Goal: Information Seeking & Learning: Check status

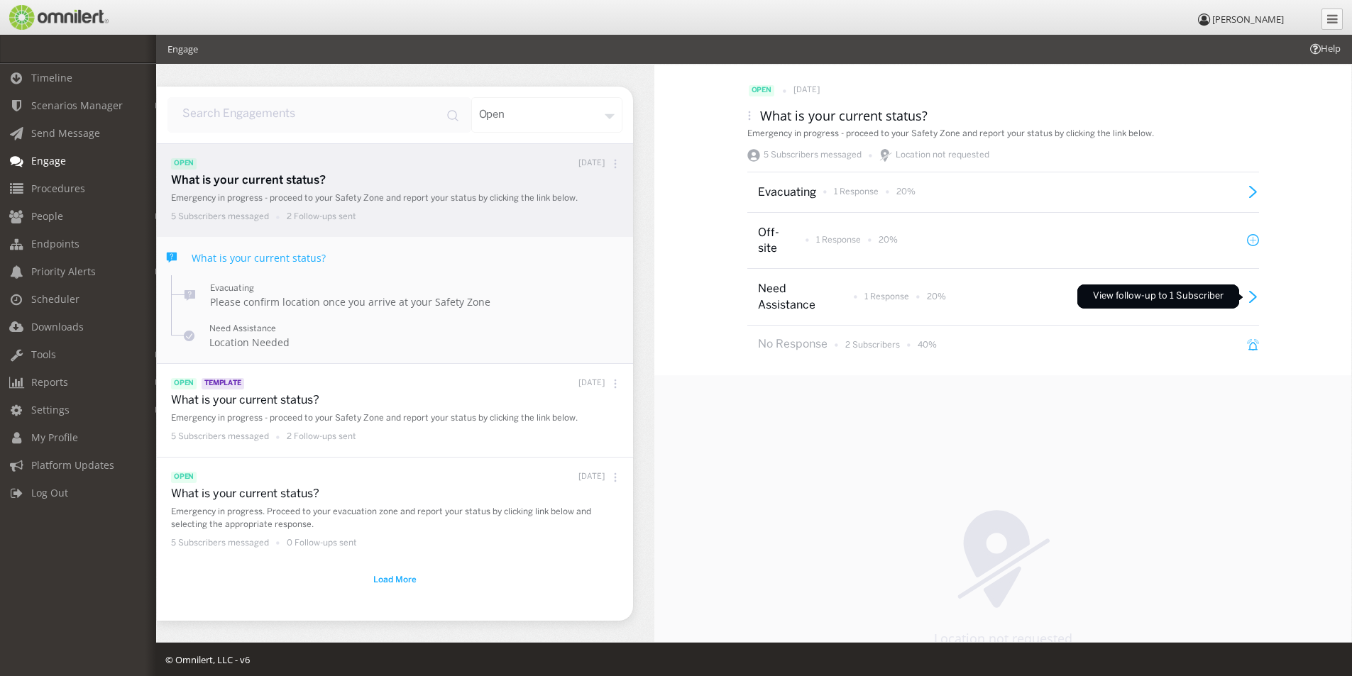
click at [1248, 297] on icon at bounding box center [1253, 297] width 12 height 12
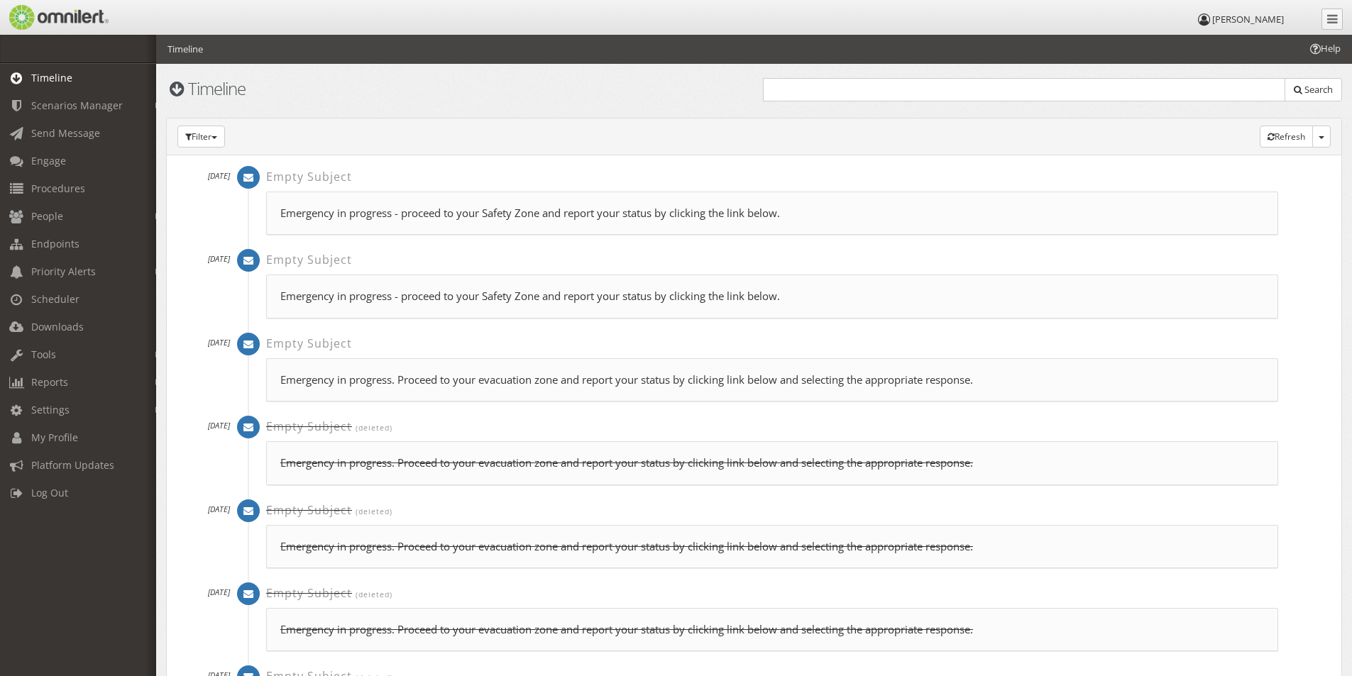
click at [355, 215] on p "Emergency in progress - proceed to your Safety Zone and report your status by c…" at bounding box center [772, 213] width 984 height 15
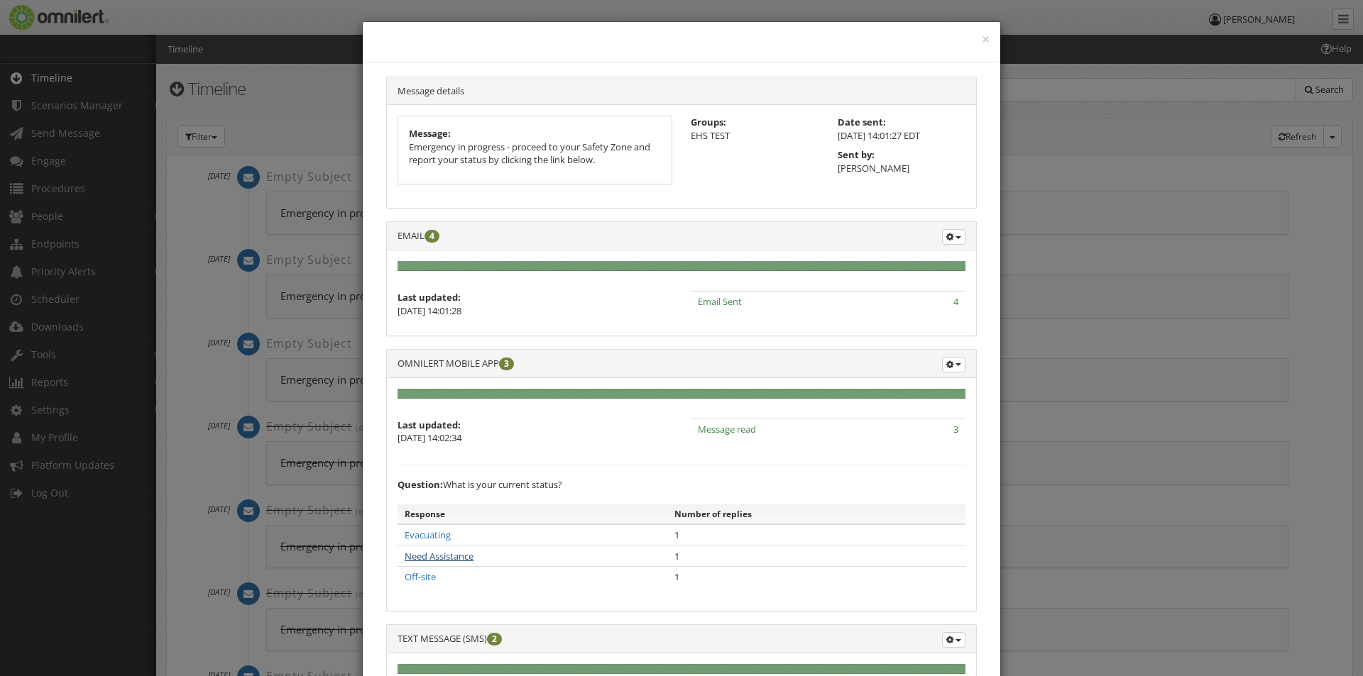
click at [421, 559] on link "Need Assistance" at bounding box center [439, 556] width 69 height 13
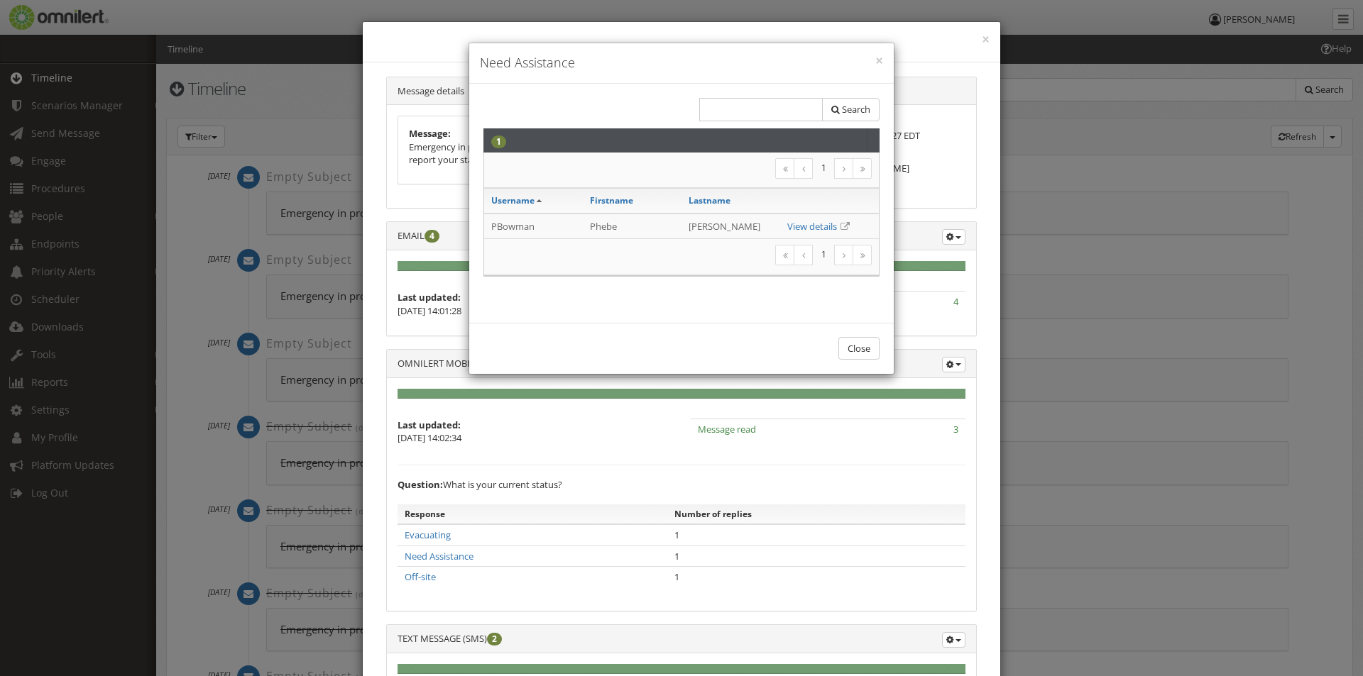
scroll to position [21, 0]
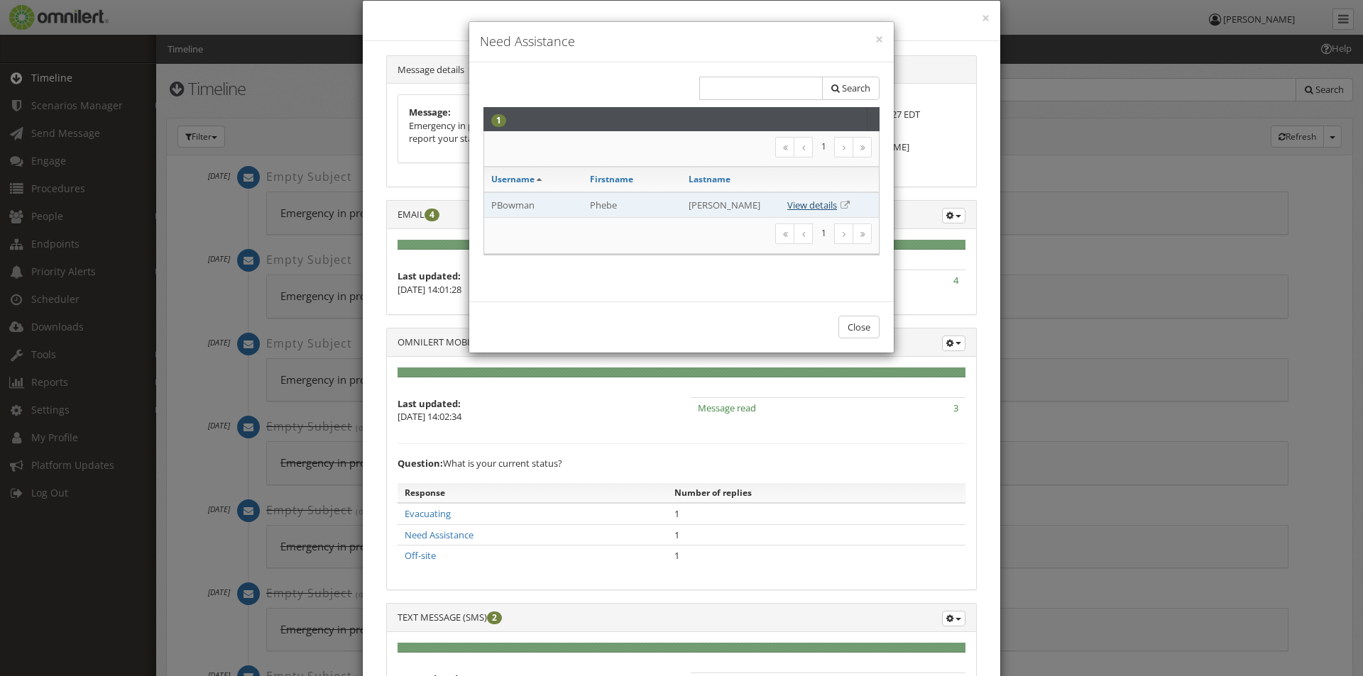
click at [813, 204] on link "View details" at bounding box center [812, 205] width 50 height 13
click at [875, 38] on button "×" at bounding box center [879, 40] width 8 height 14
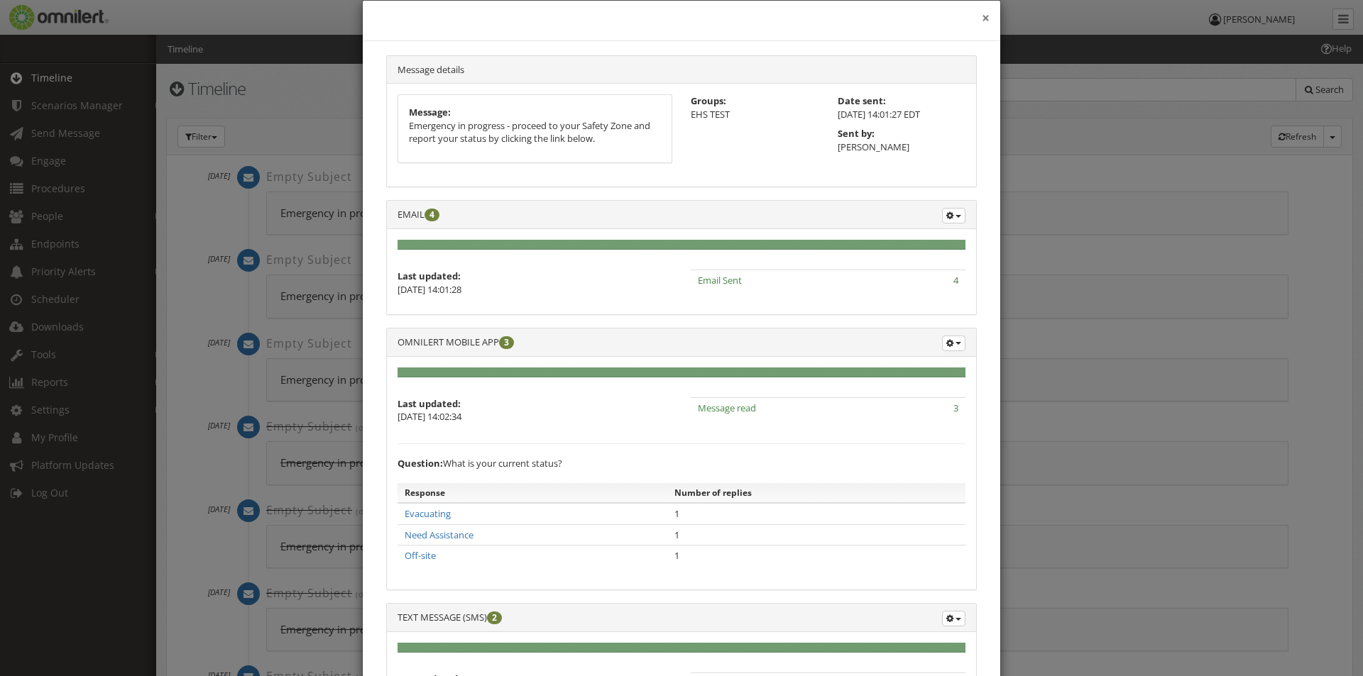
click at [984, 18] on div "×" at bounding box center [681, 21] width 637 height 40
click at [982, 18] on button "×" at bounding box center [986, 18] width 8 height 14
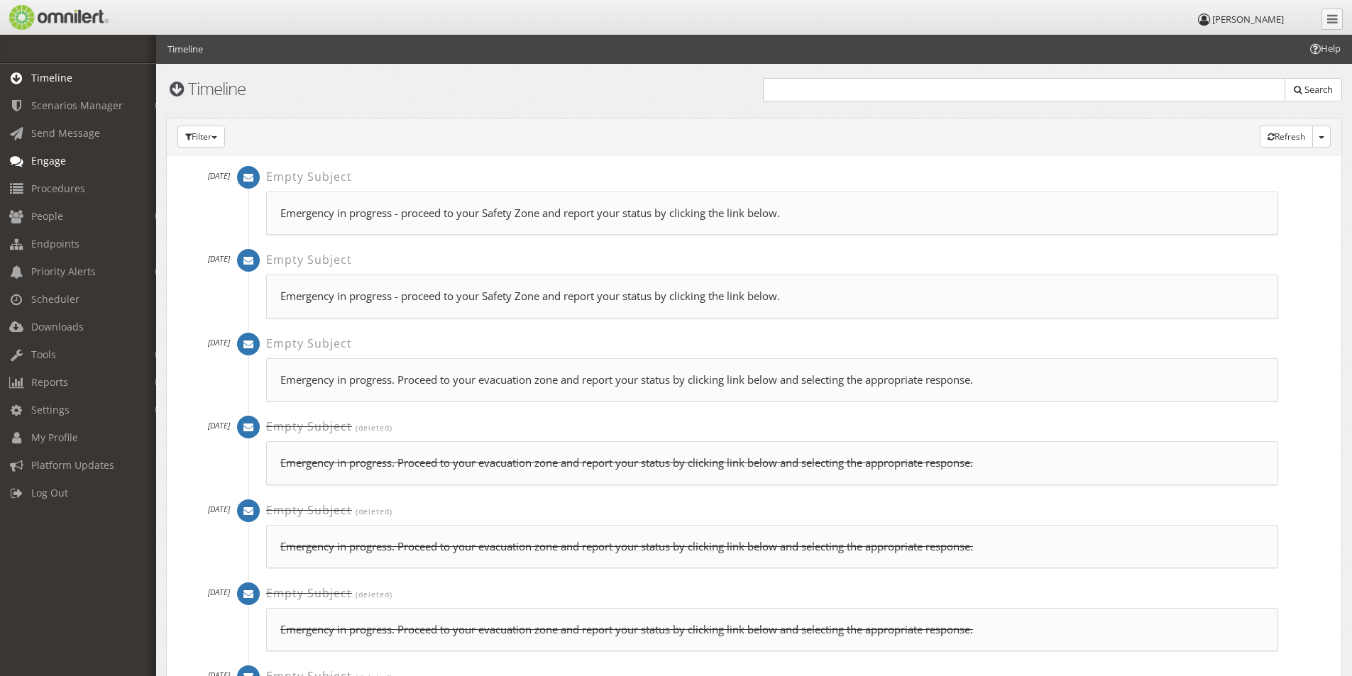
click at [55, 153] on link "Engage" at bounding box center [84, 161] width 169 height 28
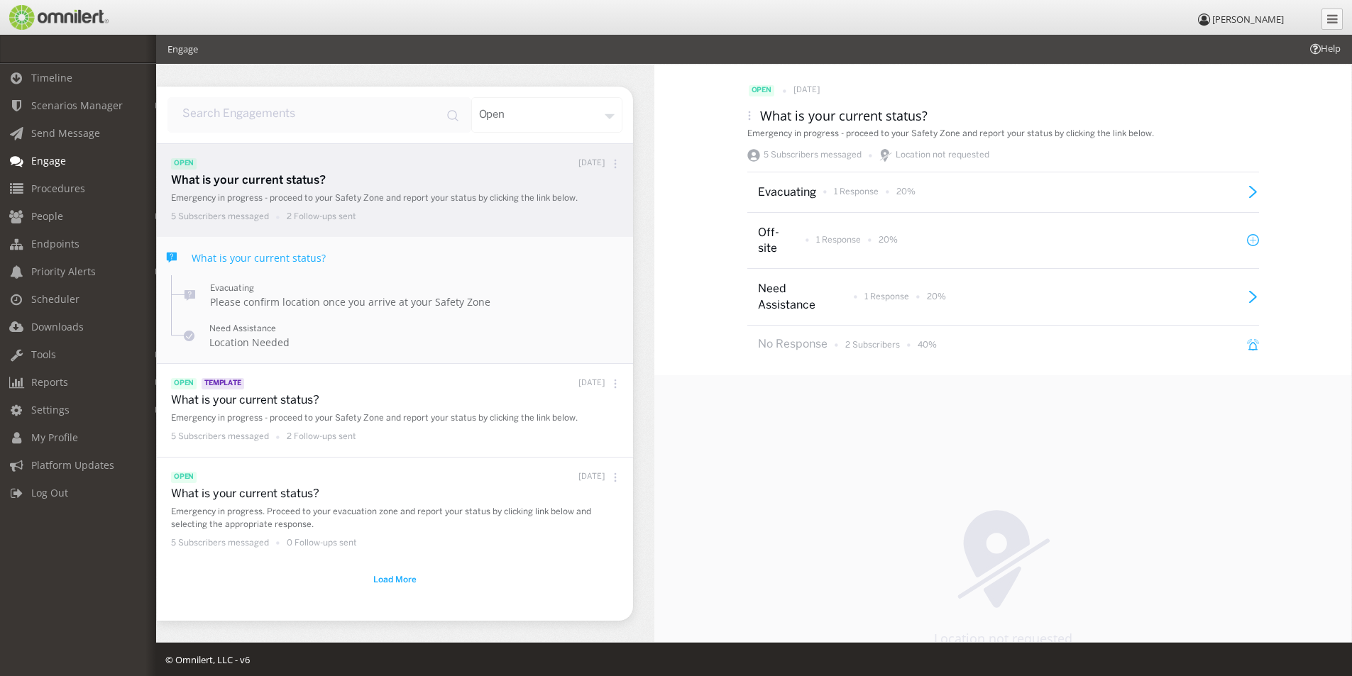
click at [779, 192] on p "Evacuating" at bounding box center [785, 193] width 55 height 16
click at [246, 336] on h4 "Location Needed" at bounding box center [249, 342] width 80 height 13
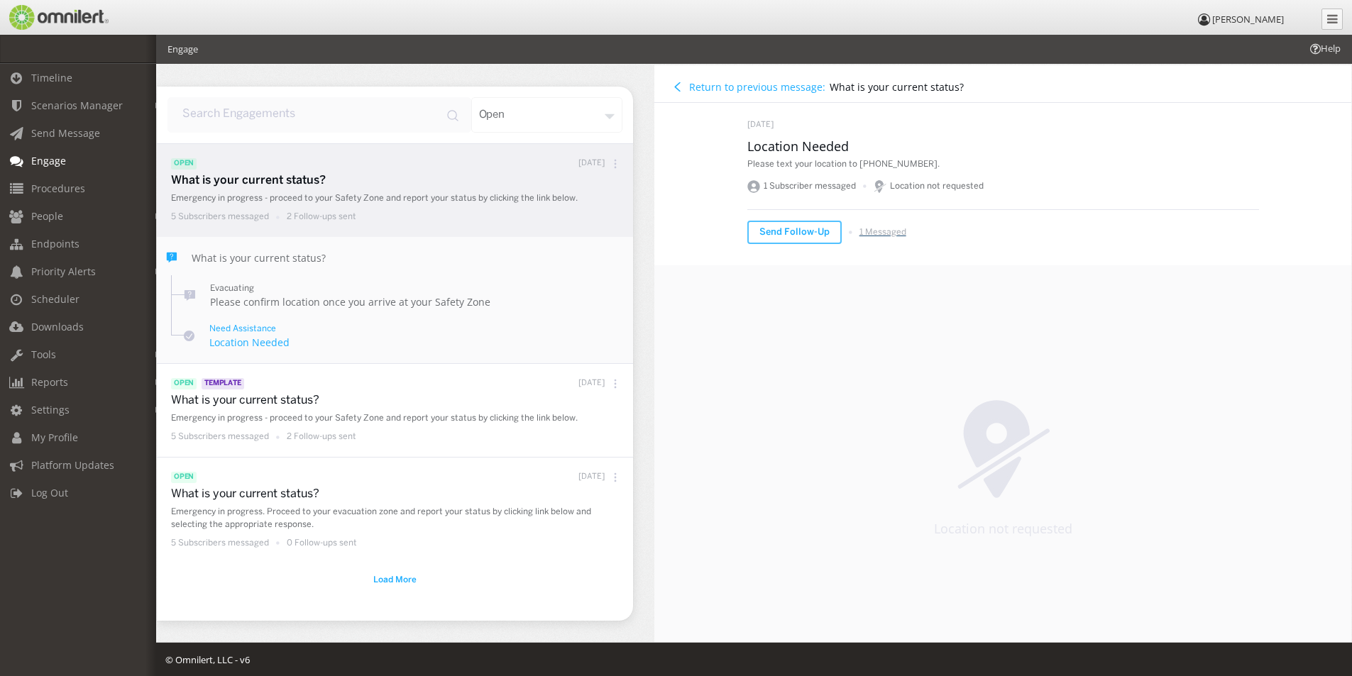
click at [881, 234] on p "1 Messaged" at bounding box center [882, 232] width 47 height 12
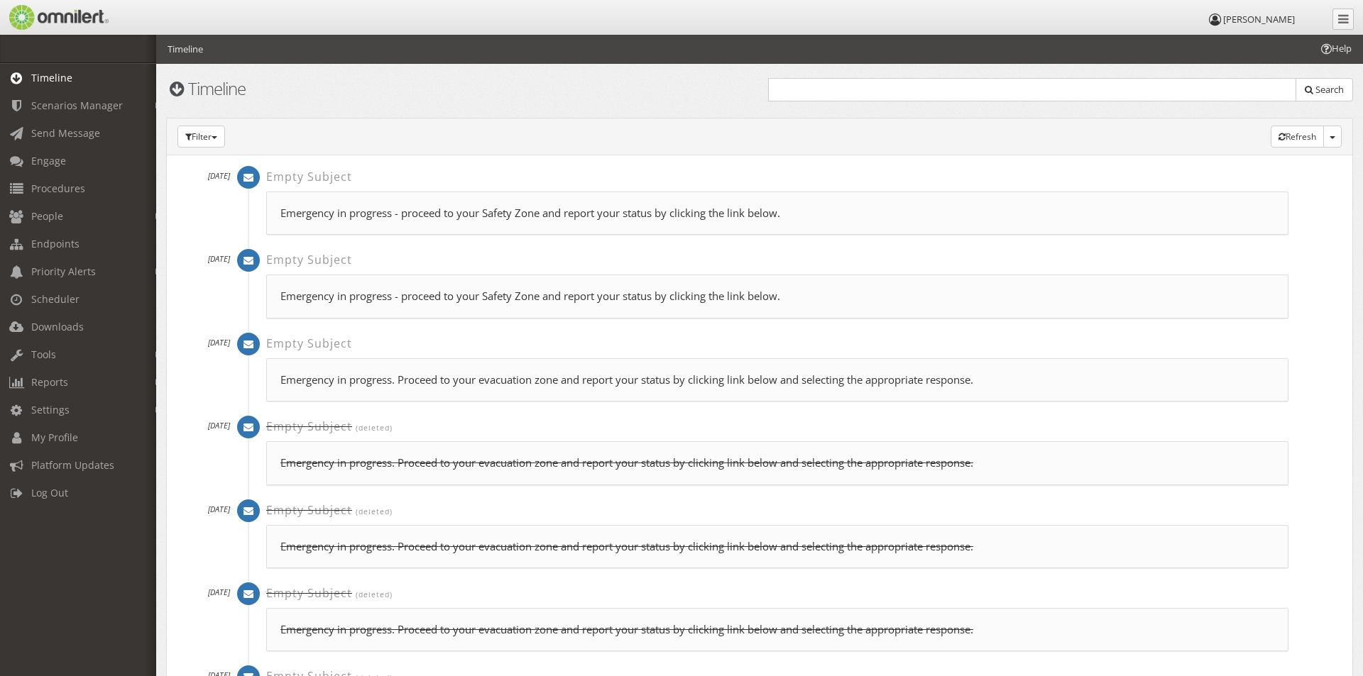
click at [456, 214] on p "Emergency in progress - proceed to your Safety Zone and report your status by c…" at bounding box center [777, 213] width 994 height 15
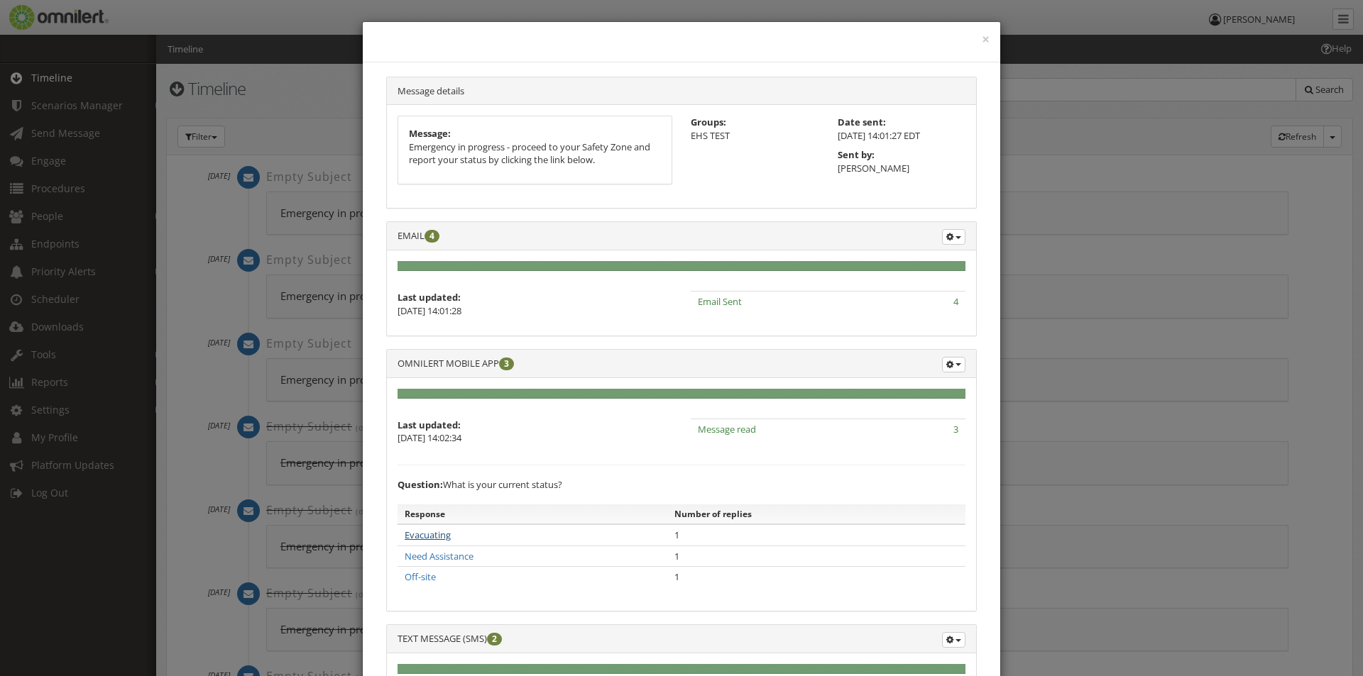
click at [419, 532] on link "Evacuating" at bounding box center [428, 535] width 46 height 13
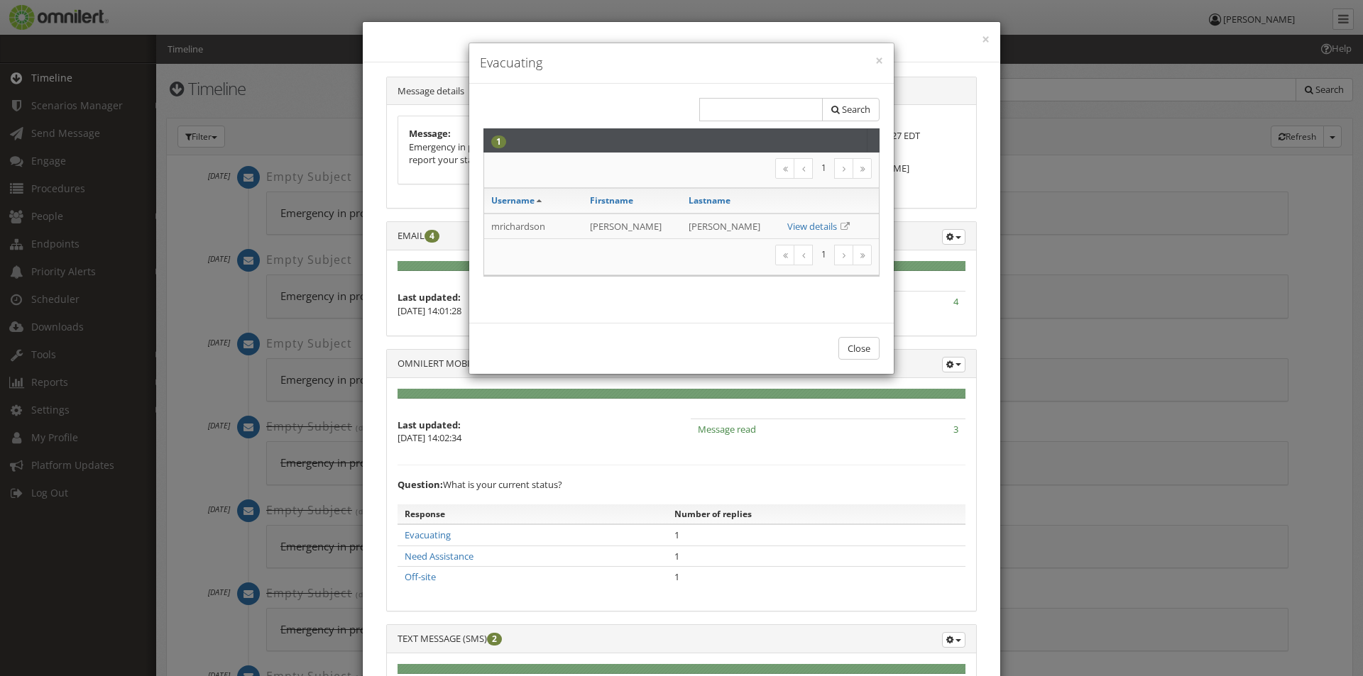
scroll to position [21, 0]
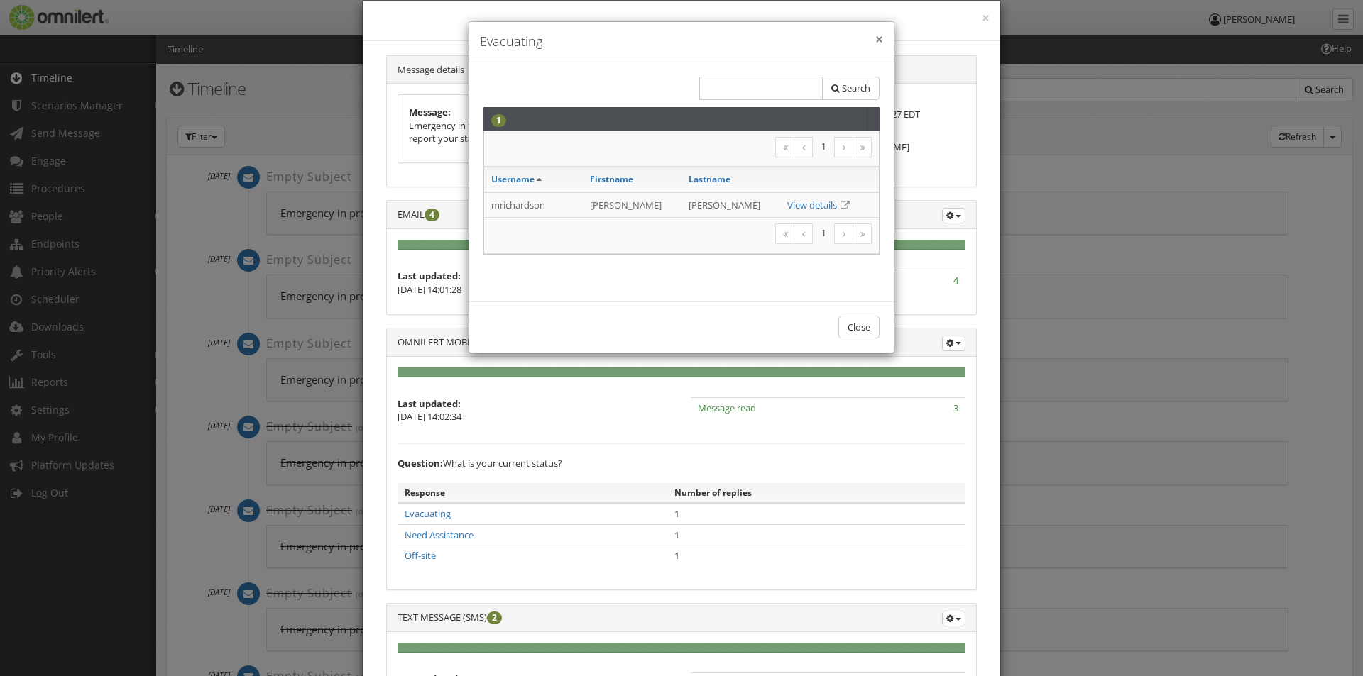
click at [875, 37] on button "×" at bounding box center [879, 40] width 8 height 14
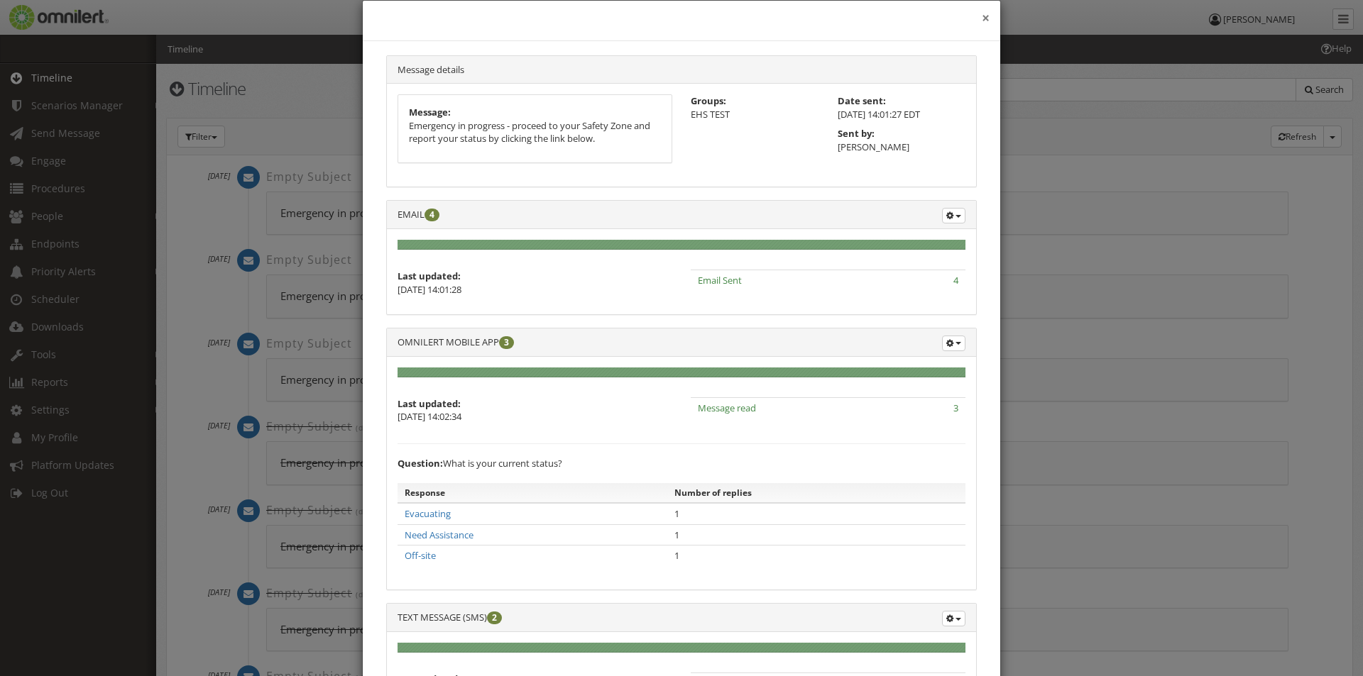
click at [982, 18] on button "×" at bounding box center [986, 18] width 8 height 14
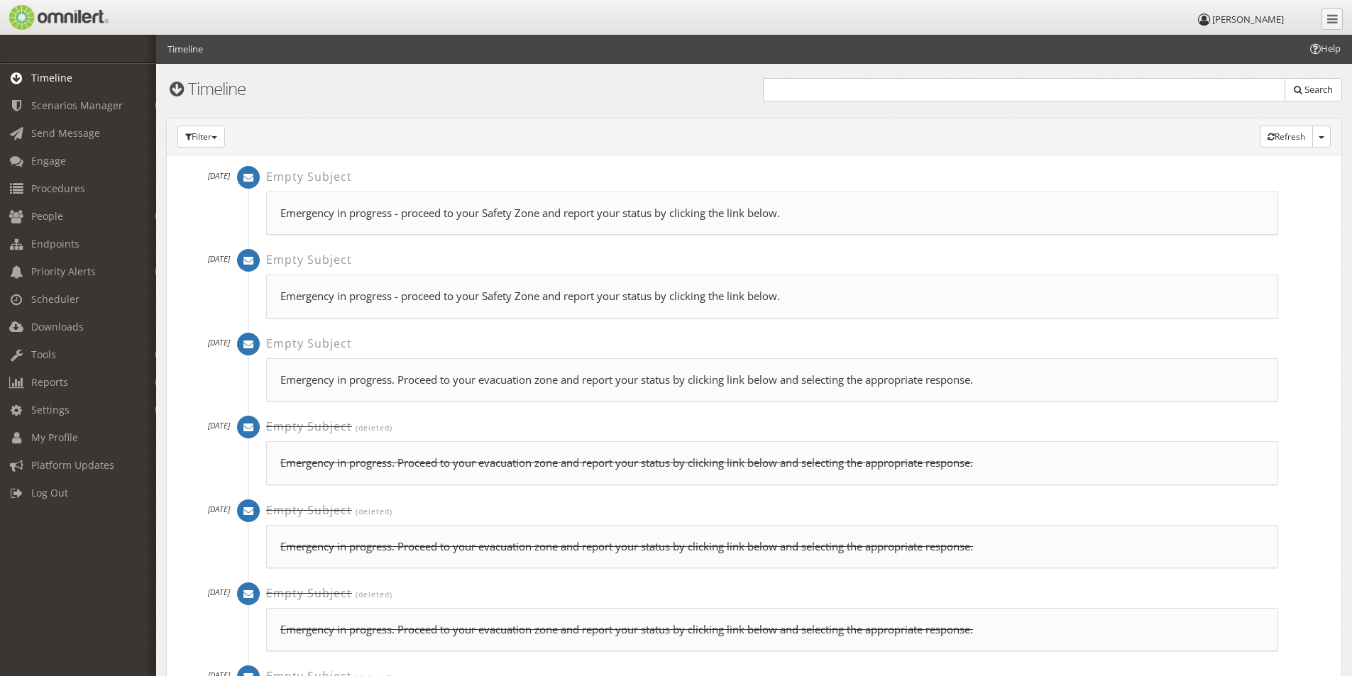
click at [43, 78] on span "Timeline" at bounding box center [51, 77] width 41 height 13
click at [45, 81] on span "Timeline" at bounding box center [51, 77] width 41 height 13
click at [62, 171] on link "Engage" at bounding box center [84, 161] width 169 height 28
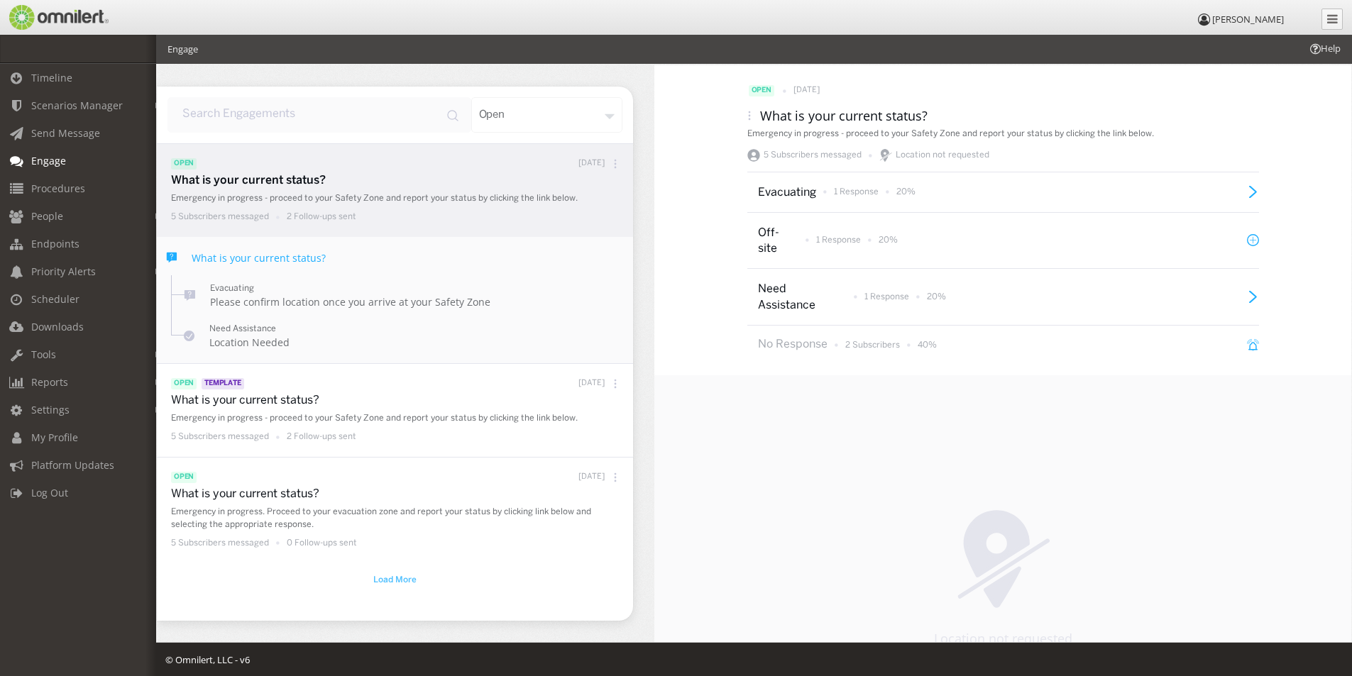
click at [387, 578] on span "Load More" at bounding box center [394, 580] width 43 height 13
click at [1247, 192] on icon at bounding box center [1253, 192] width 12 height 12
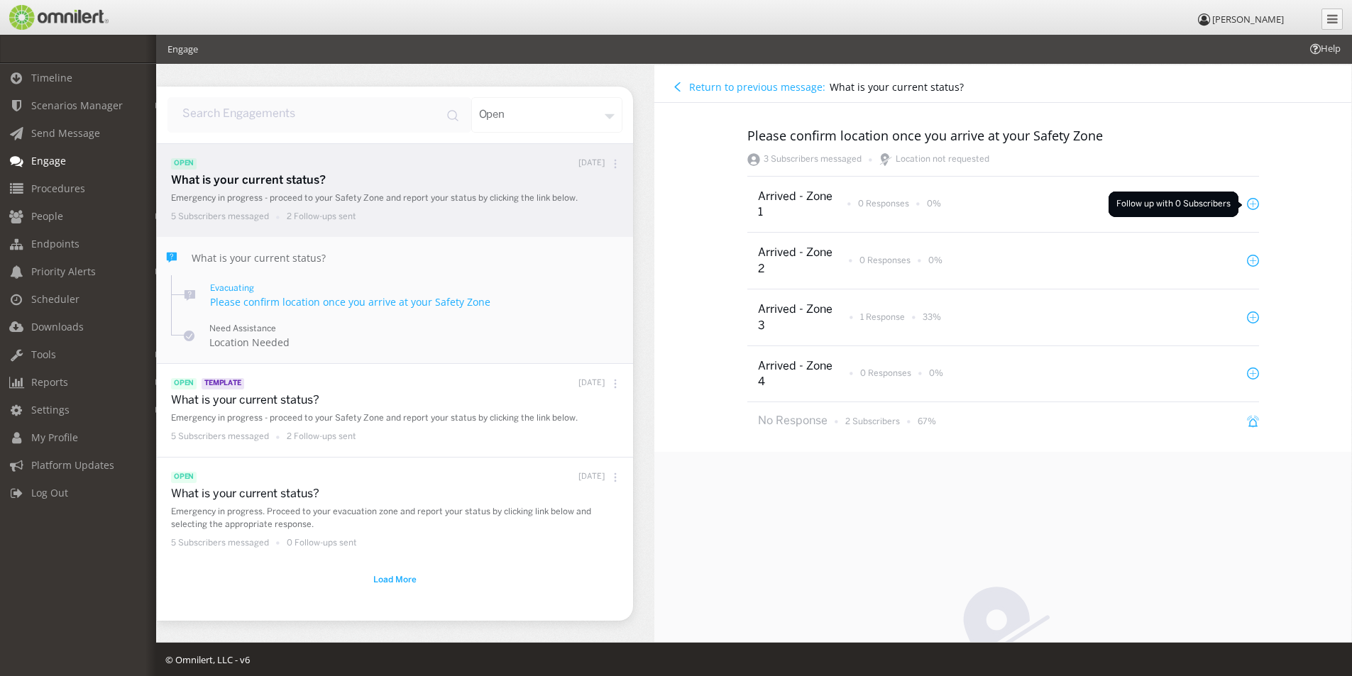
click at [1250, 204] on icon at bounding box center [1253, 204] width 6 height 0
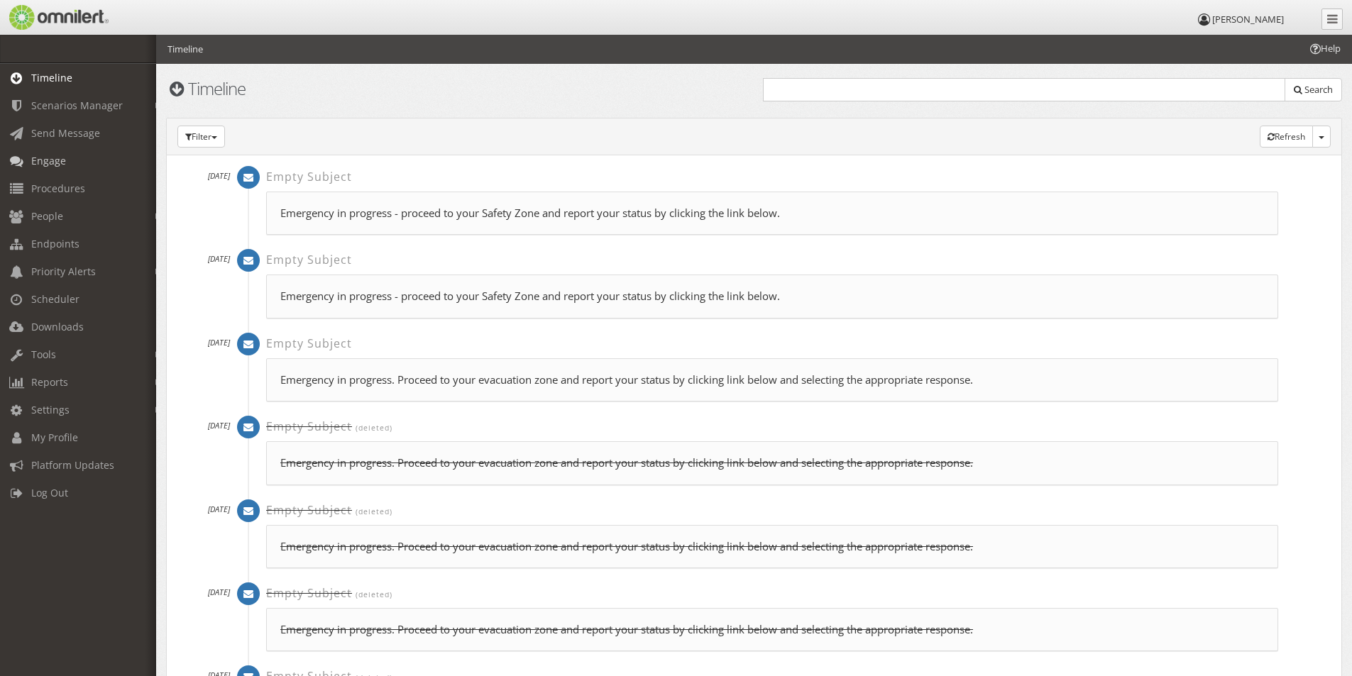
click at [40, 162] on span "Engage" at bounding box center [48, 160] width 35 height 13
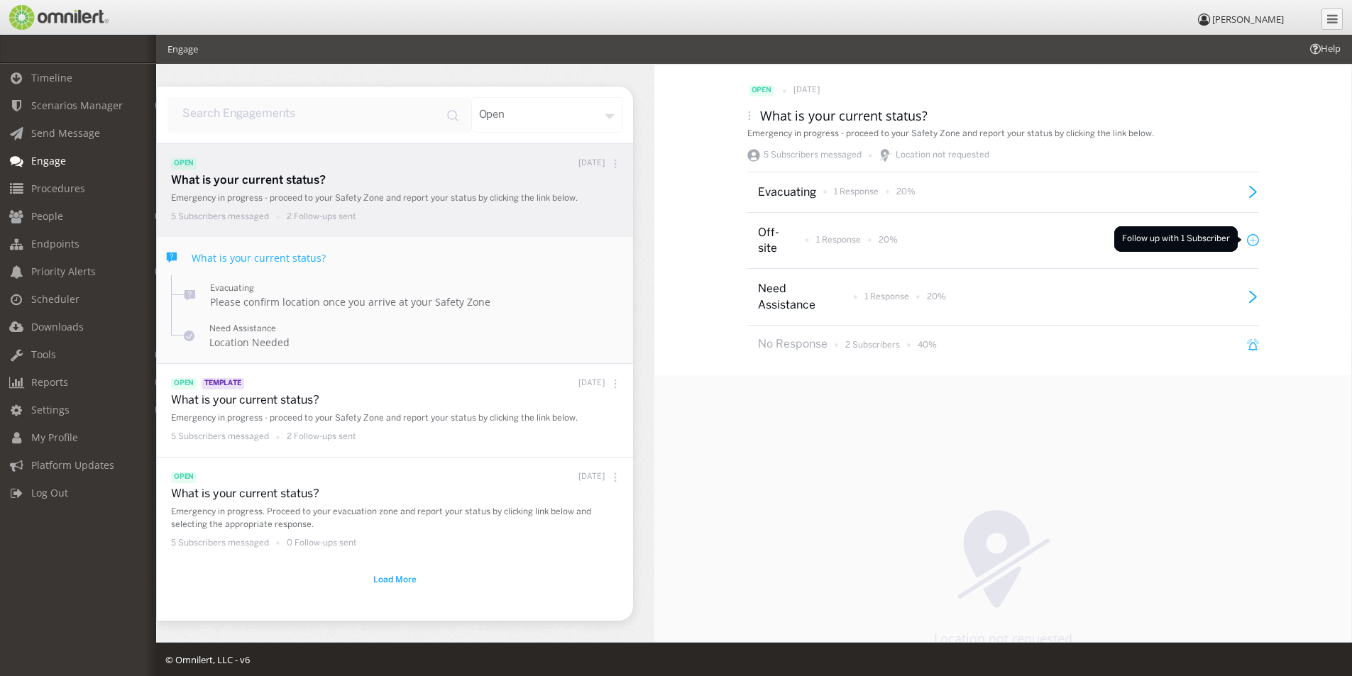
click at [1248, 239] on icon at bounding box center [1253, 240] width 12 height 12
click at [1248, 239] on div "open [DATE] What is your current status? Emergency in progress - proceed to you…" at bounding box center [1002, 353] width 697 height 577
click at [1247, 239] on icon at bounding box center [1253, 240] width 12 height 12
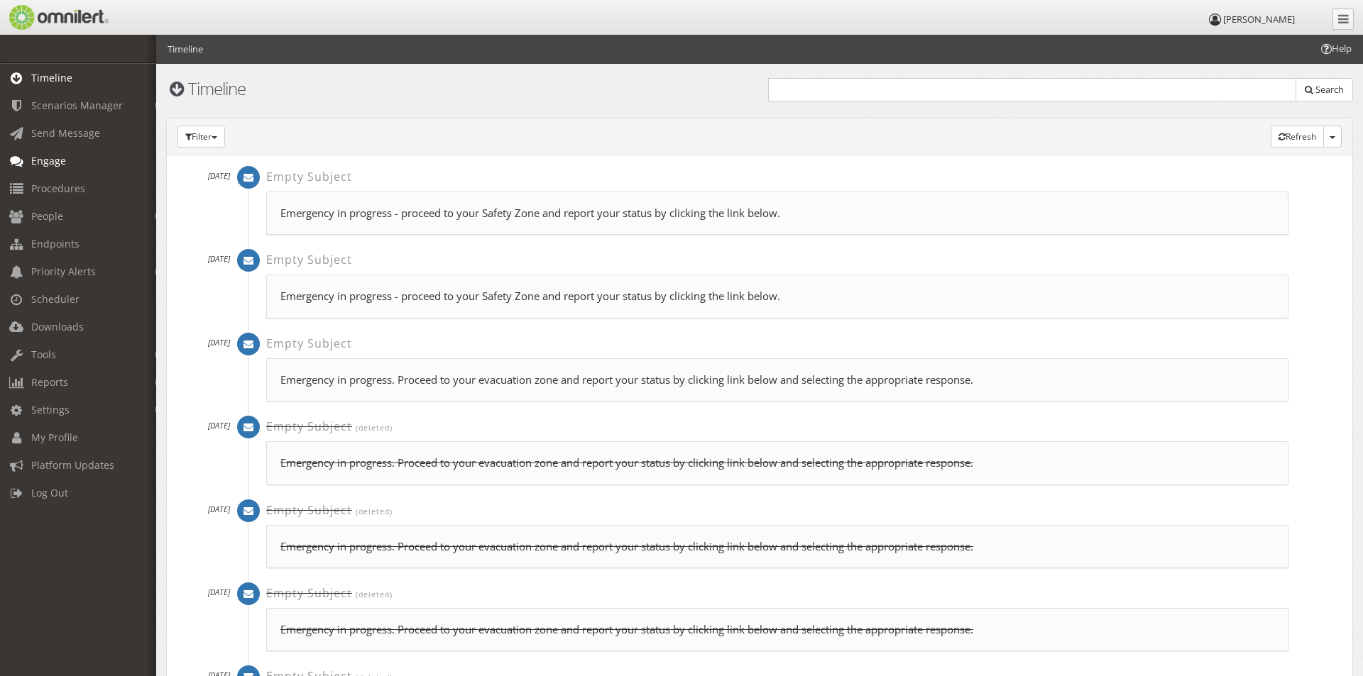
click at [39, 162] on span "Engage" at bounding box center [48, 160] width 35 height 13
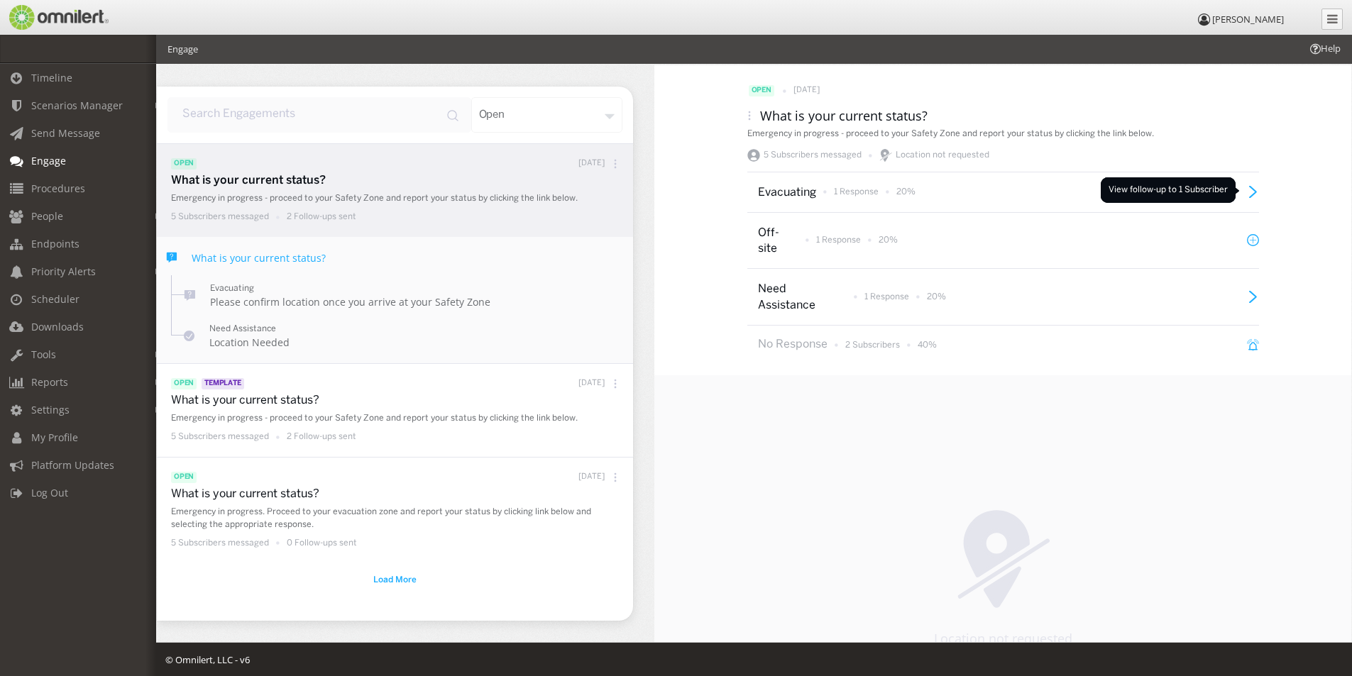
click at [1247, 190] on icon at bounding box center [1253, 192] width 12 height 12
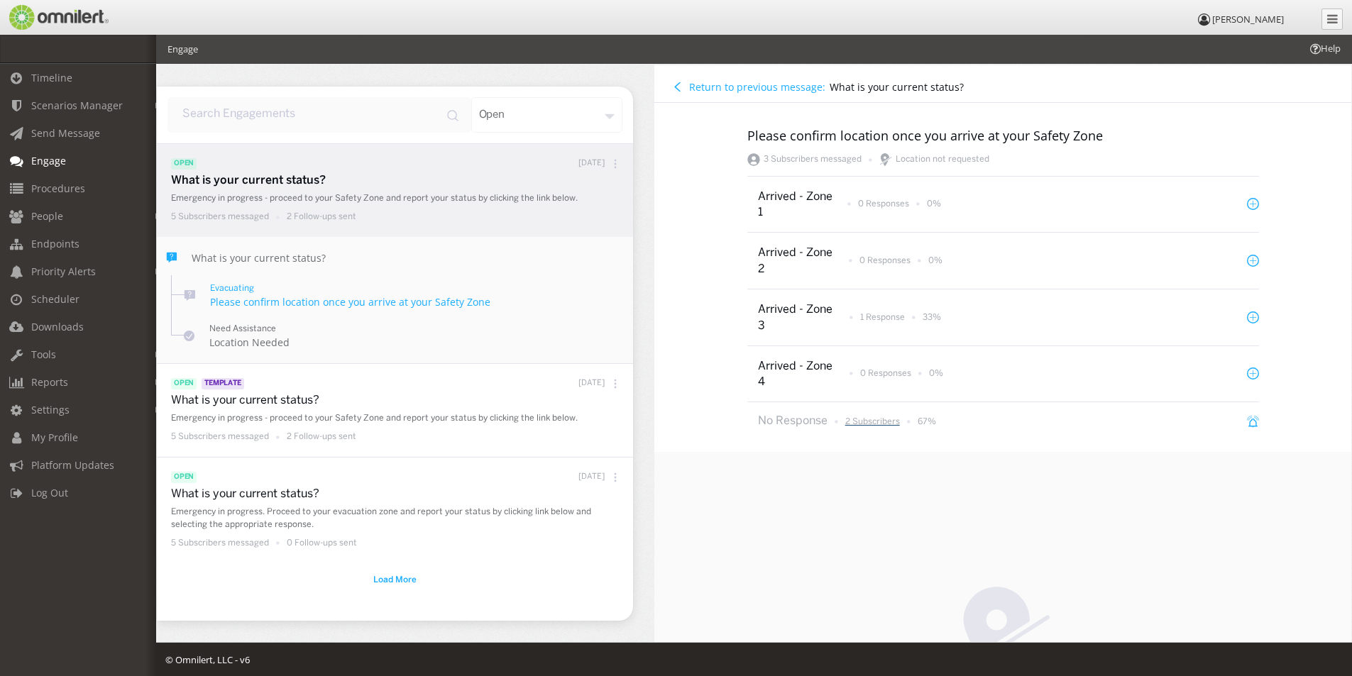
click at [872, 422] on p "2 Subscribers" at bounding box center [872, 422] width 55 height 12
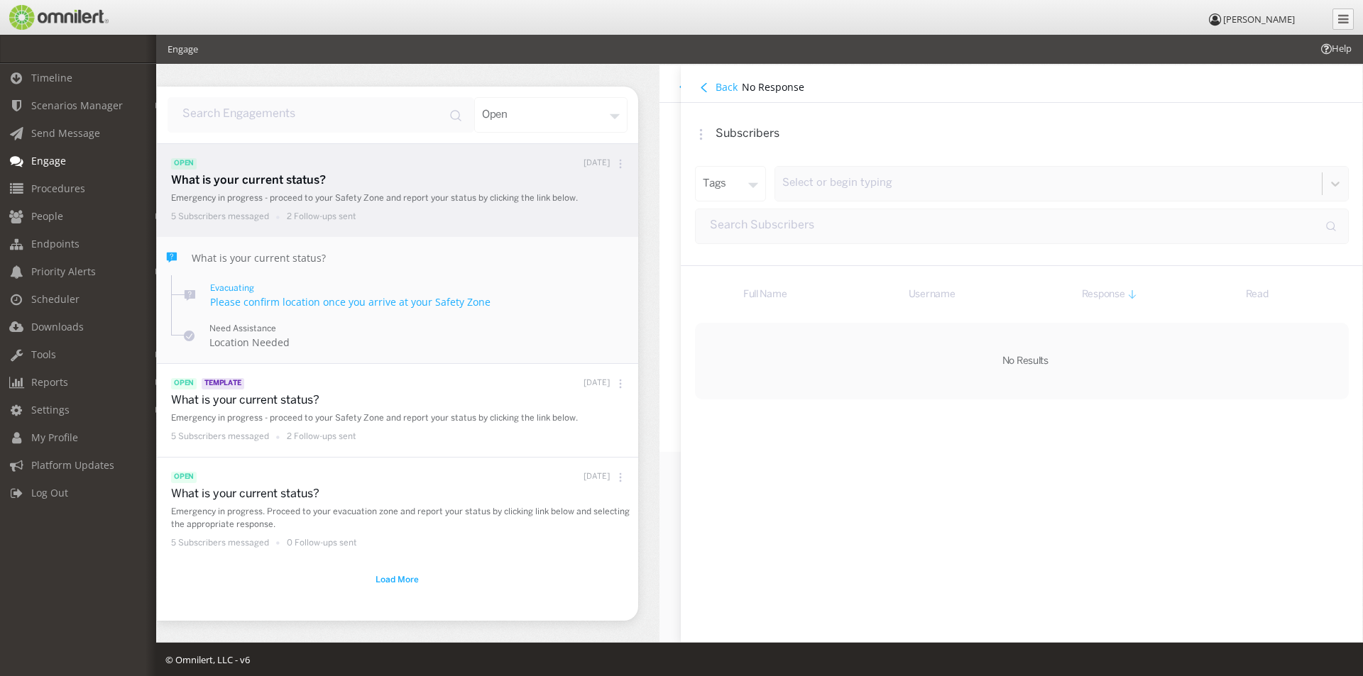
click at [708, 88] on button "Back" at bounding box center [718, 87] width 47 height 16
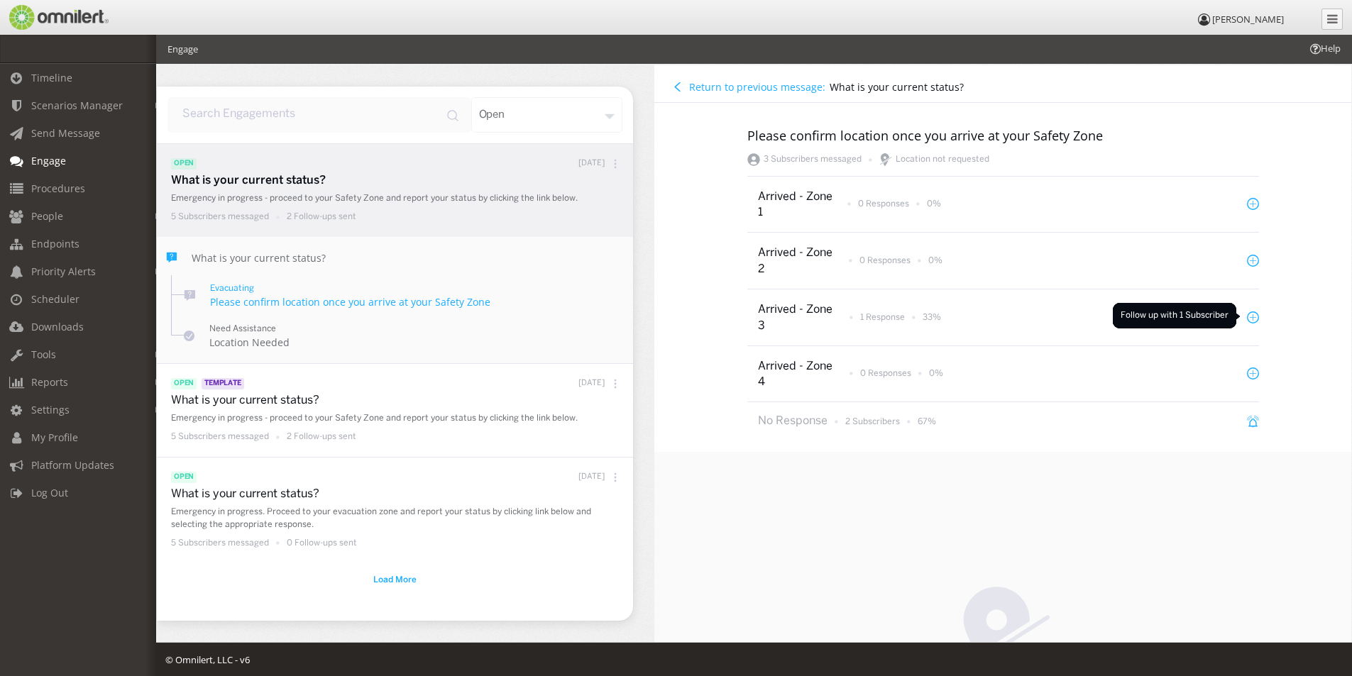
click at [1247, 316] on icon at bounding box center [1253, 318] width 12 height 12
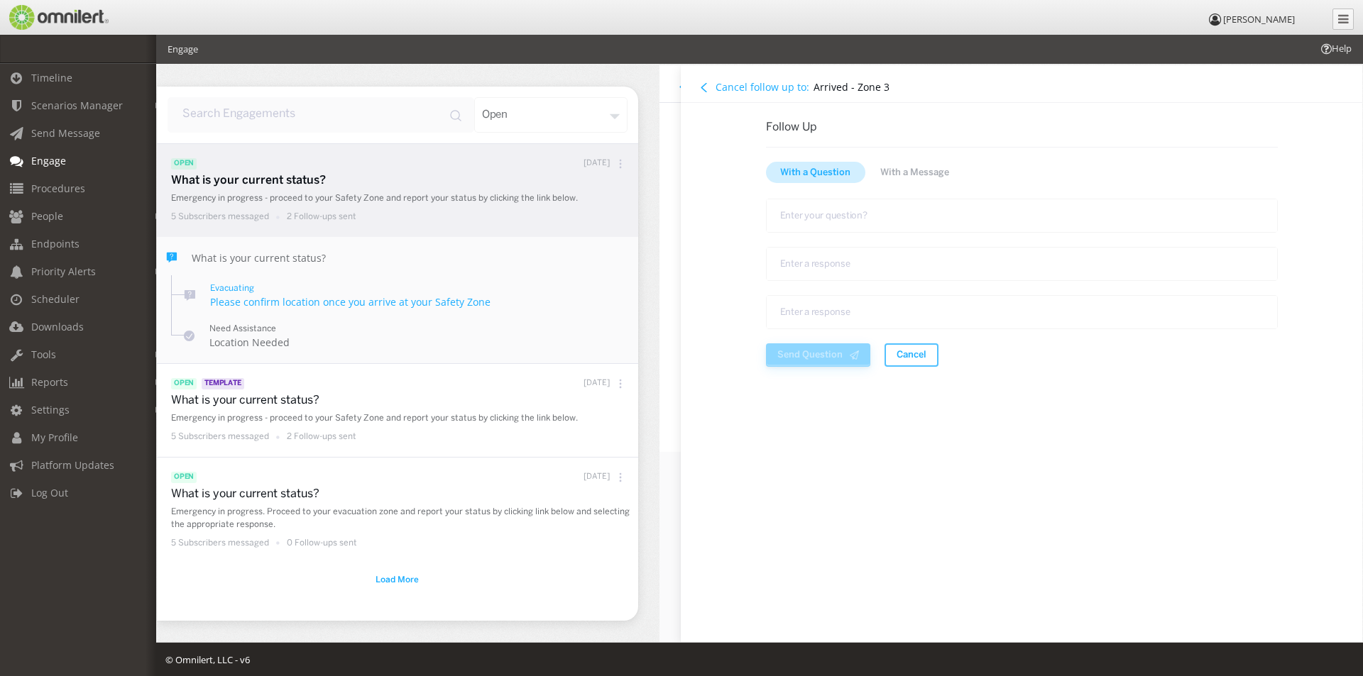
click at [715, 89] on h4 "Cancel follow up to:" at bounding box center [762, 86] width 94 height 13
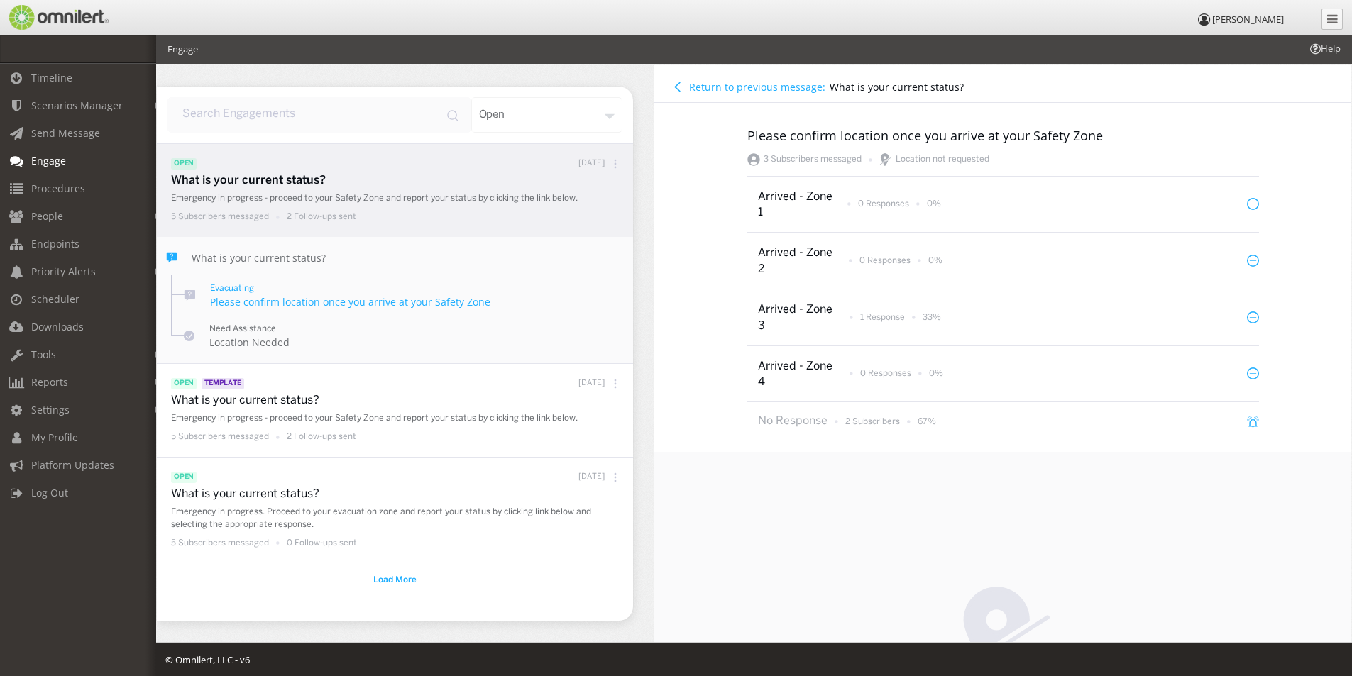
click at [878, 316] on p "1 Response" at bounding box center [882, 318] width 45 height 12
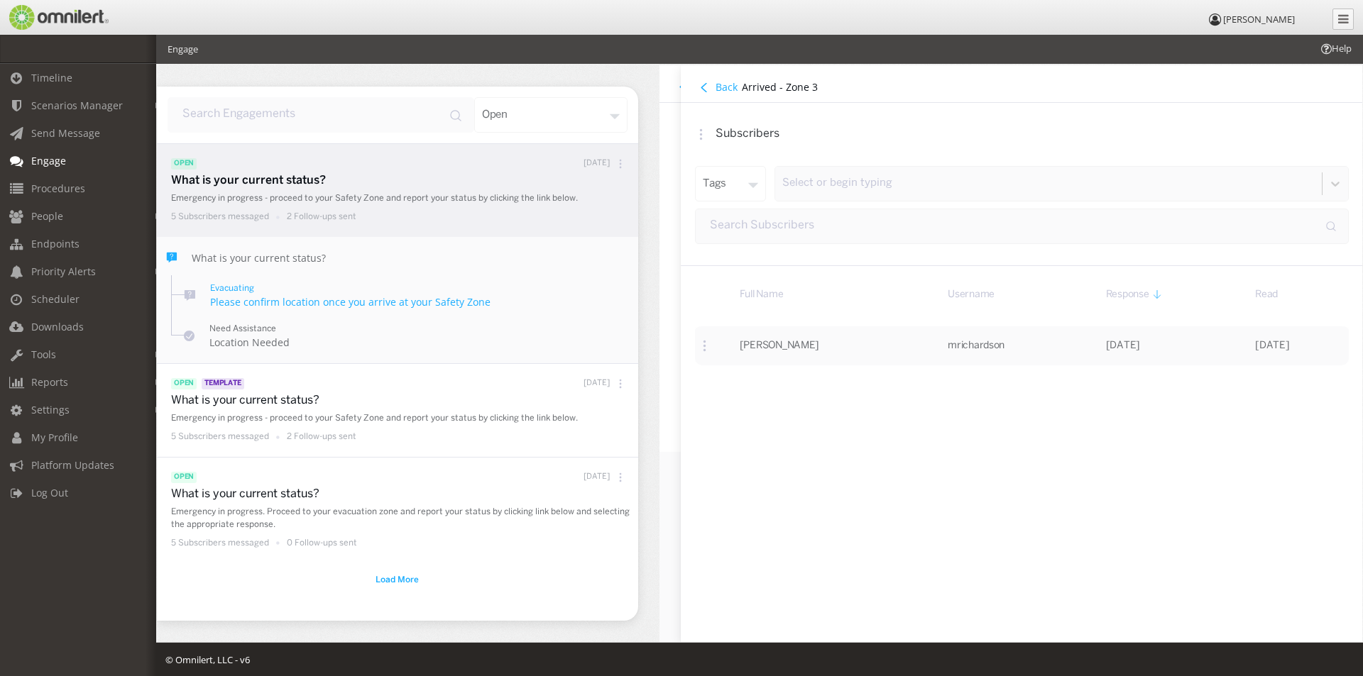
click at [703, 87] on icon at bounding box center [703, 87] width 5 height 9
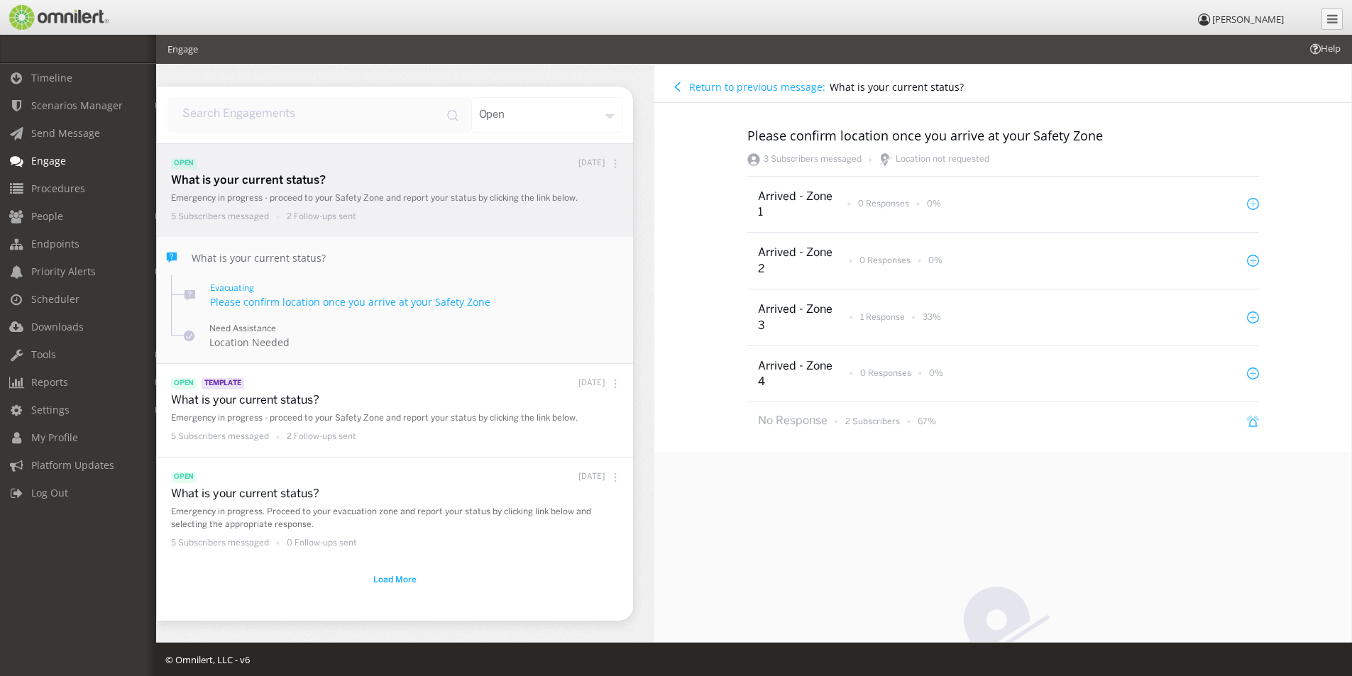
click at [47, 158] on span "Engage" at bounding box center [48, 160] width 35 height 13
click at [41, 79] on span "Timeline" at bounding box center [51, 77] width 41 height 13
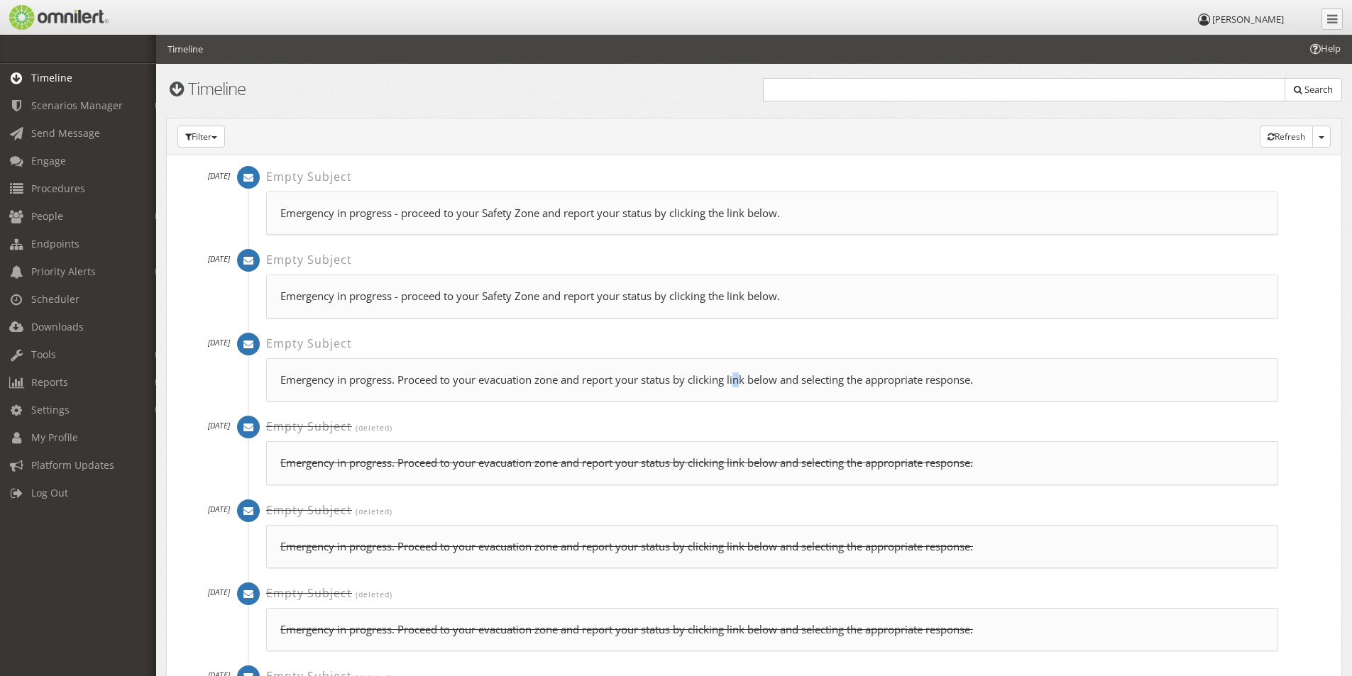
drag, startPoint x: 406, startPoint y: 383, endPoint x: 742, endPoint y: 372, distance: 336.6
click at [742, 372] on div "Emergency in progress. Proceed to your evacuation zone and report your status b…" at bounding box center [772, 379] width 1012 height 43
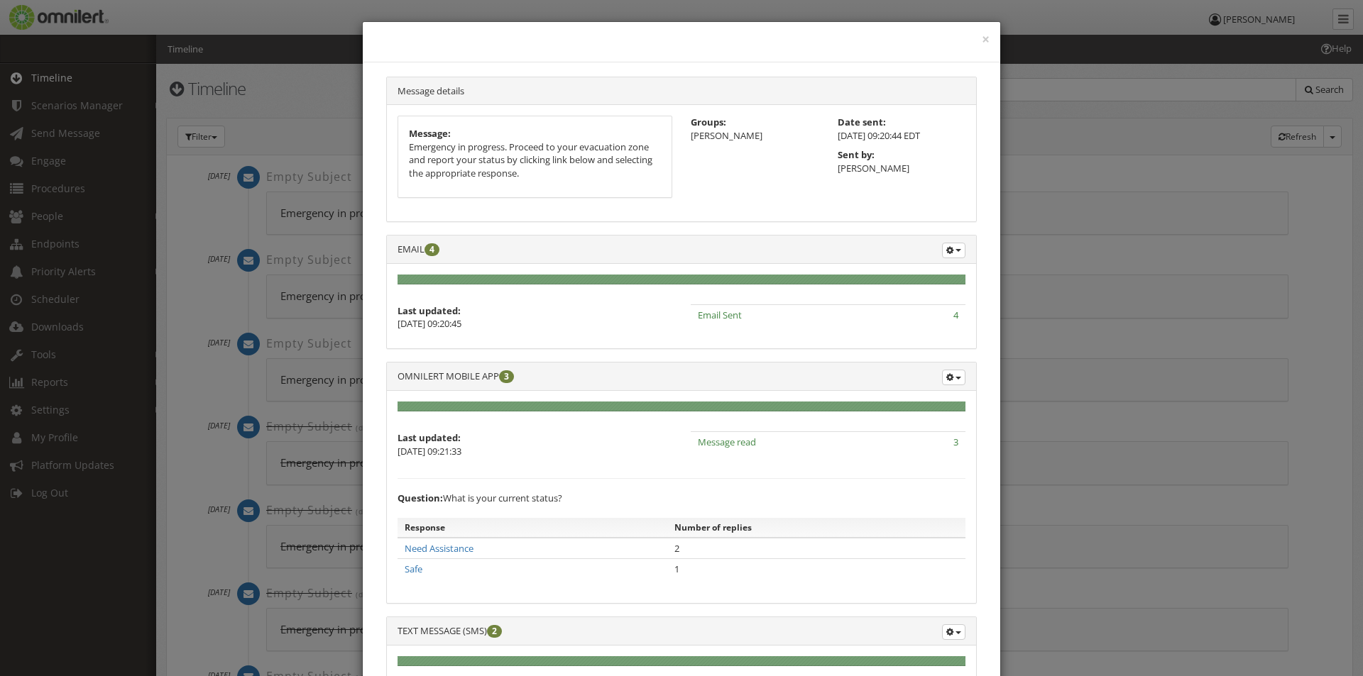
click at [975, 41] on h4 at bounding box center [681, 42] width 616 height 18
click at [982, 40] on button "×" at bounding box center [986, 40] width 8 height 14
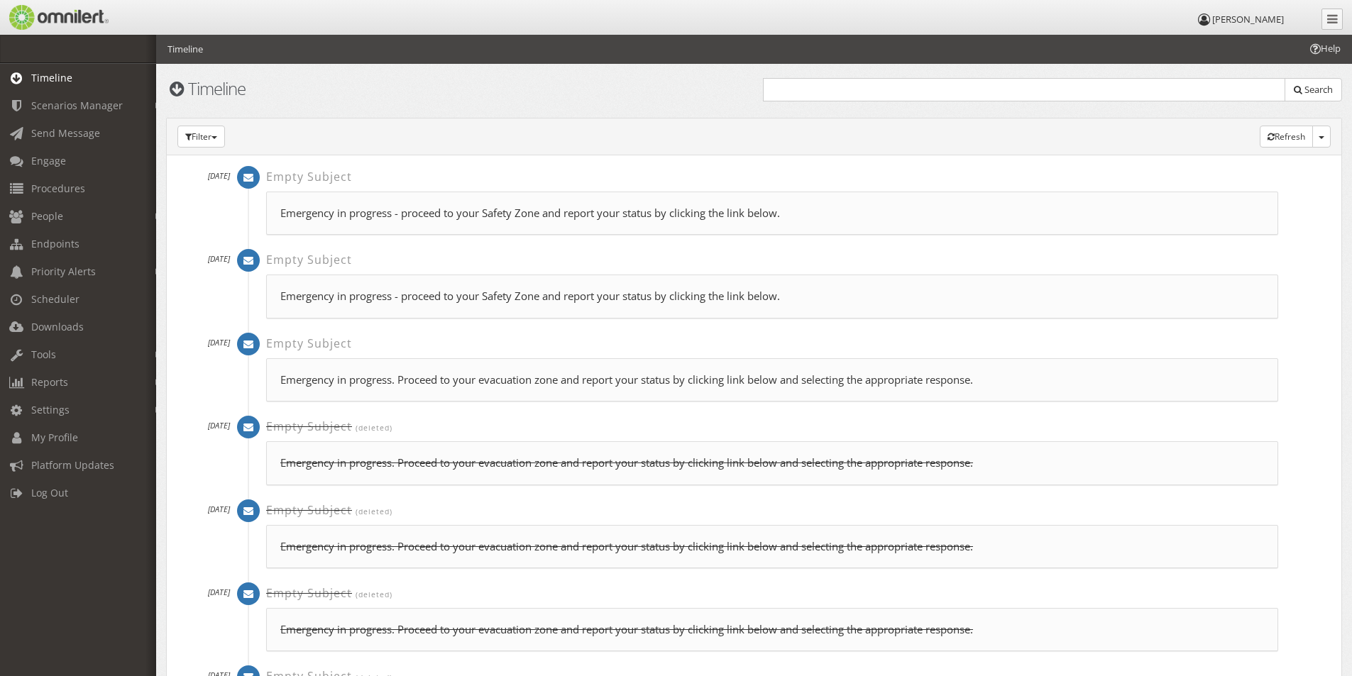
click at [788, 375] on p "Emergency in progress. Proceed to your evacuation zone and report your status b…" at bounding box center [772, 380] width 984 height 15
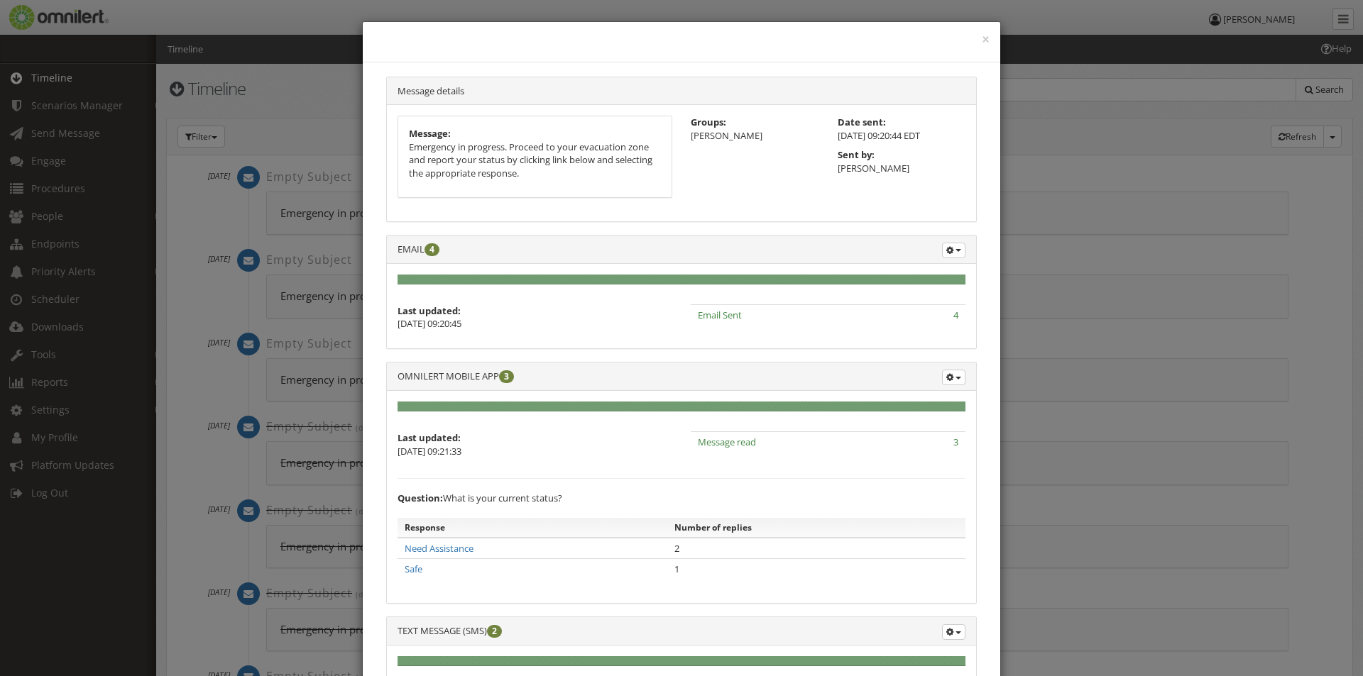
click at [121, 54] on div "× Message details Message: Emergency in progress. Proceed to your evacuation zo…" at bounding box center [681, 338] width 1363 height 676
click at [983, 35] on button "×" at bounding box center [986, 40] width 8 height 14
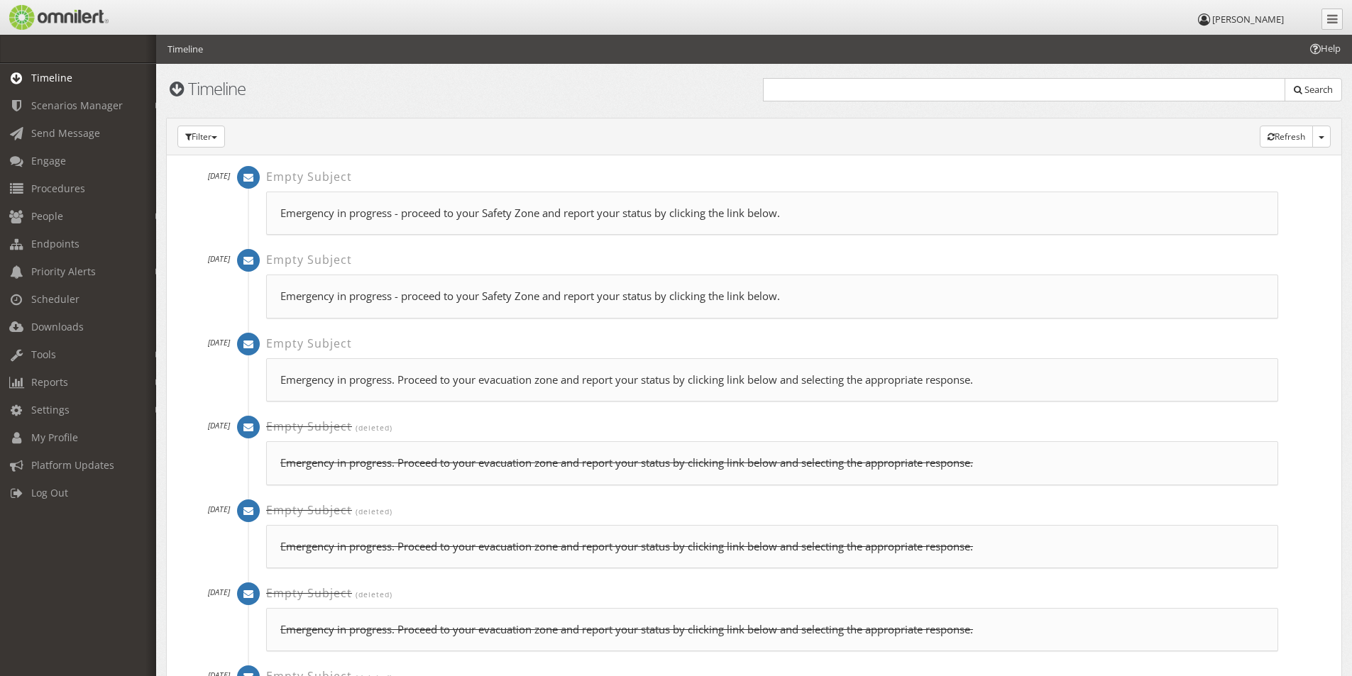
drag, startPoint x: 346, startPoint y: 383, endPoint x: 1050, endPoint y: 126, distance: 750.1
click at [1050, 126] on div "Filter No filter applied Actions Alerts Messages Scenarios" at bounding box center [753, 137] width 1153 height 22
click at [72, 106] on span "Scenarios Manager" at bounding box center [77, 105] width 92 height 13
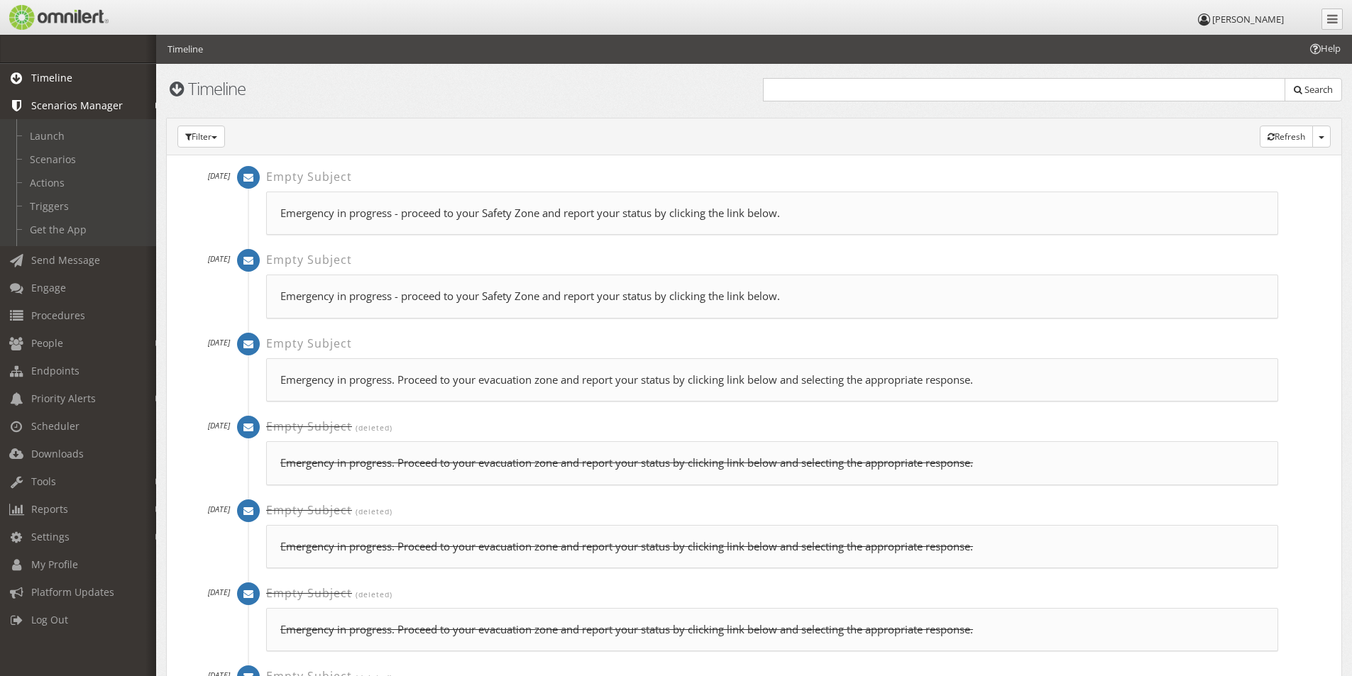
click at [58, 84] on link "Timeline" at bounding box center [84, 78] width 169 height 28
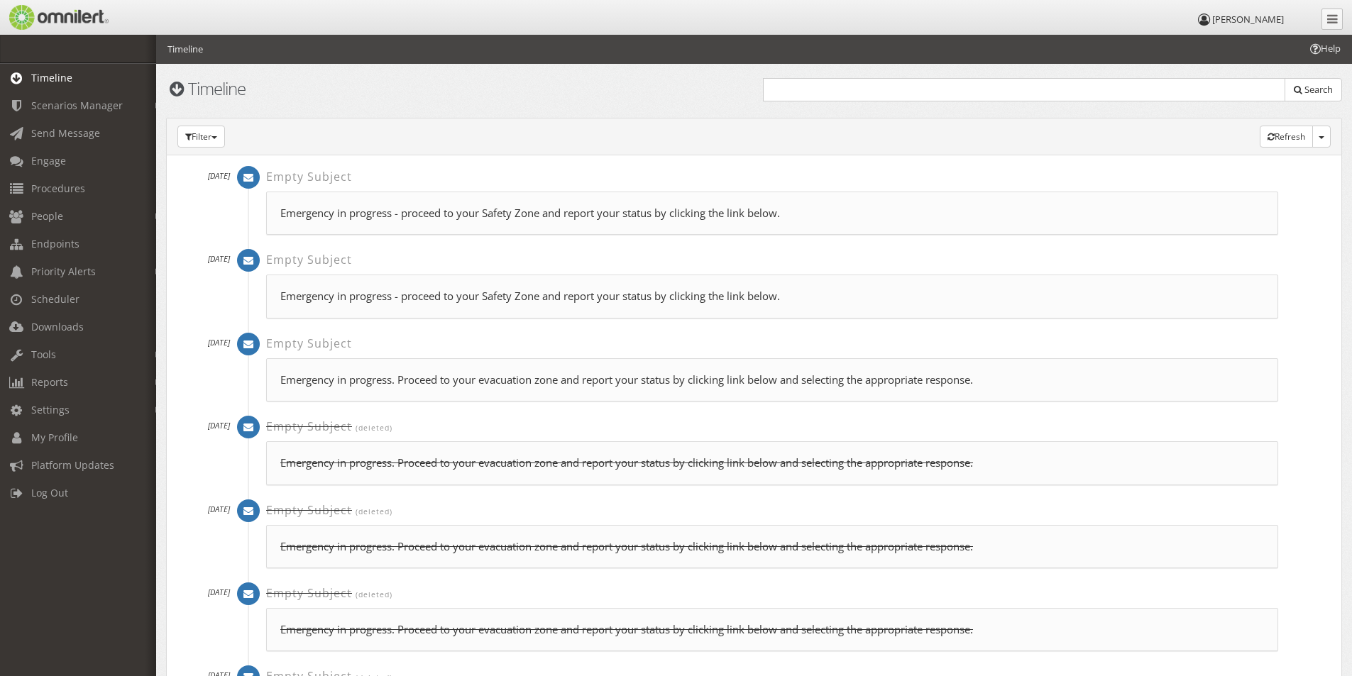
drag, startPoint x: 243, startPoint y: 343, endPoint x: 481, endPoint y: 325, distance: 239.1
click at [481, 325] on div "Empty Subject [DATE] Emergency in progress - proceed to your Safety Zone and re…" at bounding box center [763, 290] width 1030 height 83
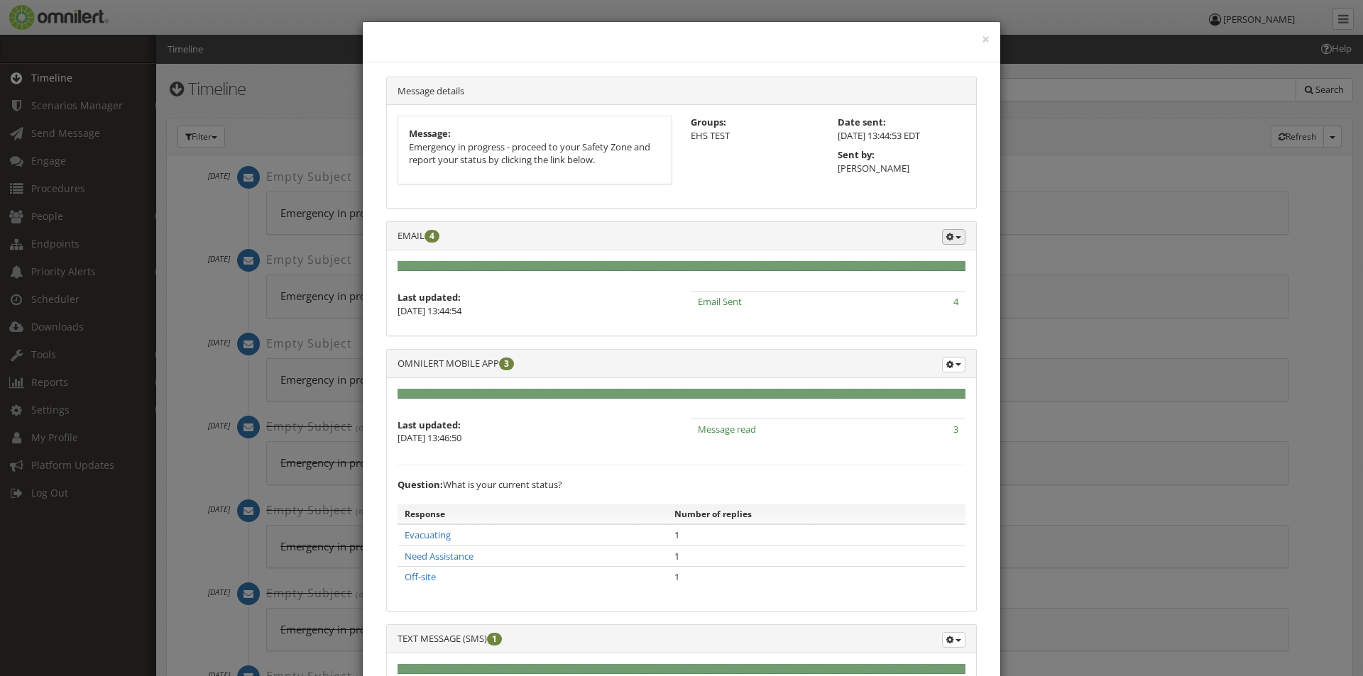
click at [950, 236] on button "button" at bounding box center [953, 237] width 23 height 16
click at [955, 245] on button "button" at bounding box center [953, 237] width 23 height 16
click at [955, 363] on button "button" at bounding box center [953, 365] width 23 height 16
click at [532, 160] on p "Emergency in progress - proceed to your Safety Zone and report your status by c…" at bounding box center [535, 154] width 252 height 26
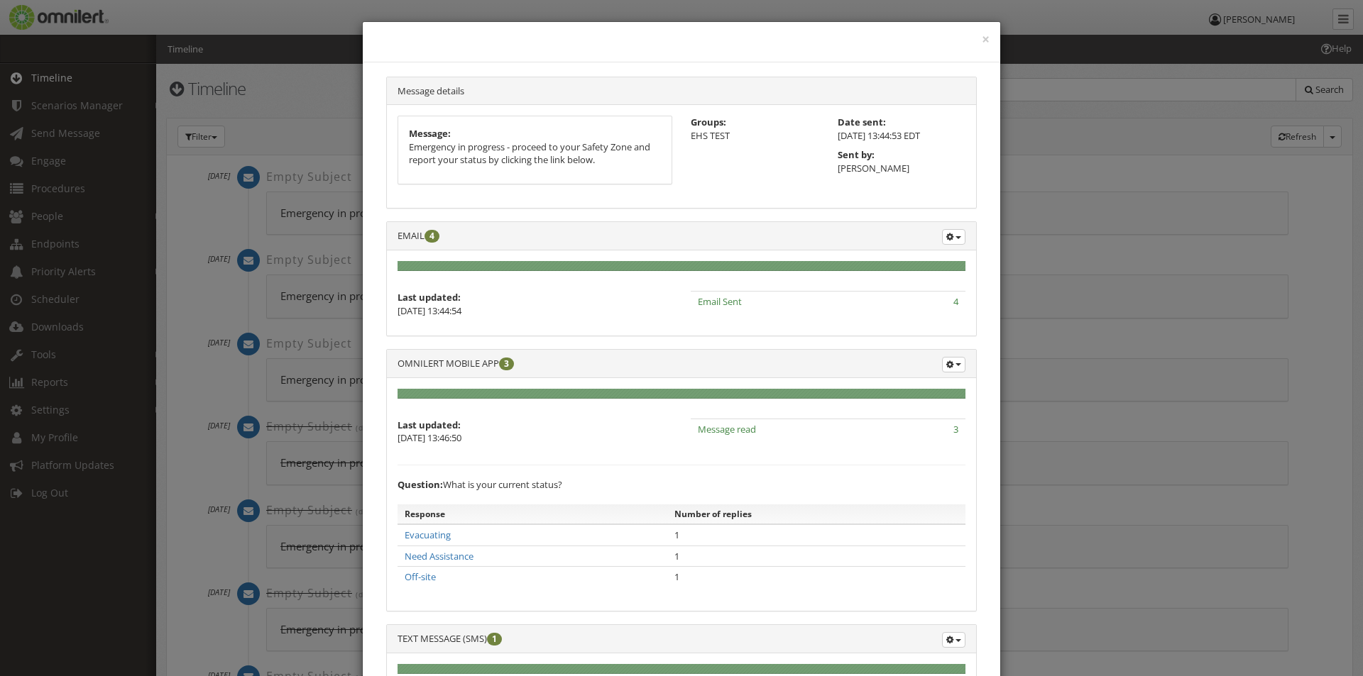
click at [776, 88] on div "Message details" at bounding box center [681, 91] width 589 height 28
click at [975, 36] on div "×" at bounding box center [681, 42] width 637 height 40
click at [982, 33] on button "×" at bounding box center [986, 40] width 8 height 14
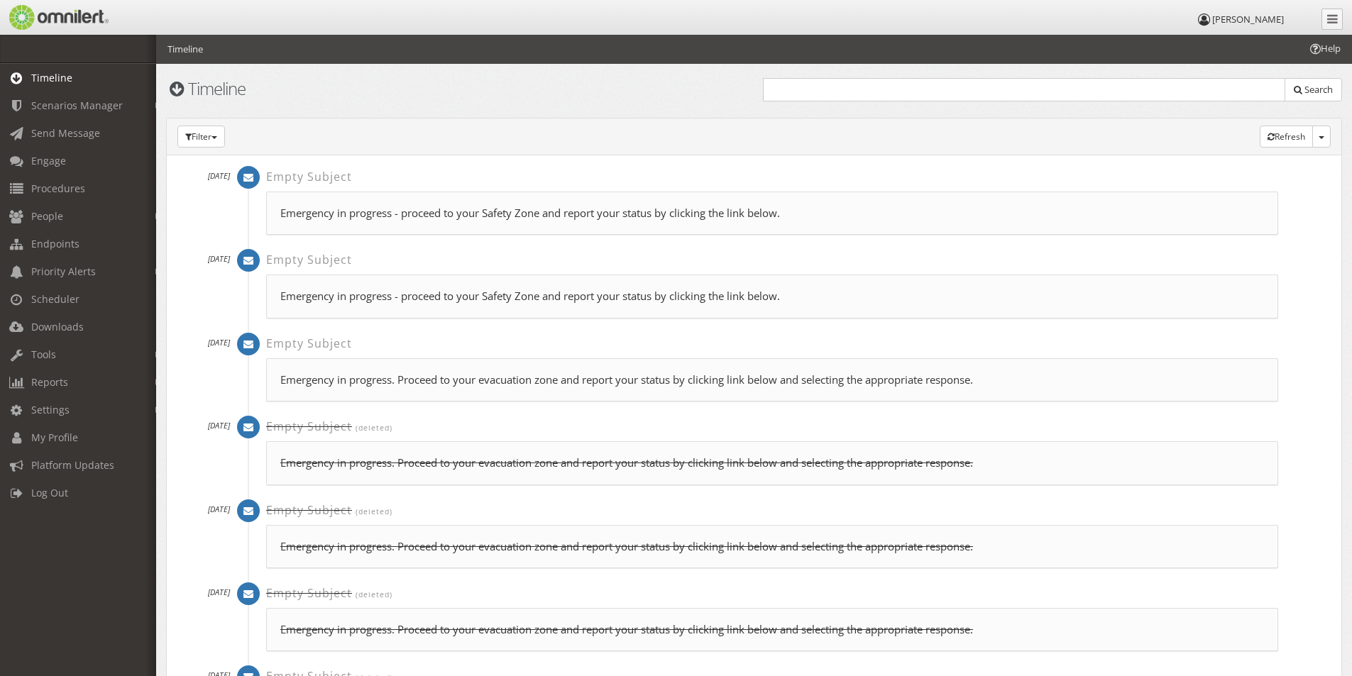
drag, startPoint x: 330, startPoint y: 382, endPoint x: 207, endPoint y: 226, distance: 198.5
click at [207, 226] on div "[DATE] Empty Subject [DATE] Emergency in progress - proceed to your Safety Zone…" at bounding box center [761, 207] width 1158 height 83
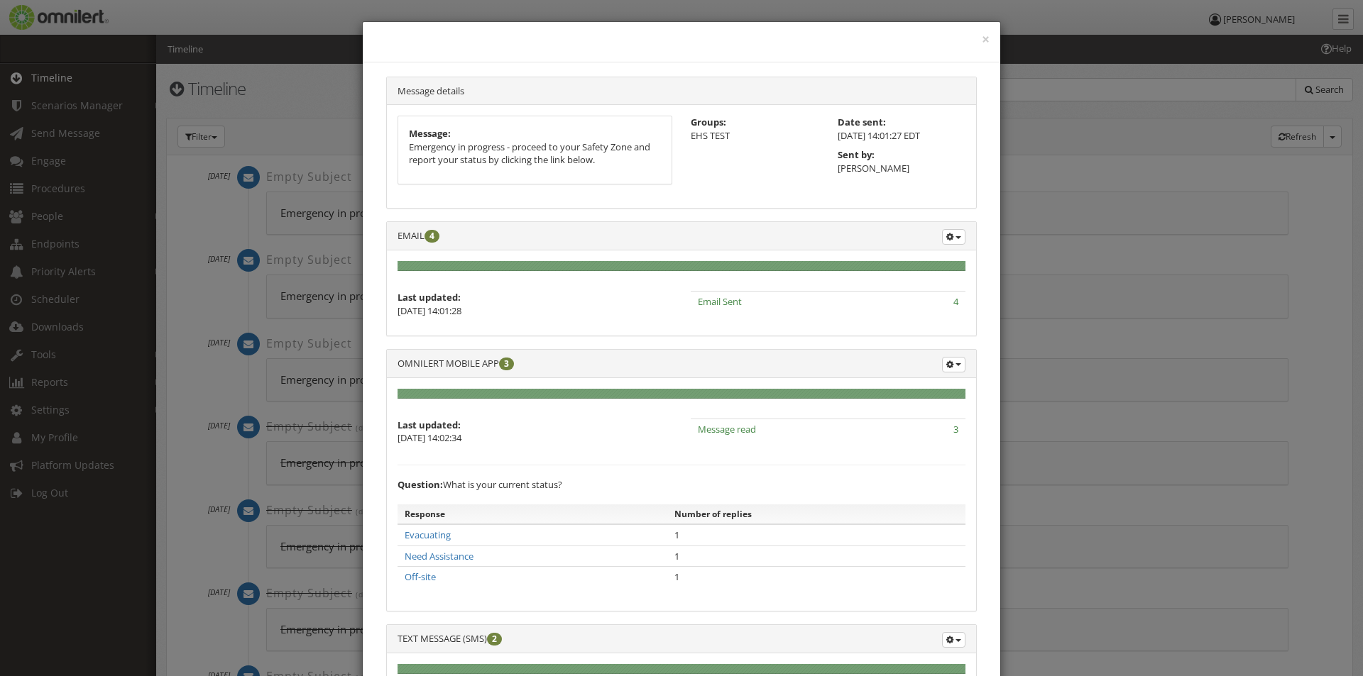
click at [315, 34] on div "× Message details Message: Emergency in progress - proceed to your Safety Zone …" at bounding box center [681, 338] width 1363 height 676
click at [221, 141] on div "× Message details Message: Emergency in progress - proceed to your Safety Zone …" at bounding box center [681, 338] width 1363 height 676
click at [982, 34] on button "×" at bounding box center [986, 40] width 8 height 14
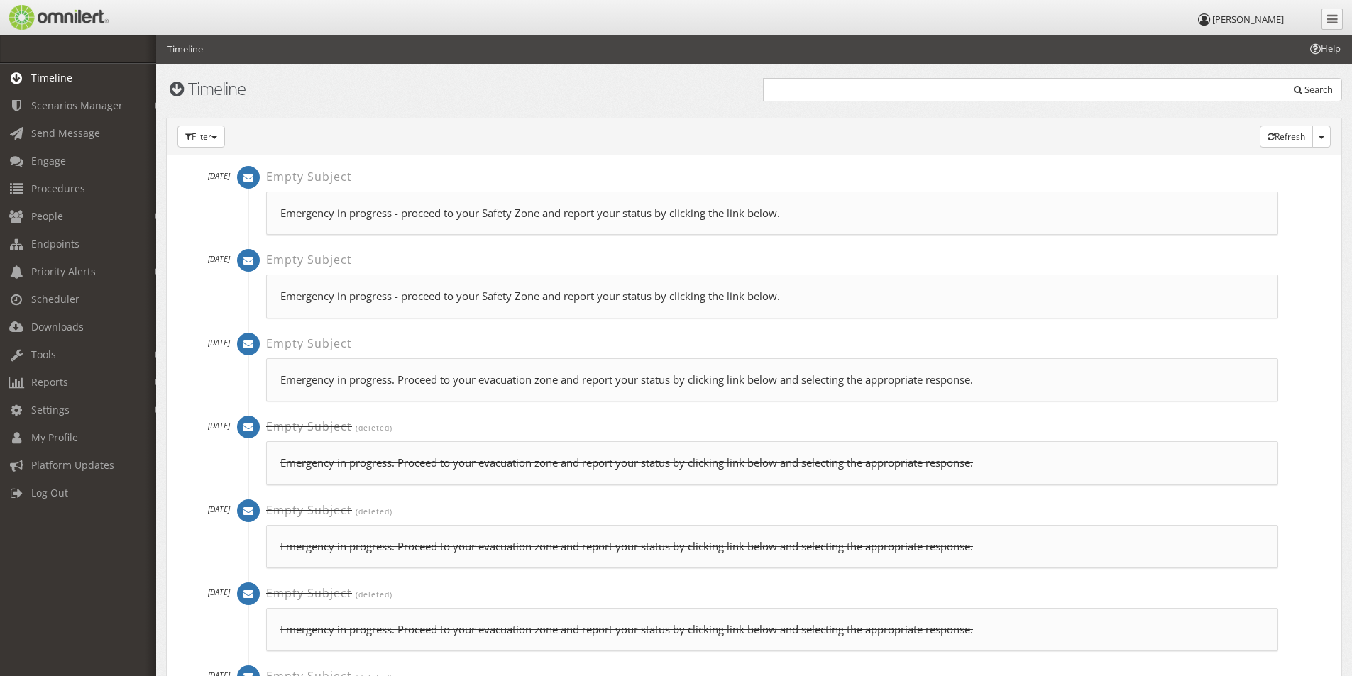
click at [455, 214] on p "Emergency in progress - proceed to your Safety Zone and report your status by c…" at bounding box center [772, 213] width 984 height 15
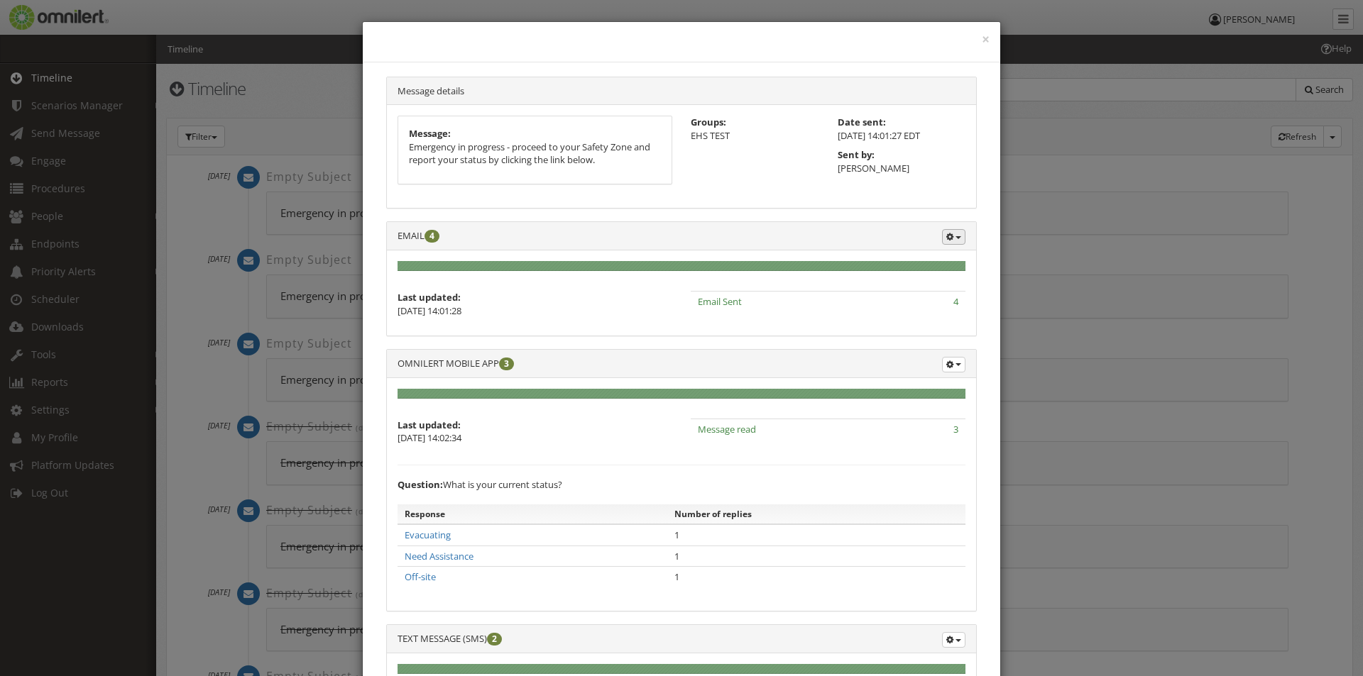
click at [957, 236] on button "button" at bounding box center [953, 237] width 23 height 16
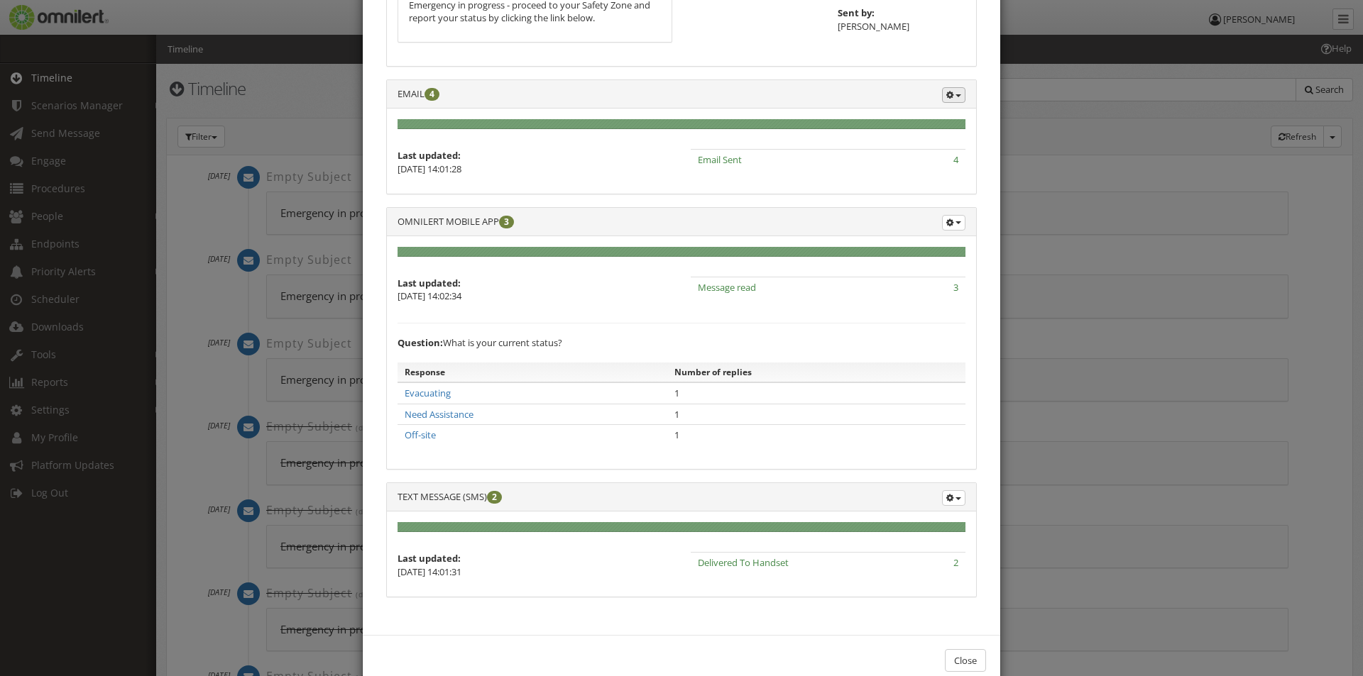
scroll to position [174, 0]
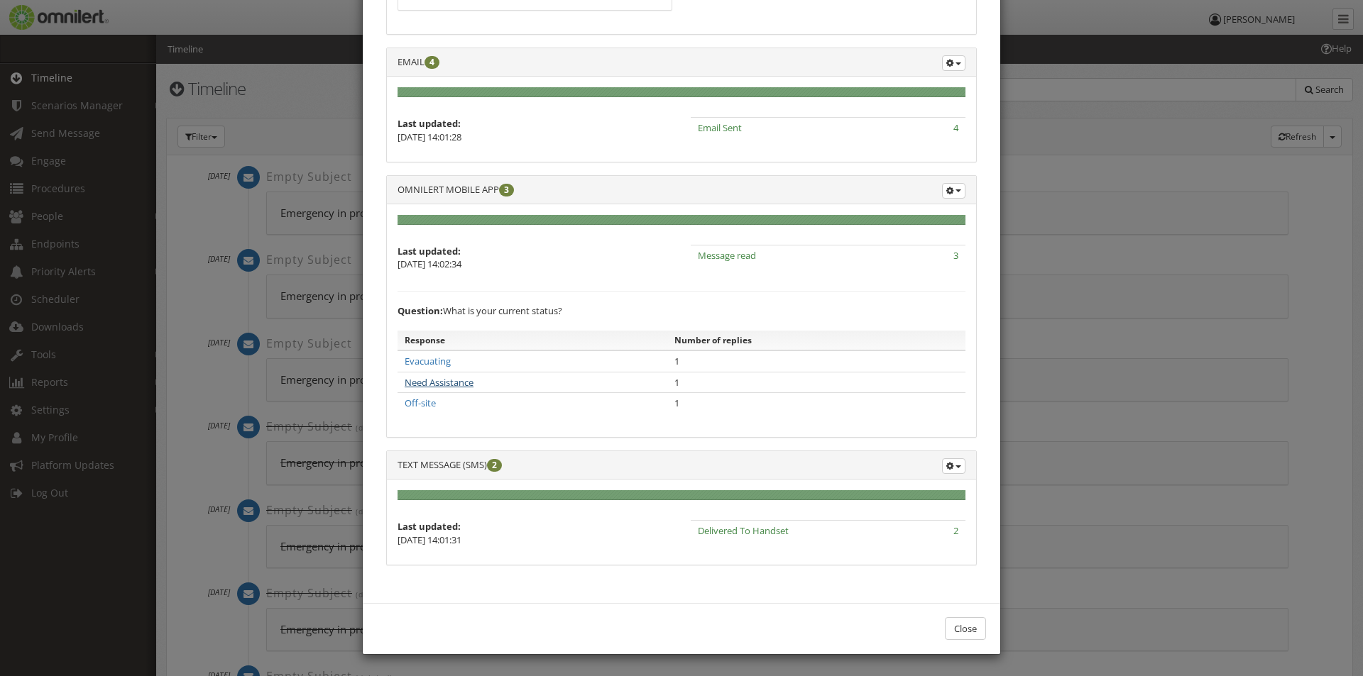
click at [429, 383] on link "Need Assistance" at bounding box center [439, 382] width 69 height 13
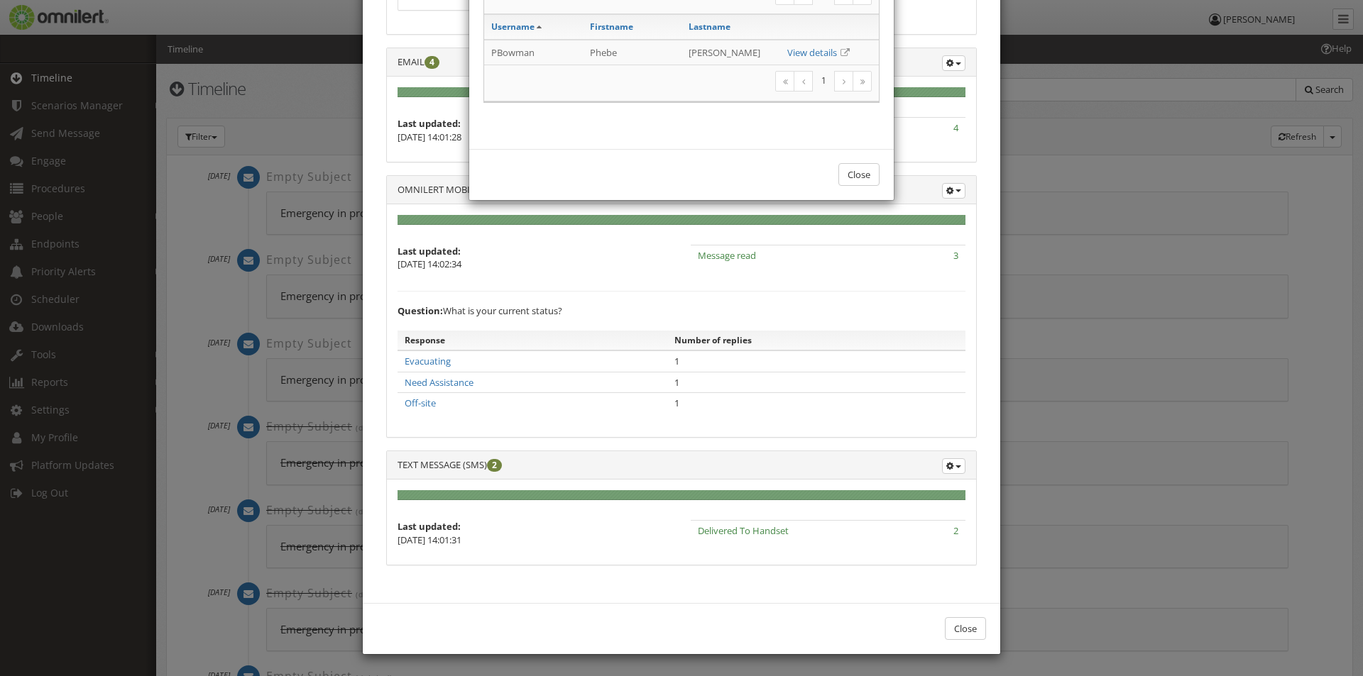
scroll to position [153, 0]
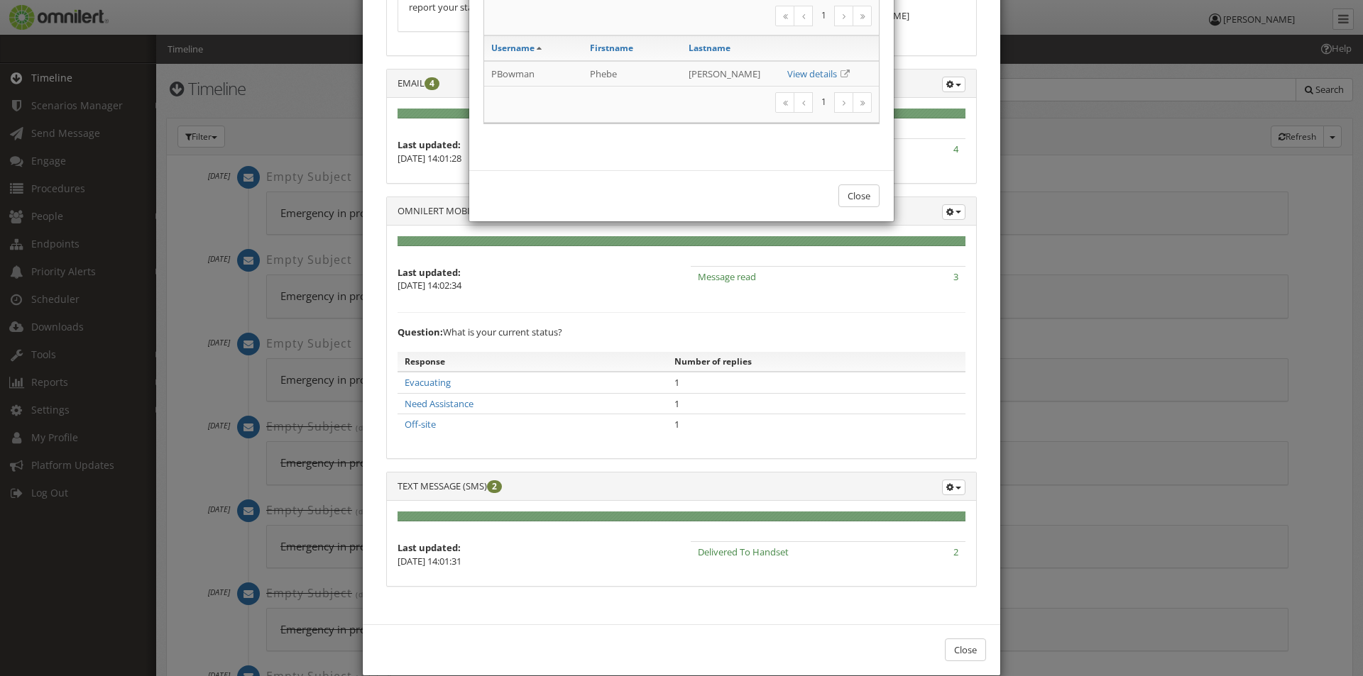
click at [826, 197] on div "Close" at bounding box center [681, 196] width 424 height 52
click at [847, 194] on button "Close" at bounding box center [858, 196] width 41 height 23
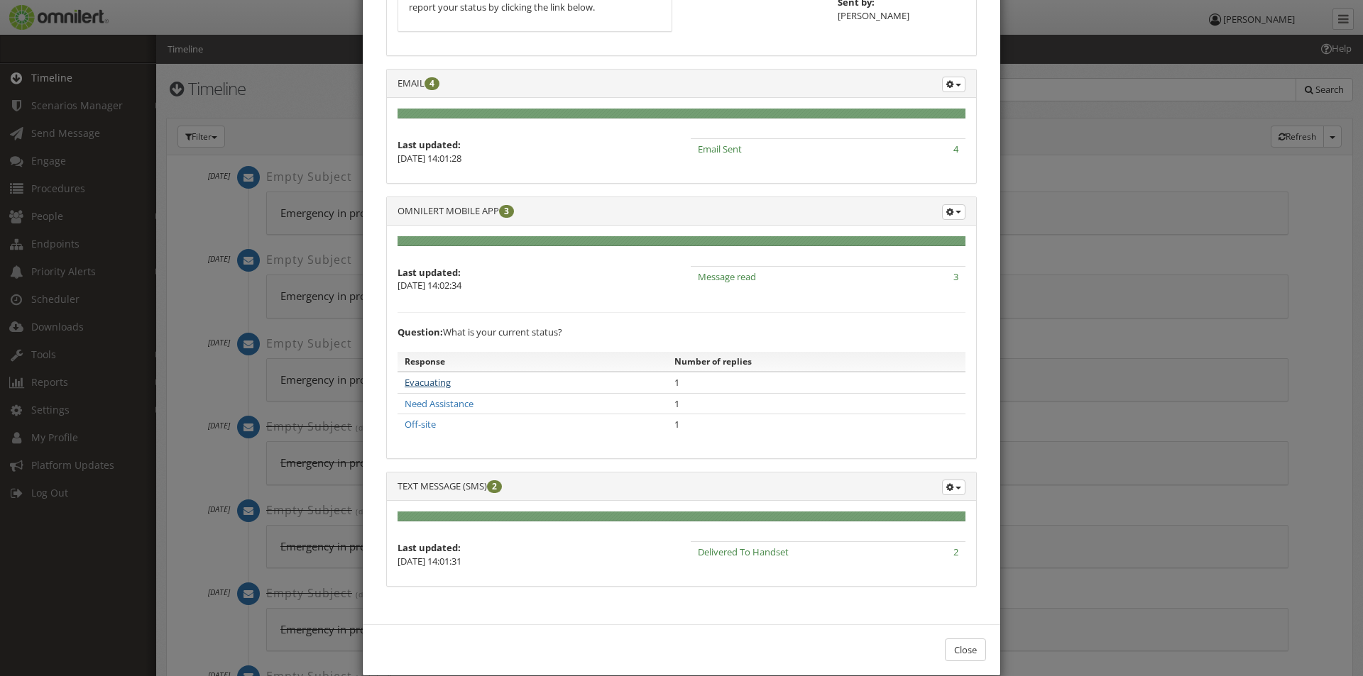
click at [419, 385] on link "Evacuating" at bounding box center [428, 382] width 46 height 13
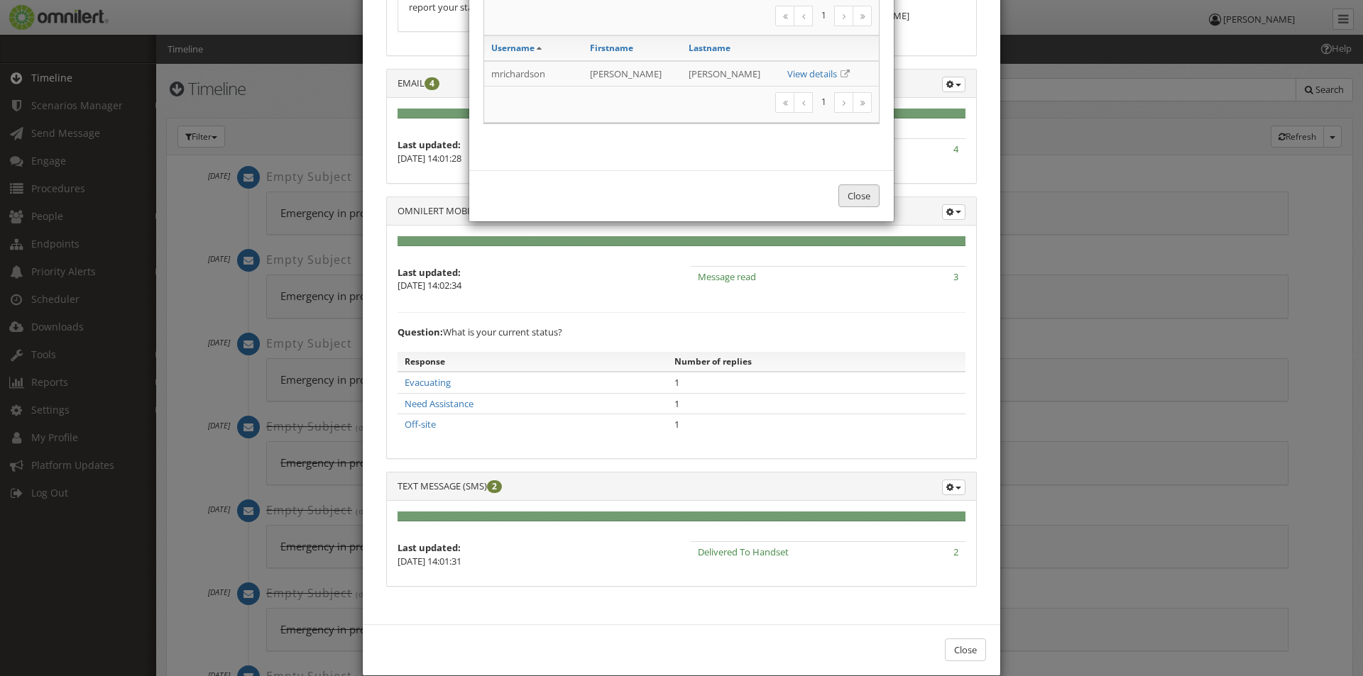
drag, startPoint x: 857, startPoint y: 200, endPoint x: 836, endPoint y: 195, distance: 21.9
click at [858, 200] on button "Close" at bounding box center [858, 196] width 41 height 23
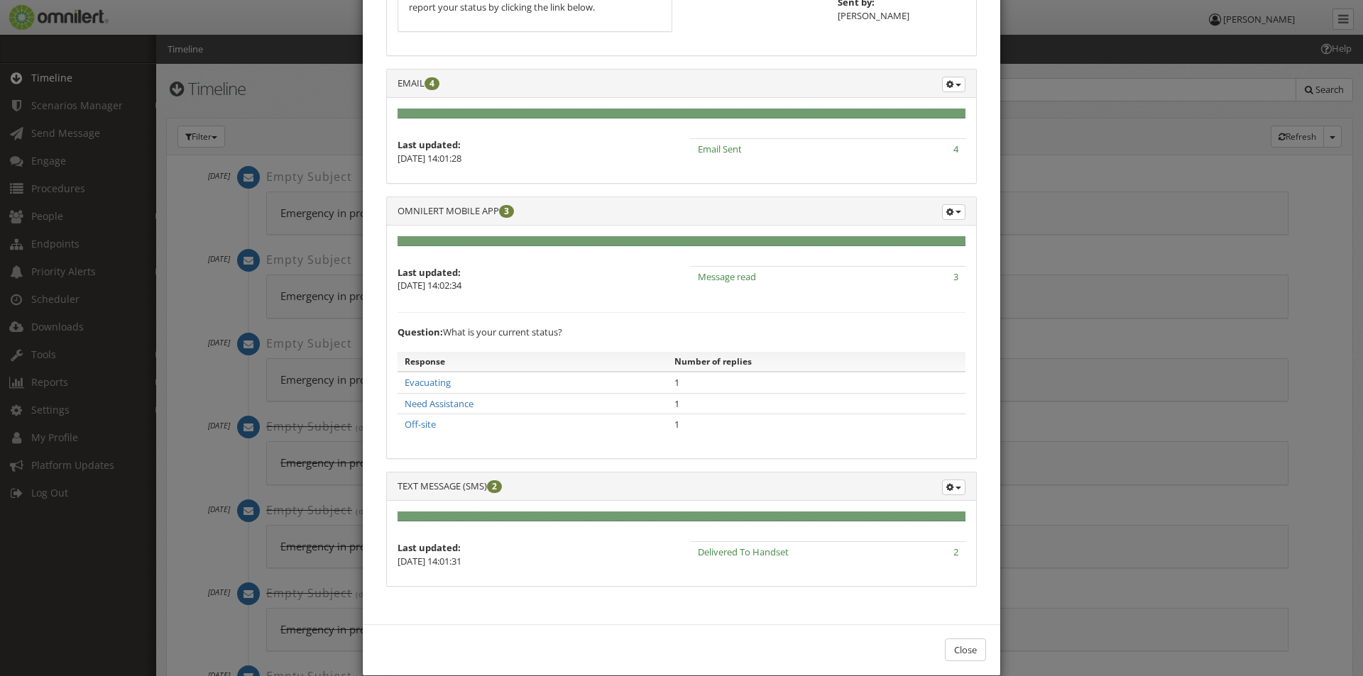
scroll to position [0, 0]
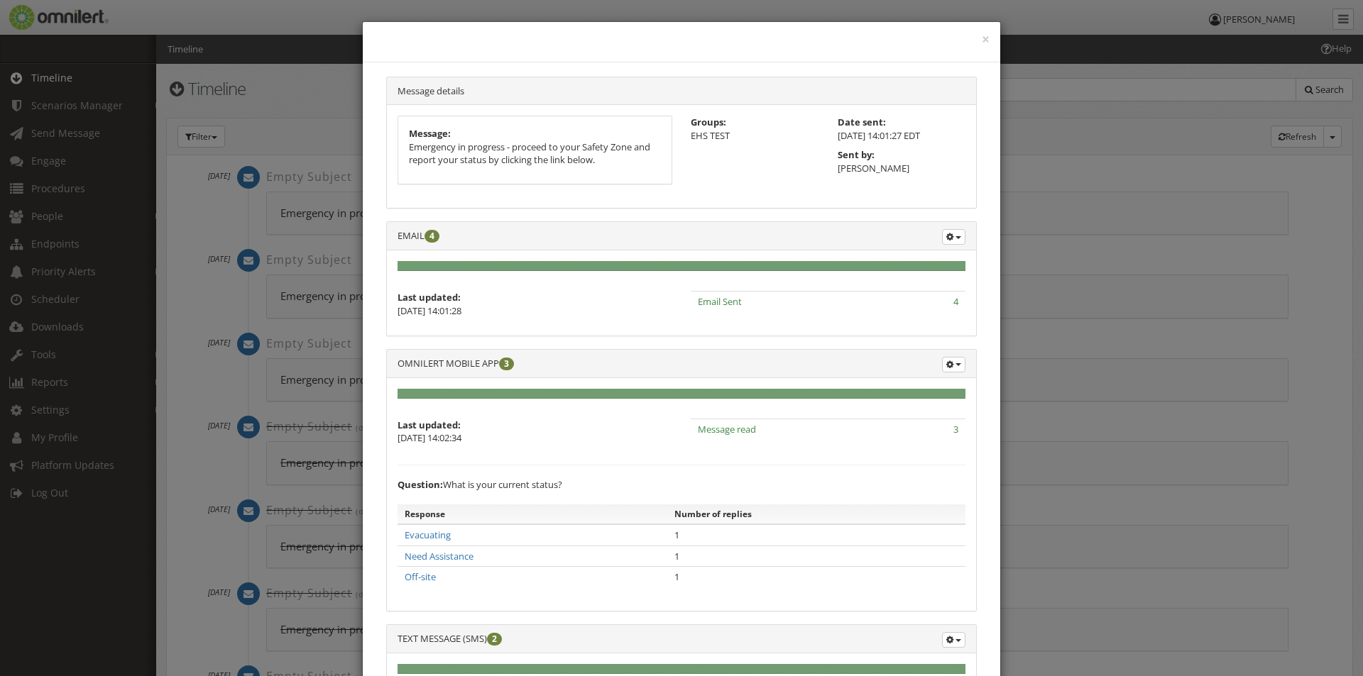
click at [289, 110] on div "× Message details Message: Emergency in progress - proceed to your Safety Zone …" at bounding box center [681, 338] width 1363 height 676
drag, startPoint x: 973, startPoint y: 39, endPoint x: 982, endPoint y: 38, distance: 8.6
click at [972, 39] on h4 at bounding box center [681, 42] width 616 height 18
click at [989, 36] on div "×" at bounding box center [681, 42] width 637 height 40
click at [982, 38] on button "×" at bounding box center [986, 40] width 8 height 14
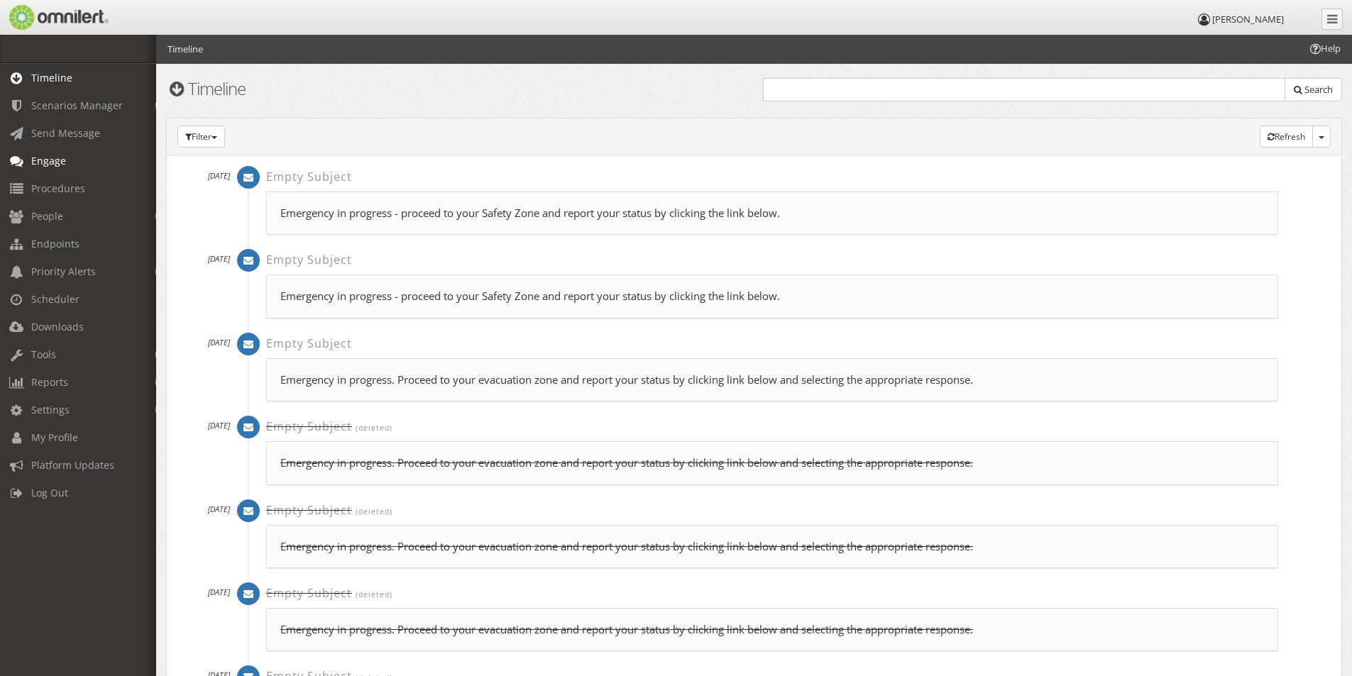
click at [44, 161] on span "Engage" at bounding box center [48, 160] width 35 height 13
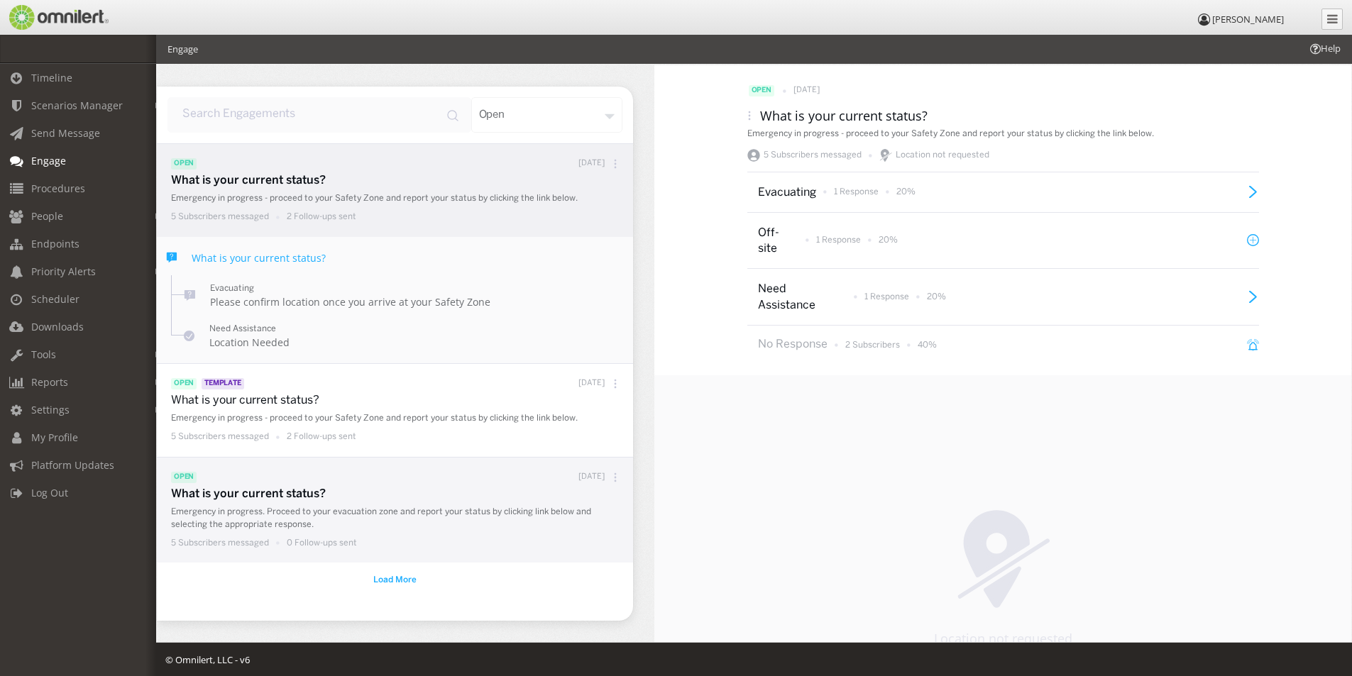
click at [616, 477] on icon at bounding box center [616, 477] width 2 height 2
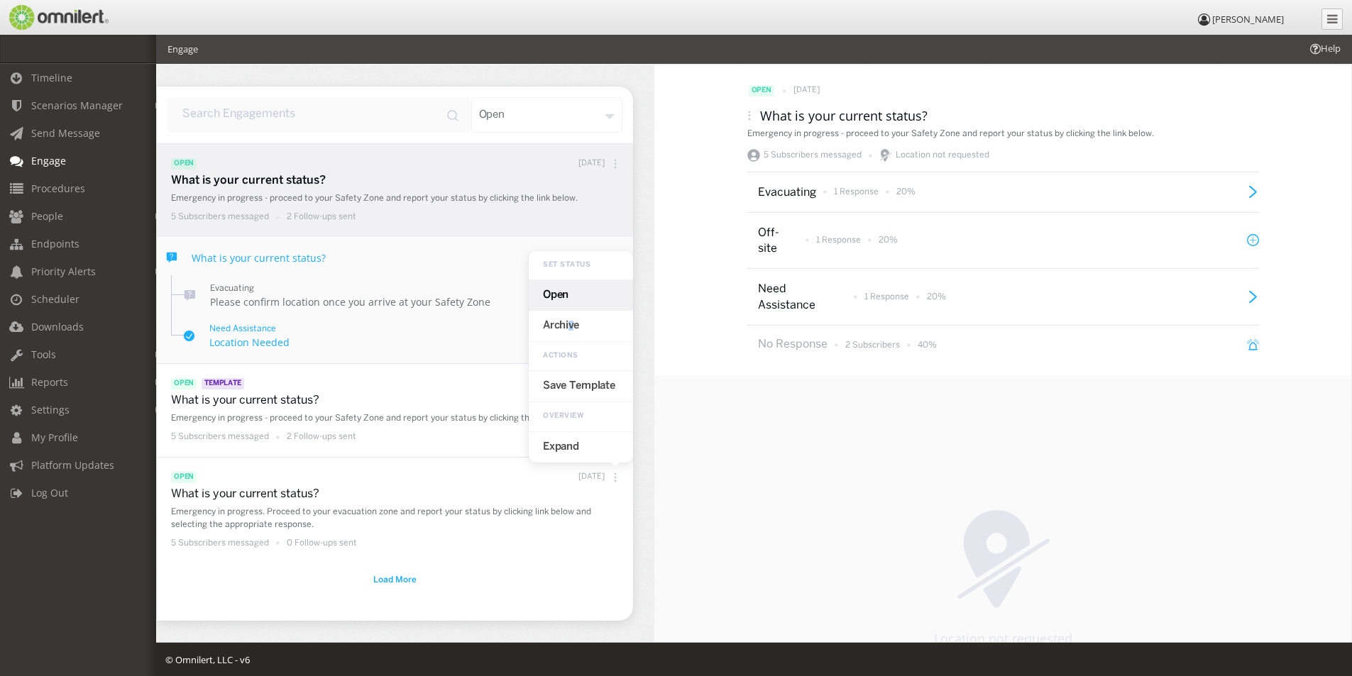
drag, startPoint x: 569, startPoint y: 330, endPoint x: 577, endPoint y: 332, distance: 8.1
click at [576, 332] on div "Archive" at bounding box center [581, 326] width 104 height 31
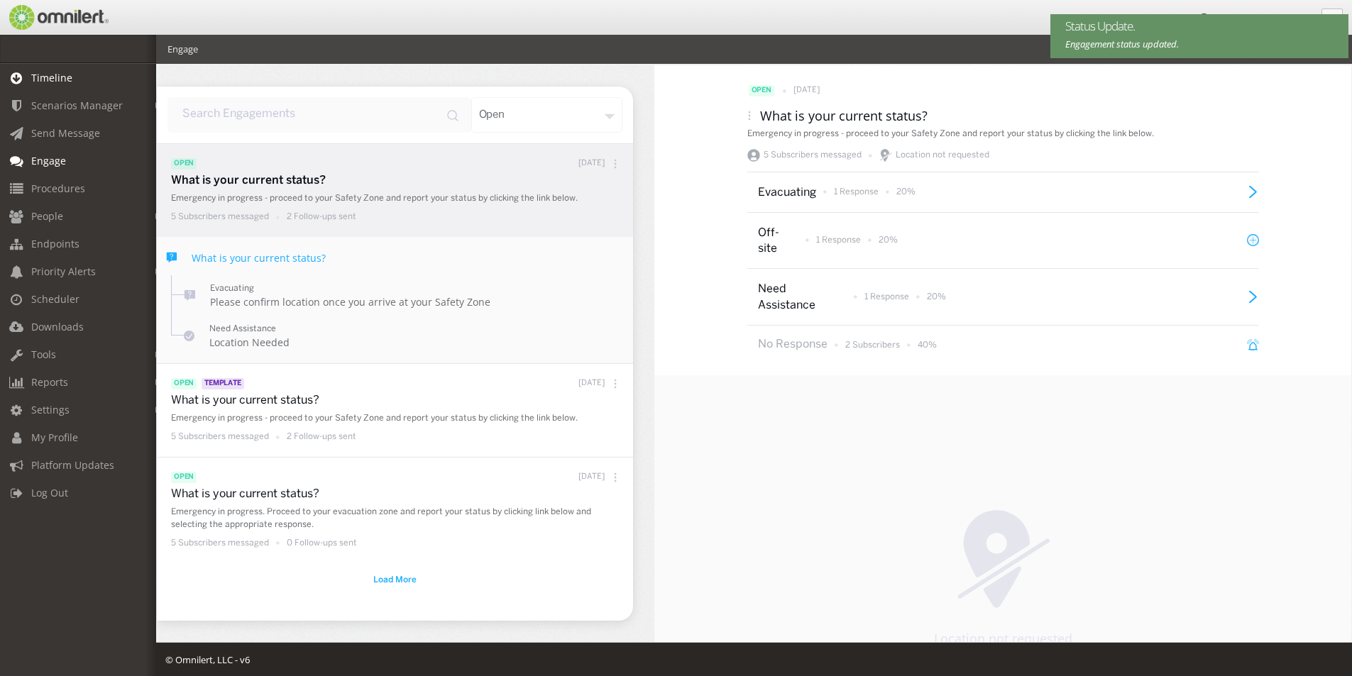
click at [57, 76] on span "Timeline" at bounding box center [51, 77] width 41 height 13
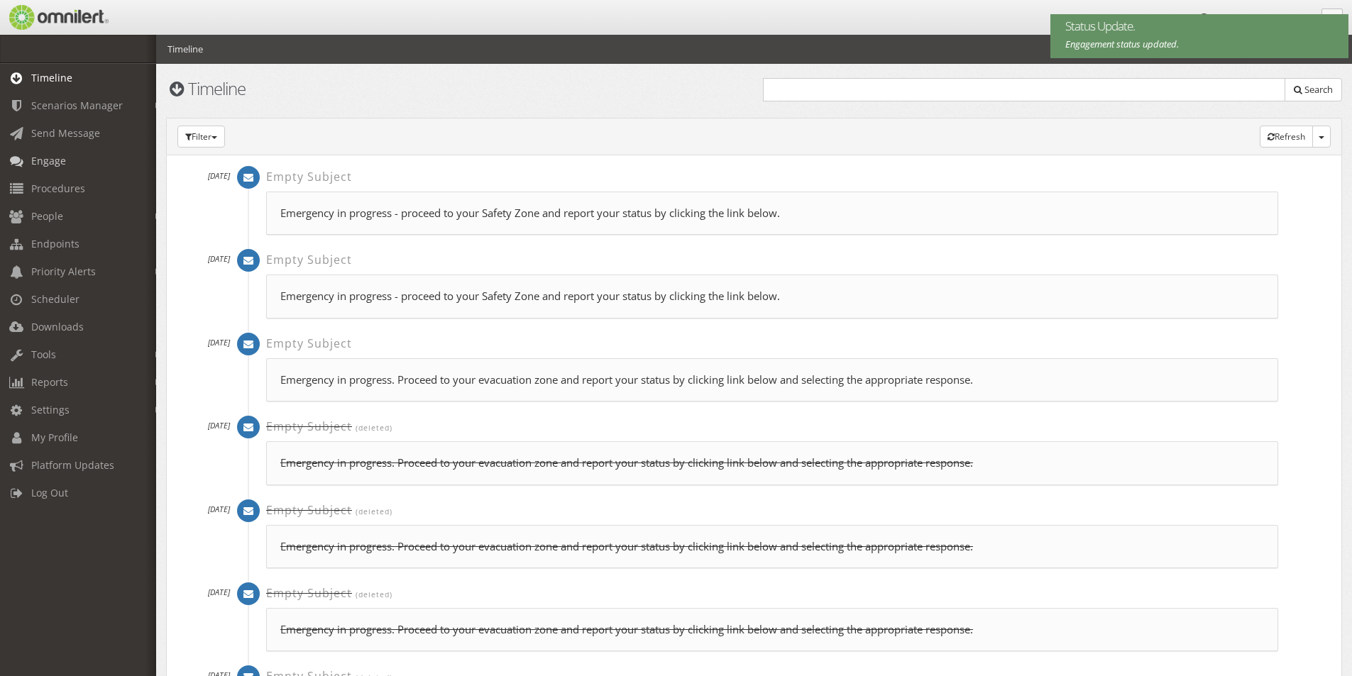
click at [53, 162] on span "Engage" at bounding box center [48, 160] width 35 height 13
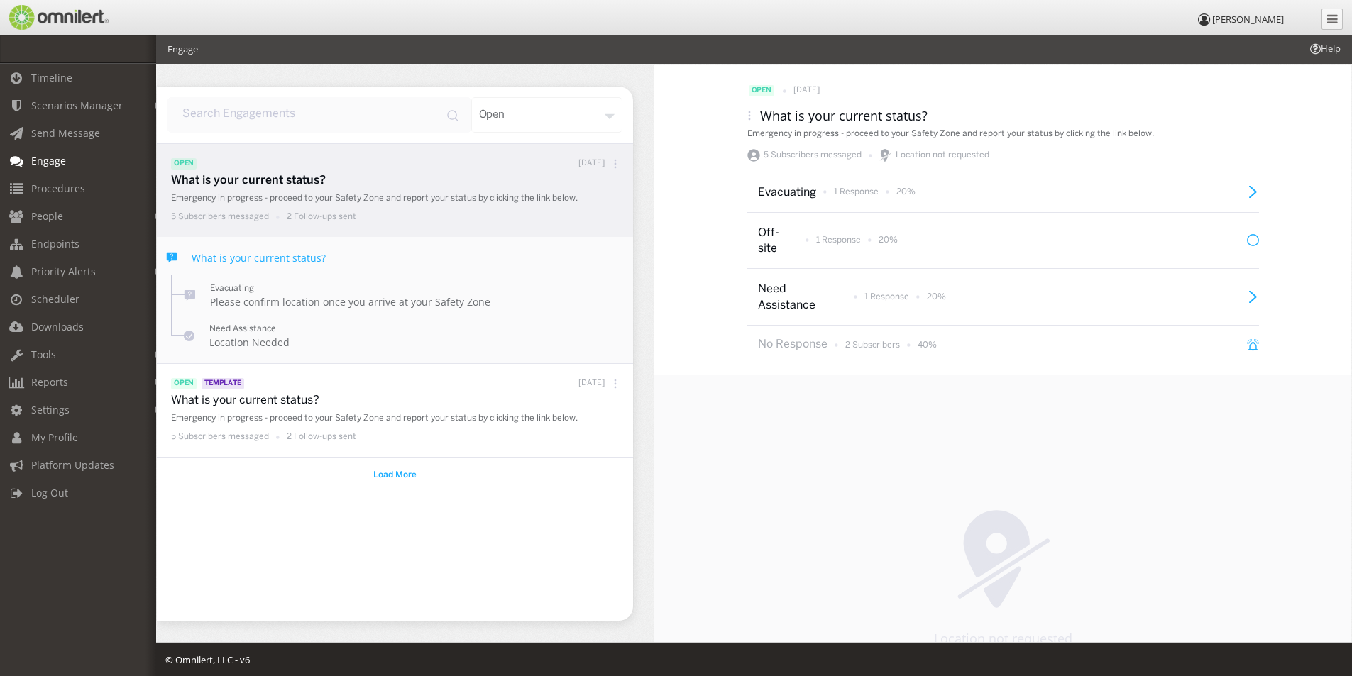
click at [776, 196] on p "Evacuating" at bounding box center [785, 193] width 55 height 16
click at [852, 192] on p "1 Response" at bounding box center [856, 192] width 45 height 12
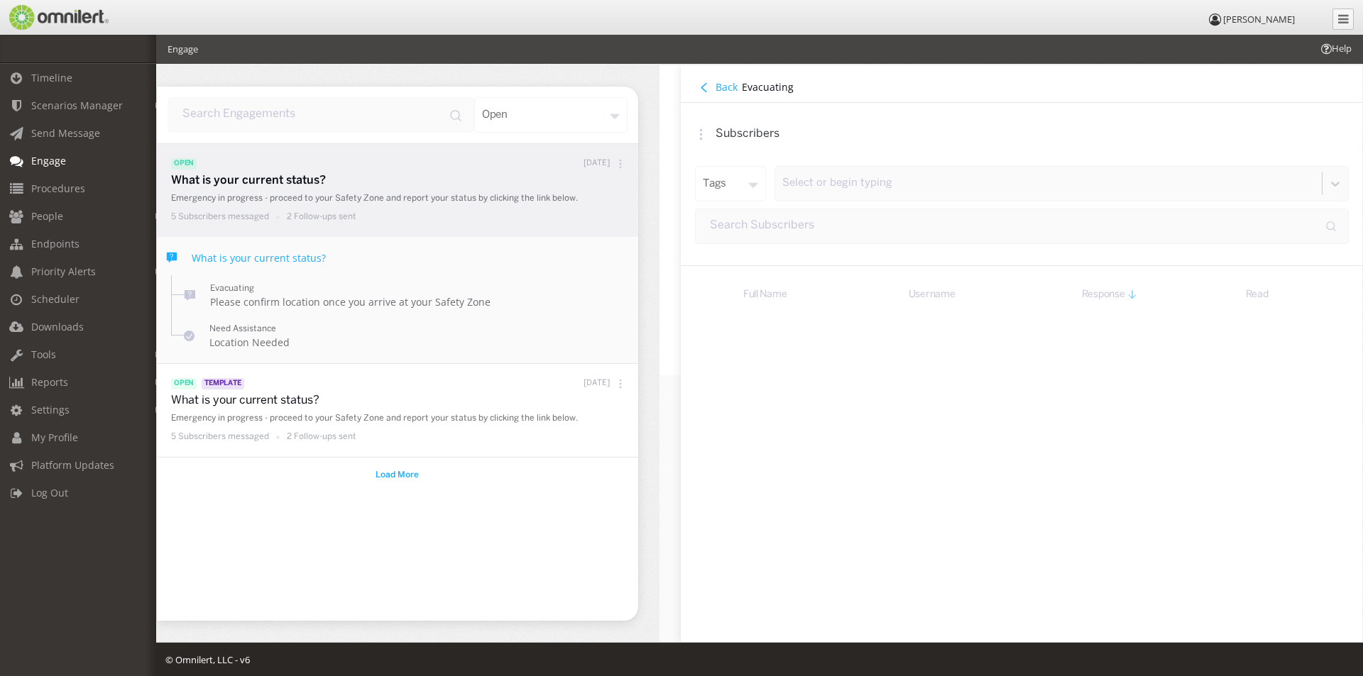
click at [721, 84] on h4 "Back" at bounding box center [726, 86] width 22 height 13
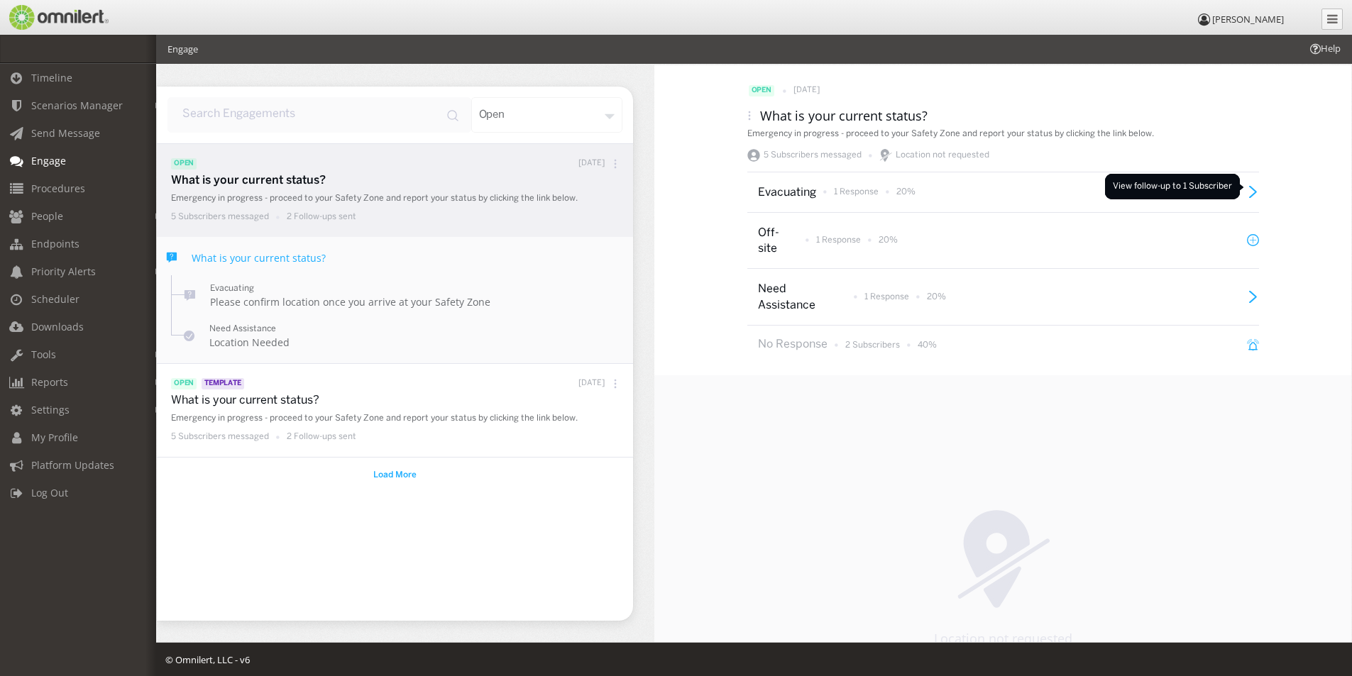
click at [1250, 187] on icon at bounding box center [1253, 192] width 12 height 12
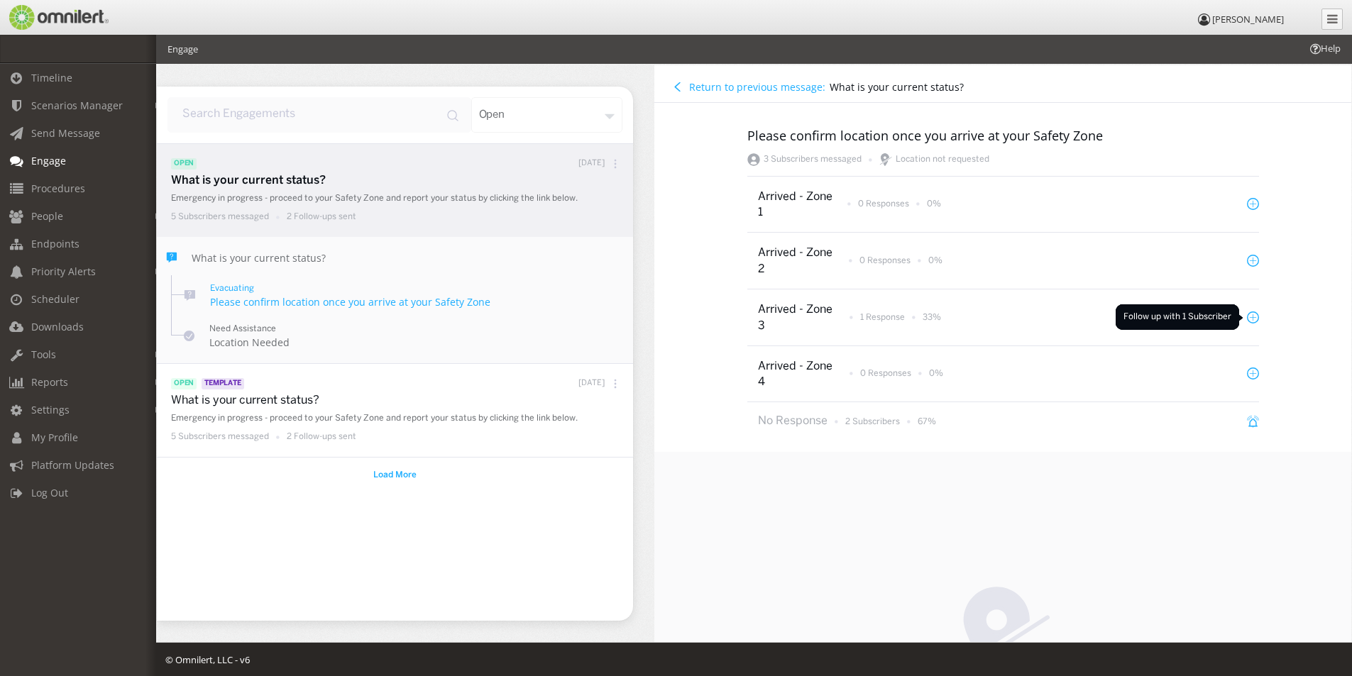
click at [1250, 317] on icon at bounding box center [1253, 317] width 6 height 0
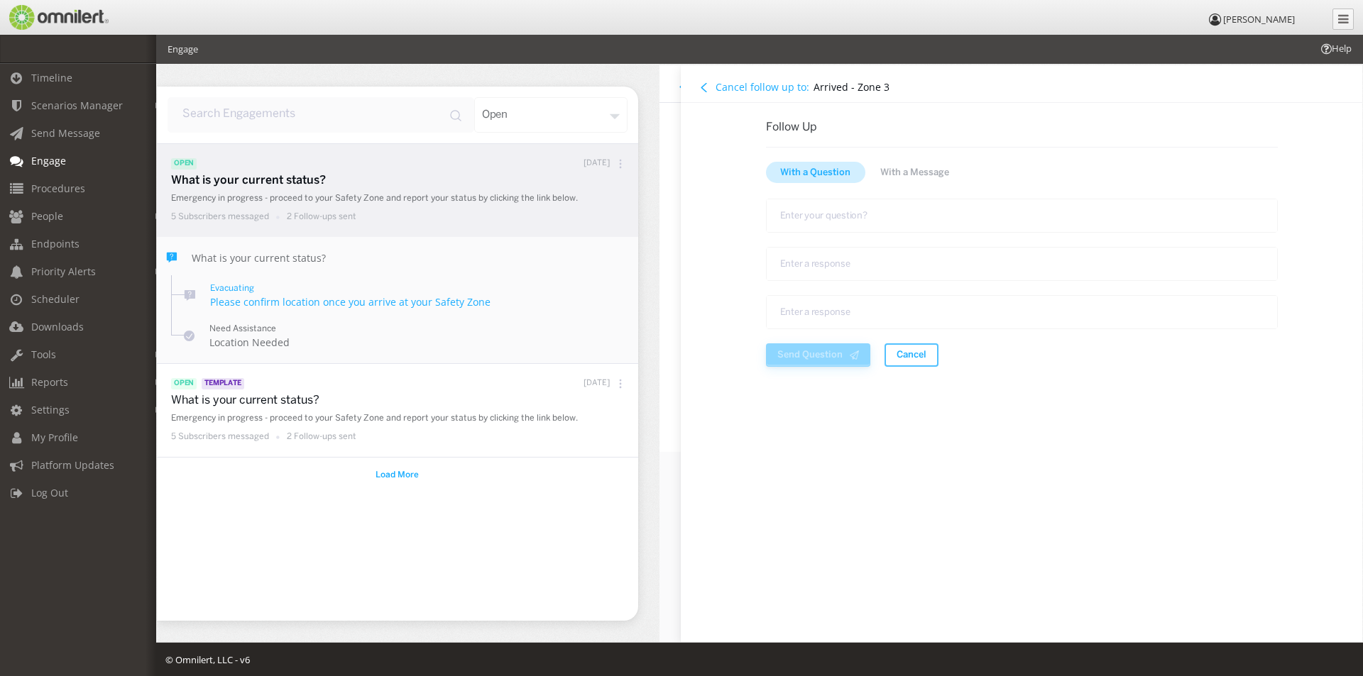
click at [739, 92] on h4 "Cancel follow up to:" at bounding box center [762, 86] width 94 height 13
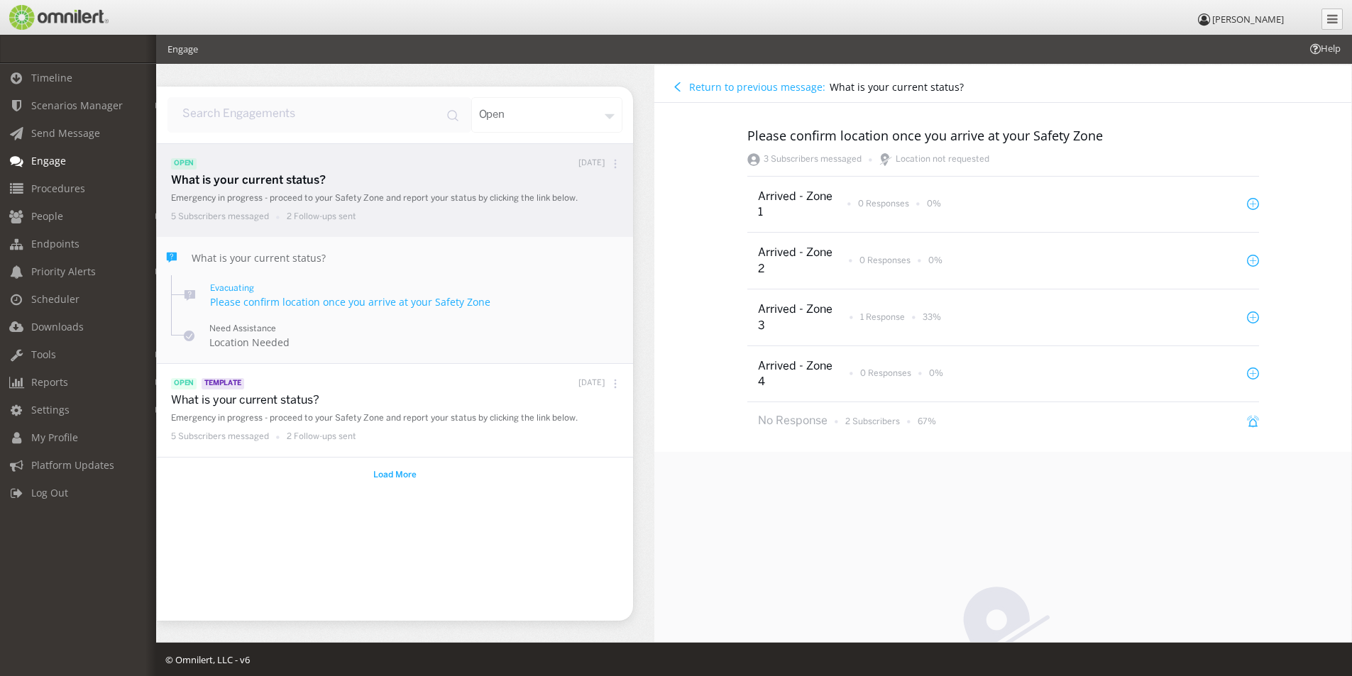
click at [706, 89] on h4 "Return to previous message:" at bounding box center [757, 86] width 136 height 13
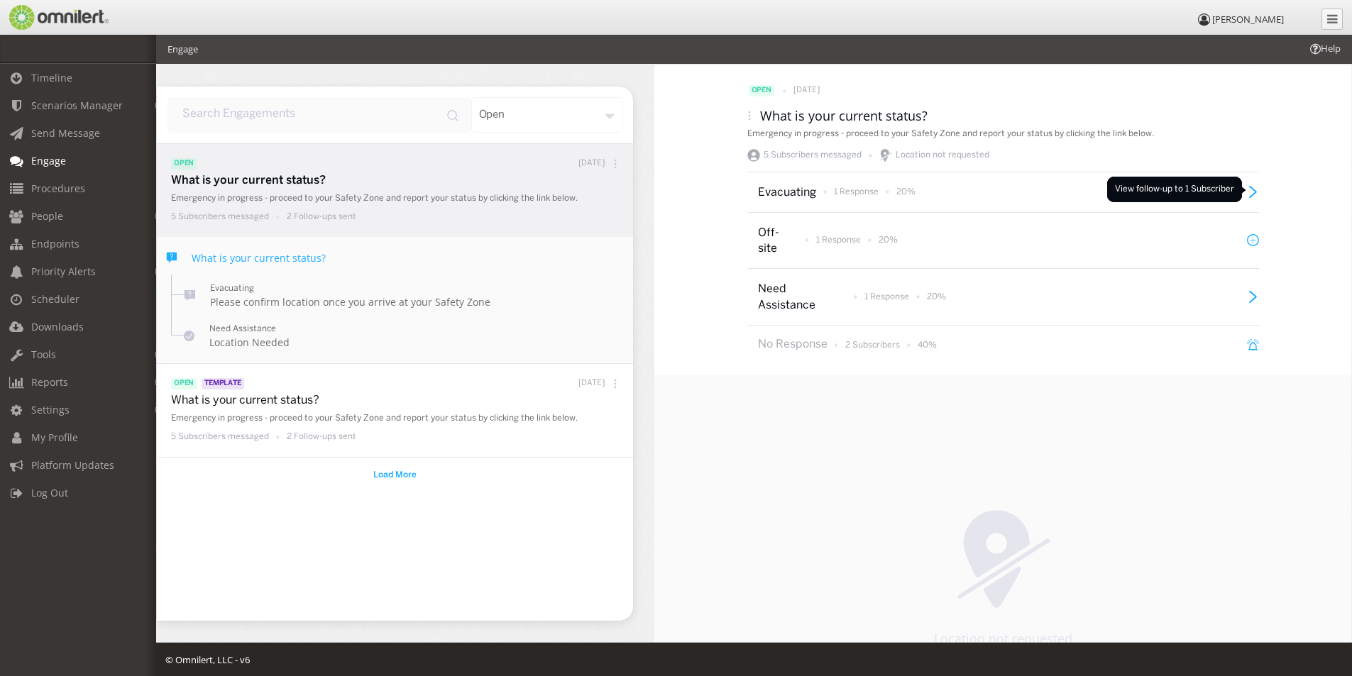
click at [1252, 189] on icon at bounding box center [1253, 192] width 12 height 12
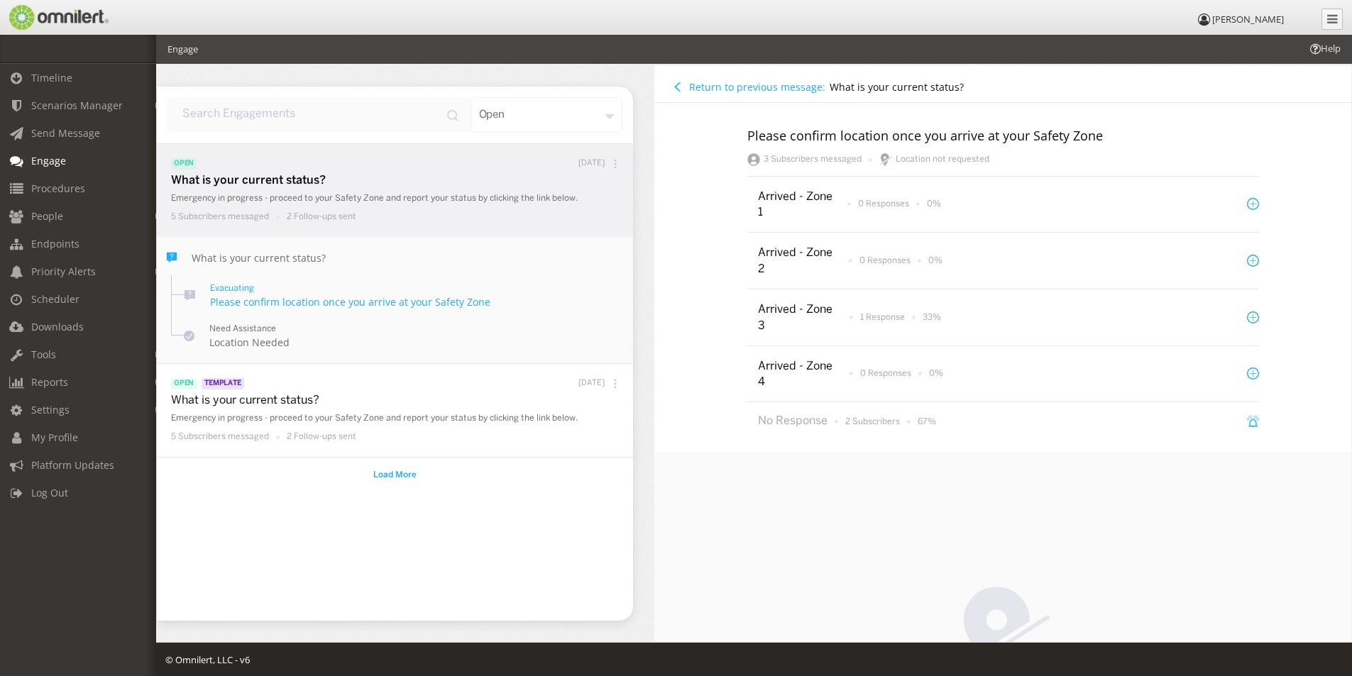
click at [700, 89] on h4 "Return to previous message:" at bounding box center [757, 86] width 136 height 13
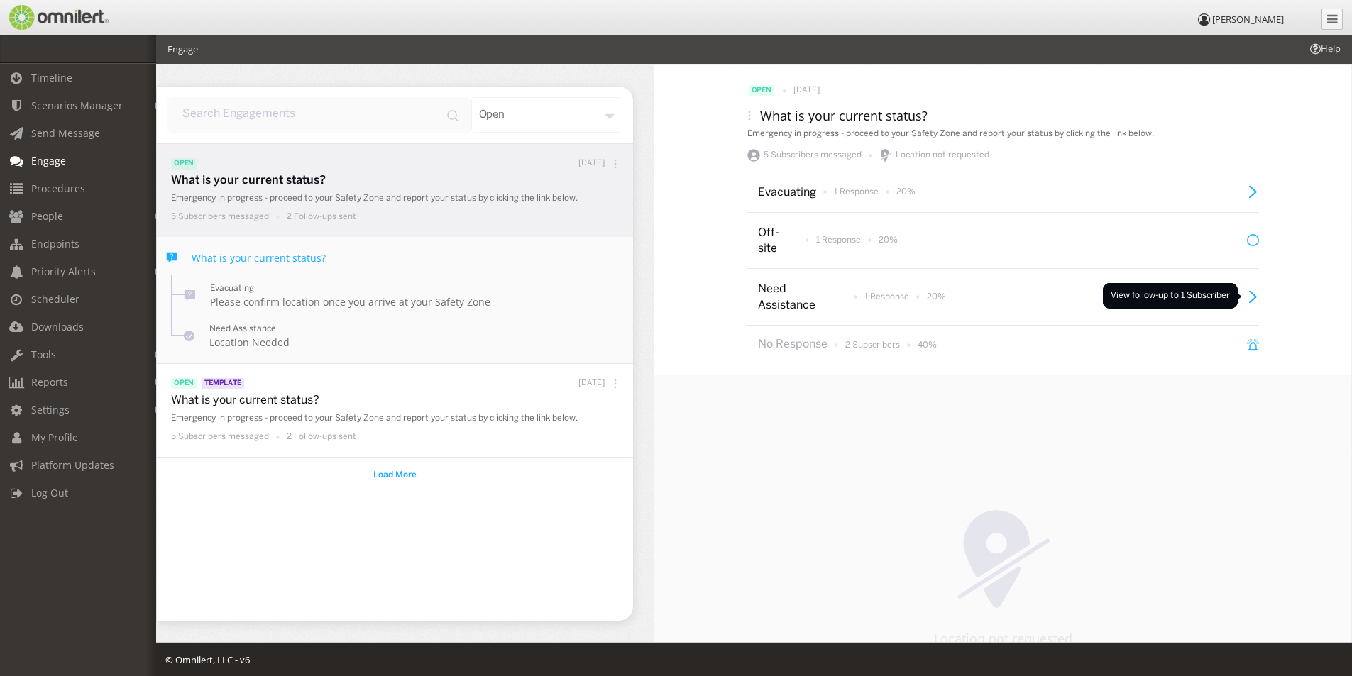
click at [1248, 296] on icon at bounding box center [1253, 297] width 12 height 12
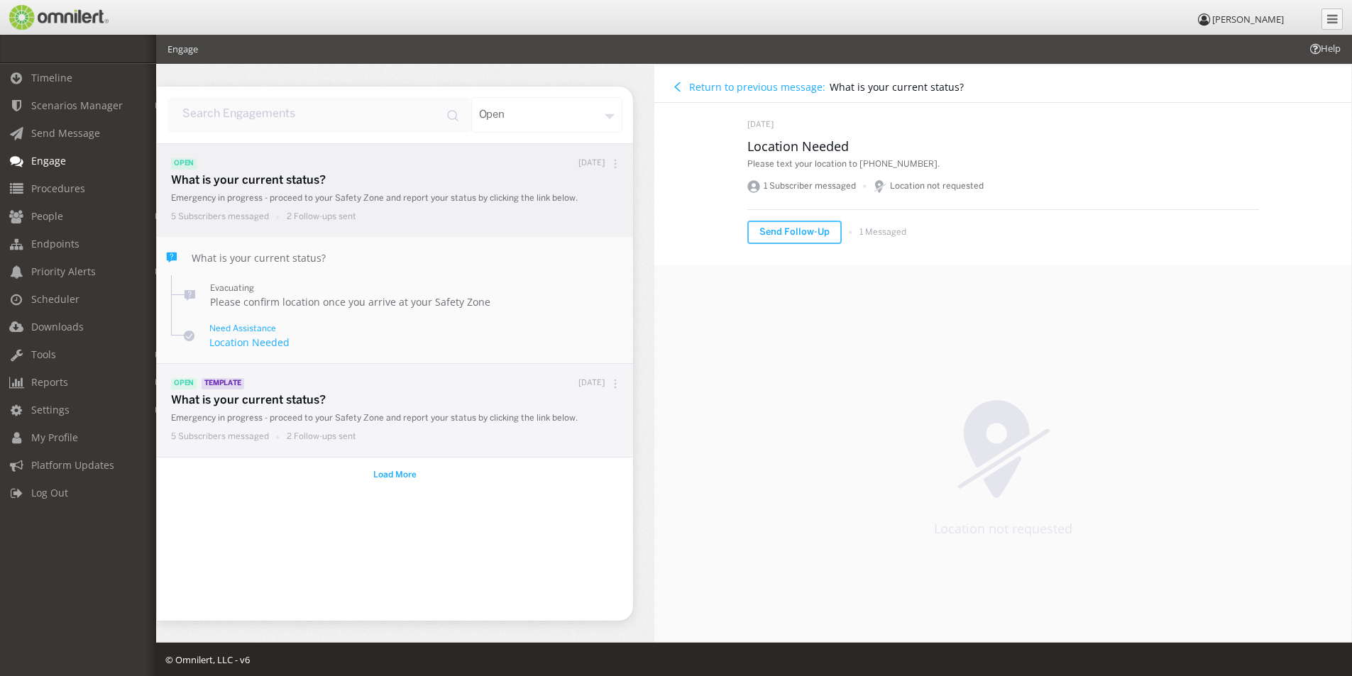
click at [216, 436] on p "5 Subscribers messaged" at bounding box center [220, 437] width 98 height 12
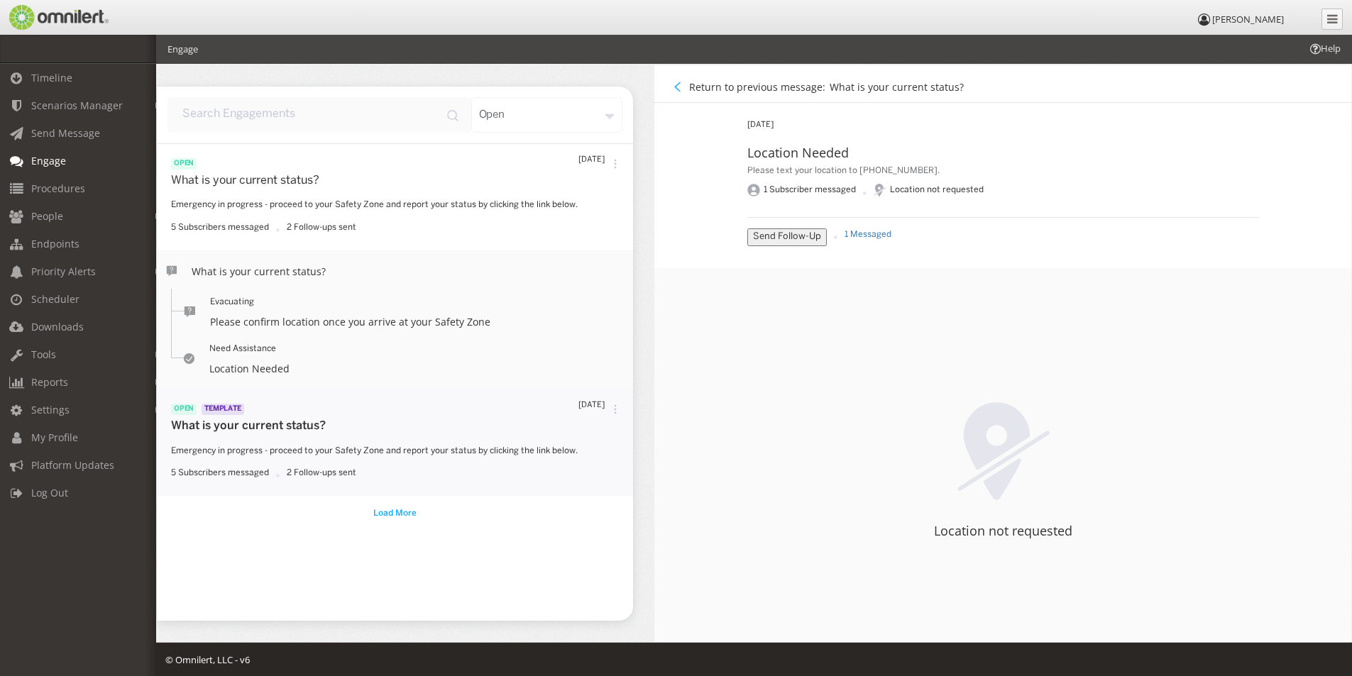
click at [216, 436] on div "open [DATE] What is your current status? Emergency in progress - proceed to you…" at bounding box center [395, 382] width 476 height 478
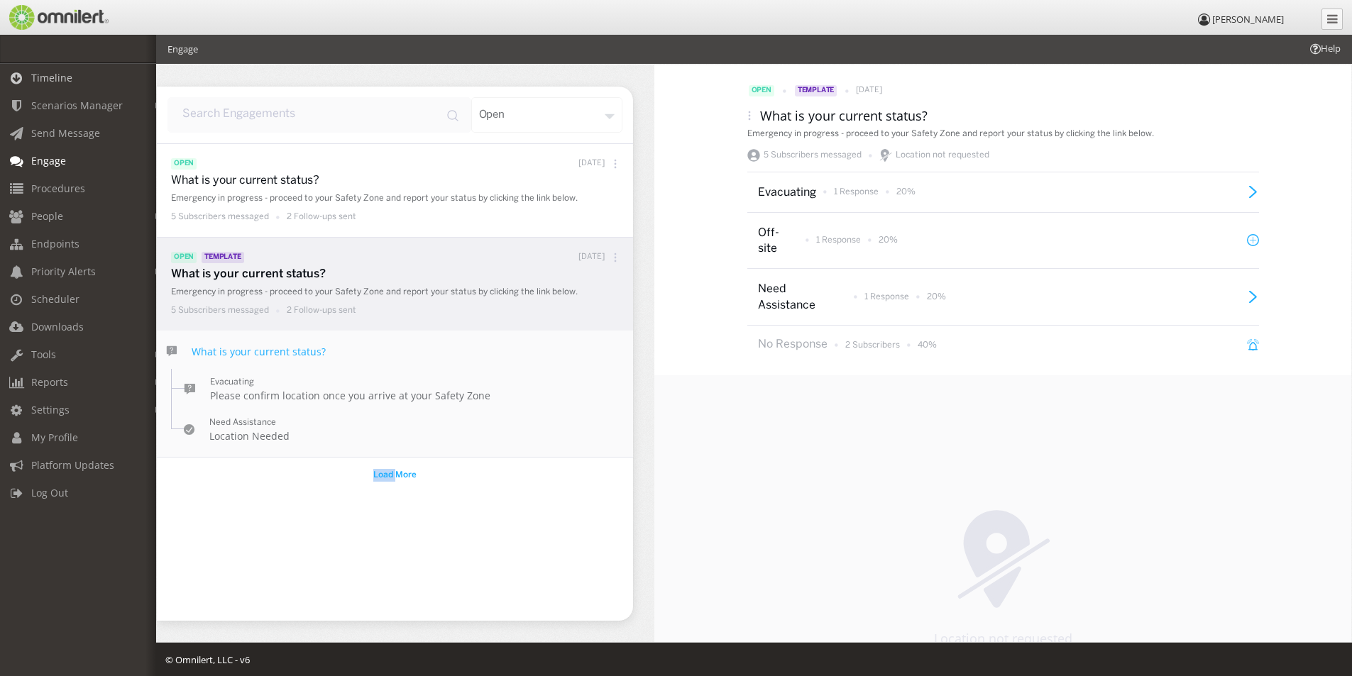
click at [53, 77] on span "Timeline" at bounding box center [51, 77] width 41 height 13
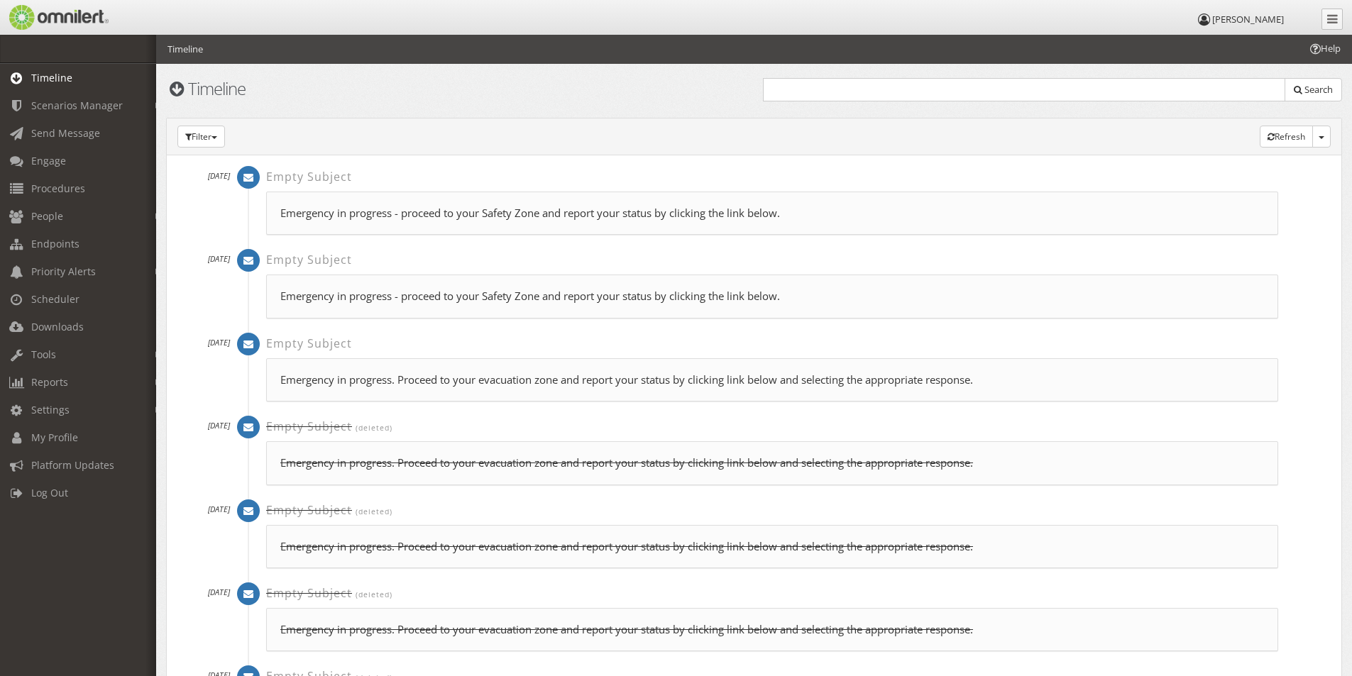
click at [400, 214] on p "Emergency in progress - proceed to your Safety Zone and report your status by c…" at bounding box center [772, 213] width 984 height 15
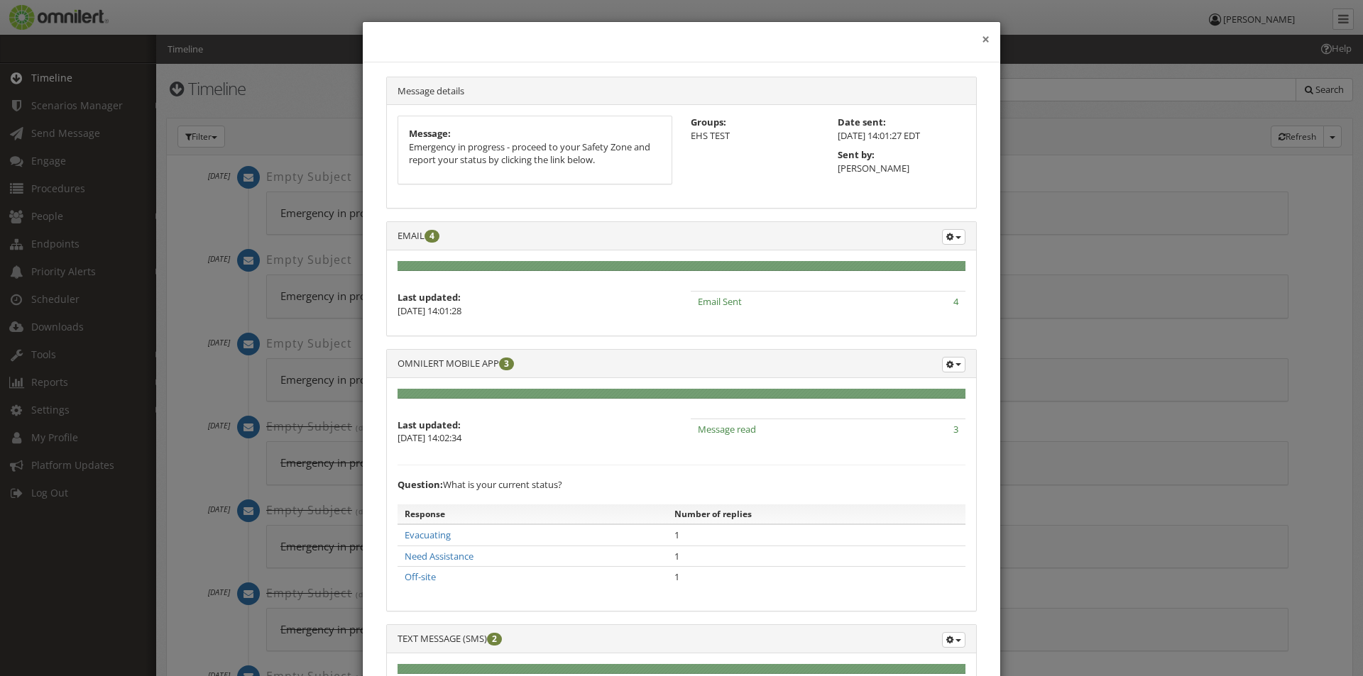
click at [982, 37] on button "×" at bounding box center [986, 40] width 8 height 14
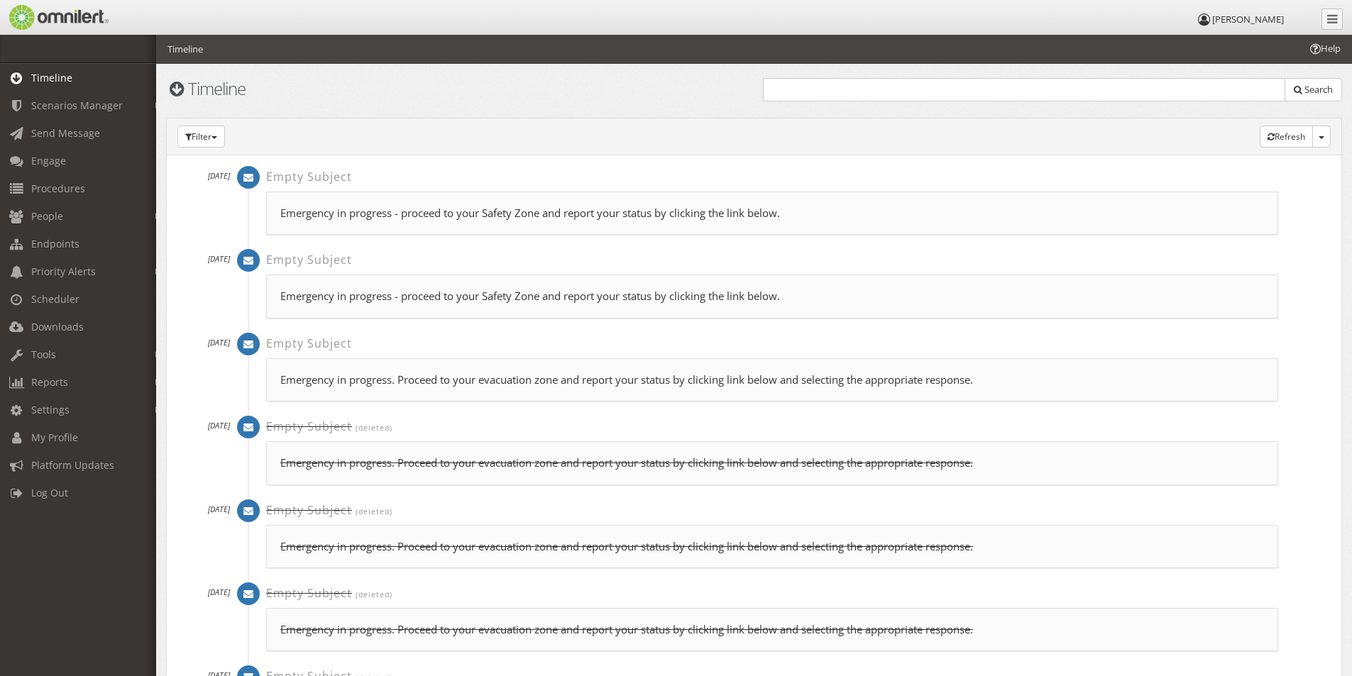
click at [312, 213] on p "Emergency in progress - proceed to your Safety Zone and report your status by c…" at bounding box center [772, 213] width 984 height 15
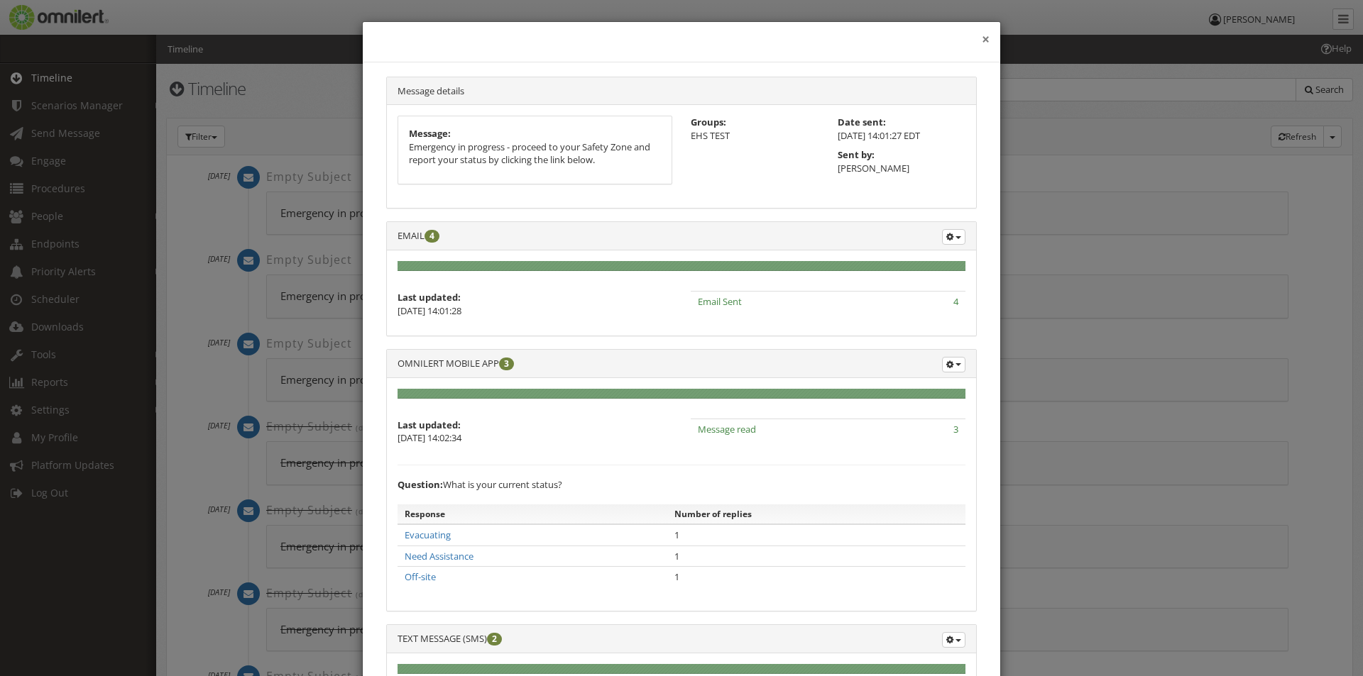
click at [983, 39] on button "×" at bounding box center [986, 40] width 8 height 14
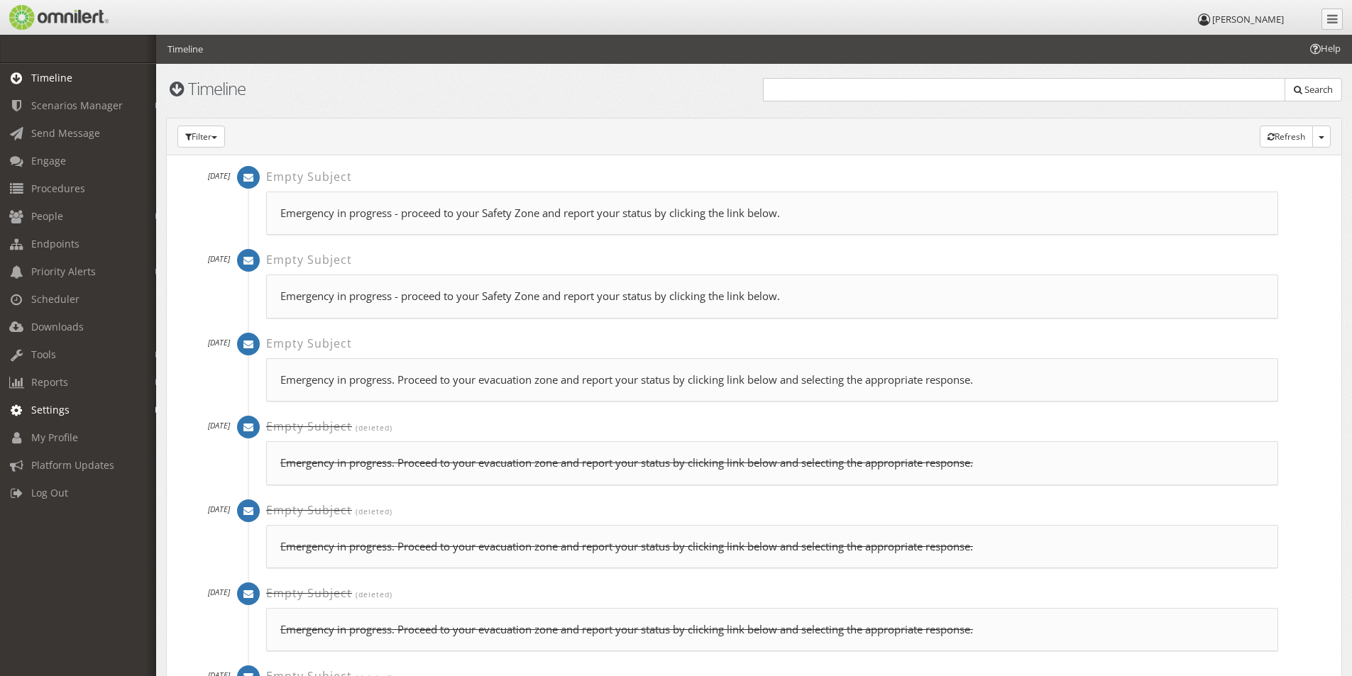
click at [50, 411] on span "Settings" at bounding box center [50, 409] width 38 height 13
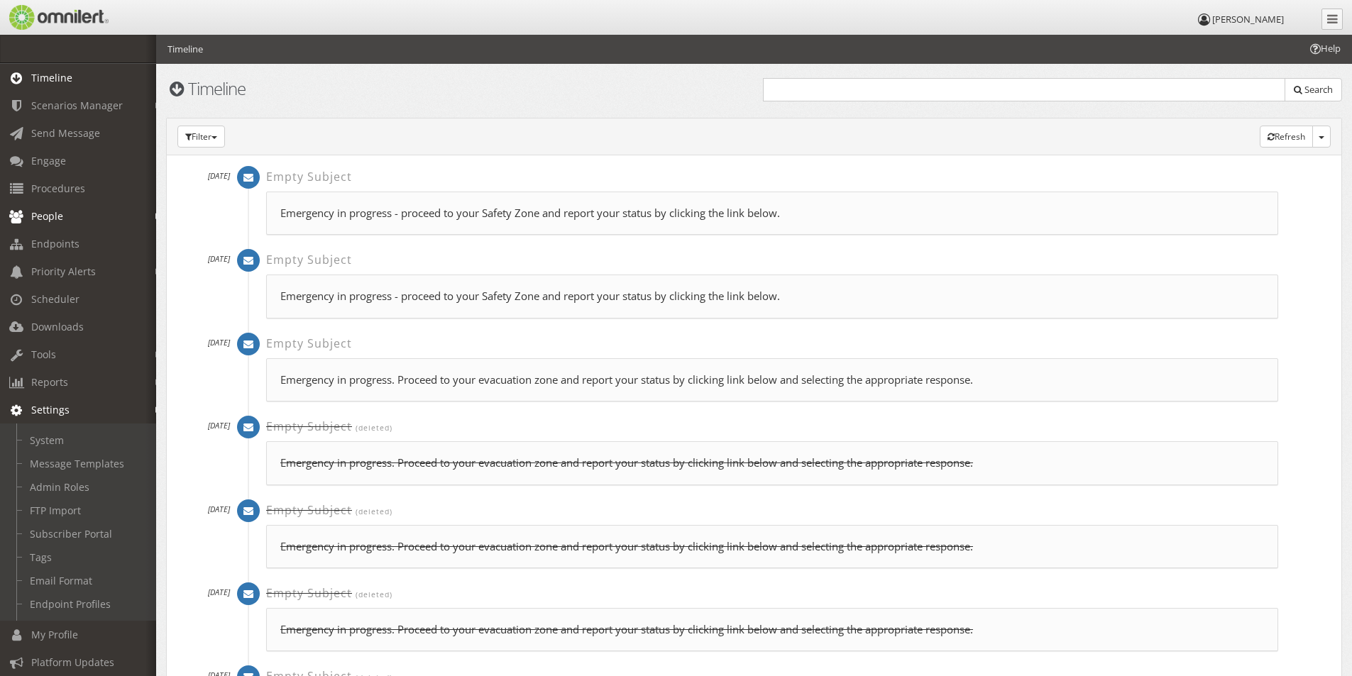
click at [50, 214] on span "People" at bounding box center [47, 215] width 32 height 13
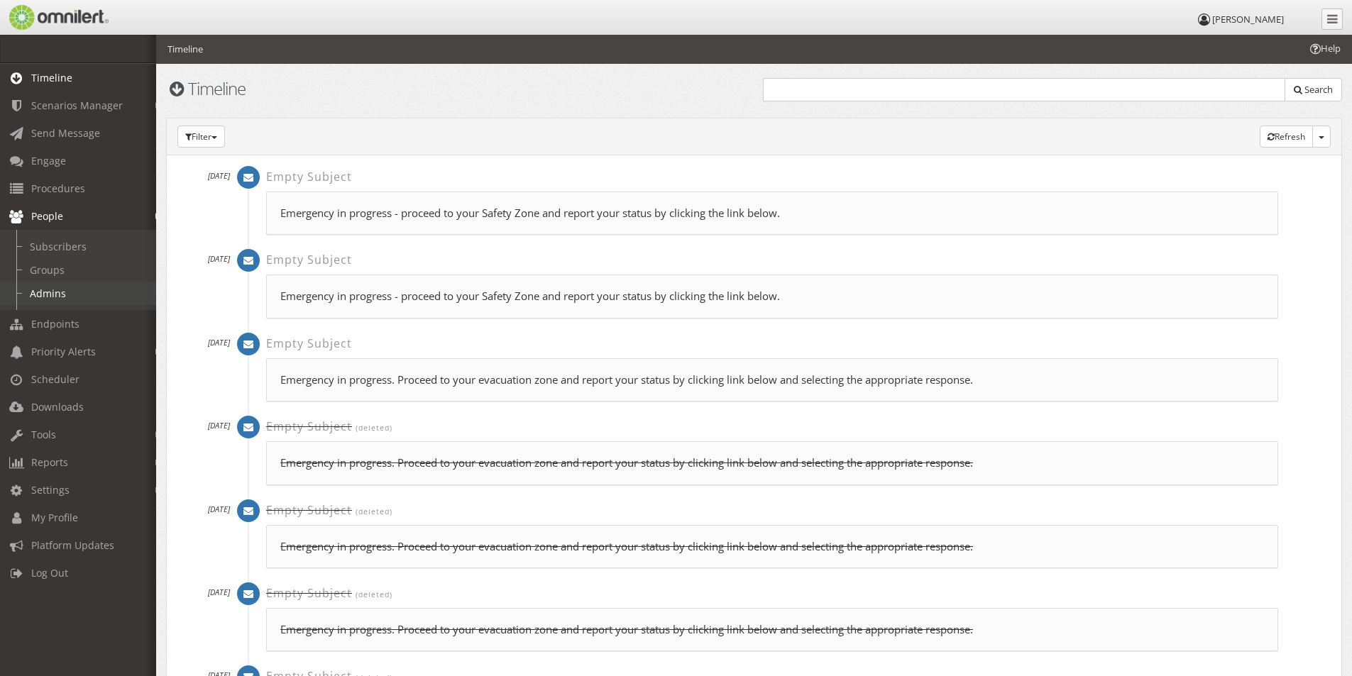
click at [45, 299] on link "Admins" at bounding box center [84, 293] width 169 height 23
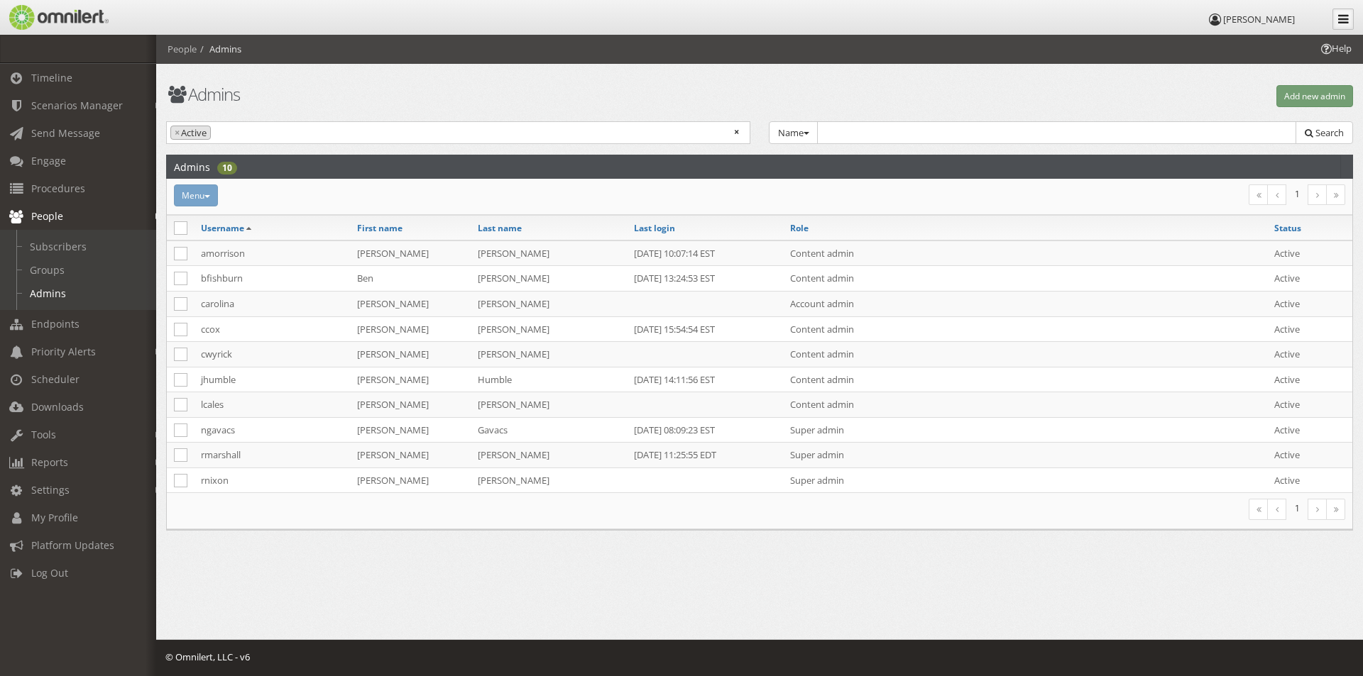
click at [1334, 18] on link at bounding box center [1342, 19] width 21 height 21
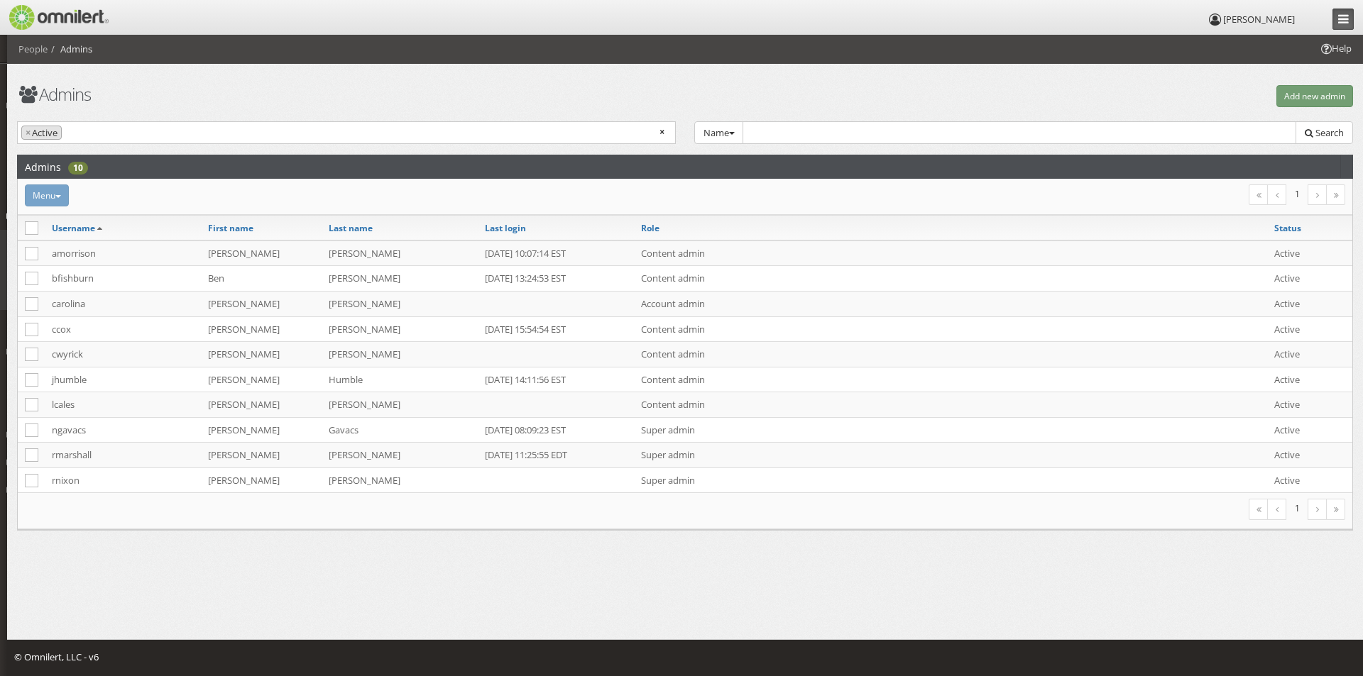
click at [1344, 13] on link at bounding box center [1342, 19] width 21 height 21
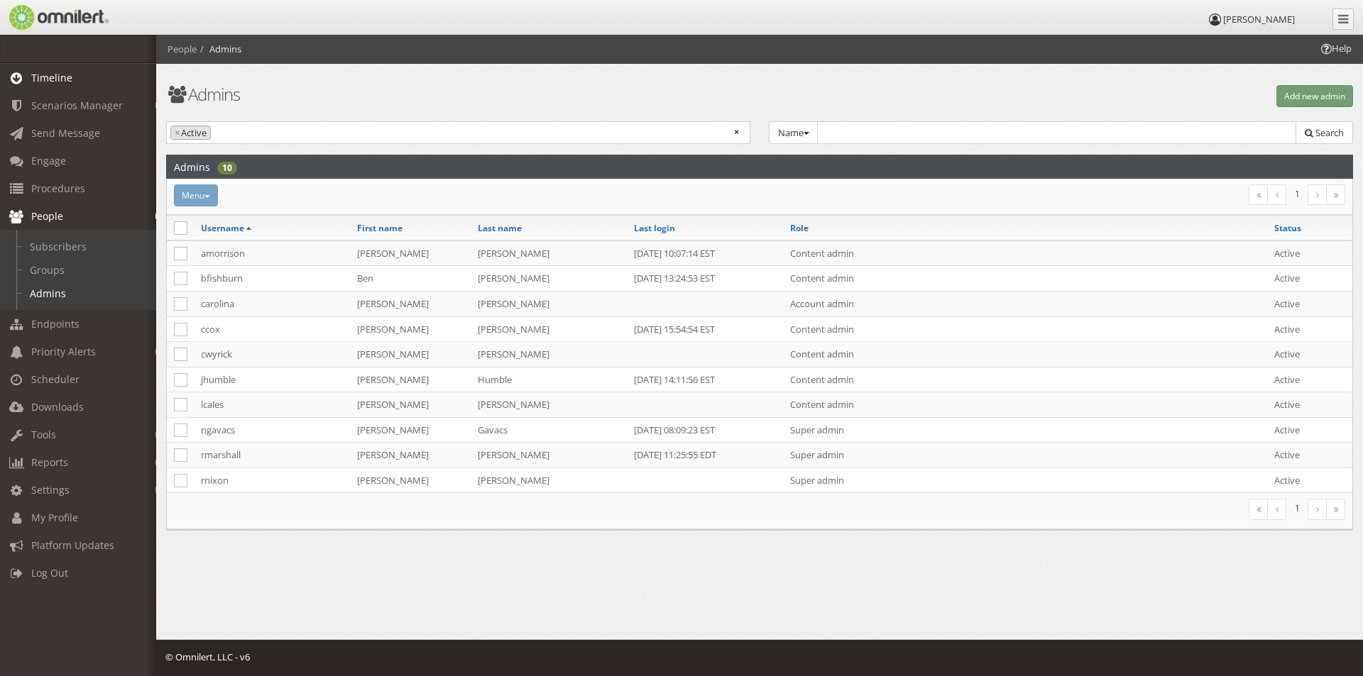
click at [36, 79] on span "Timeline" at bounding box center [51, 77] width 41 height 13
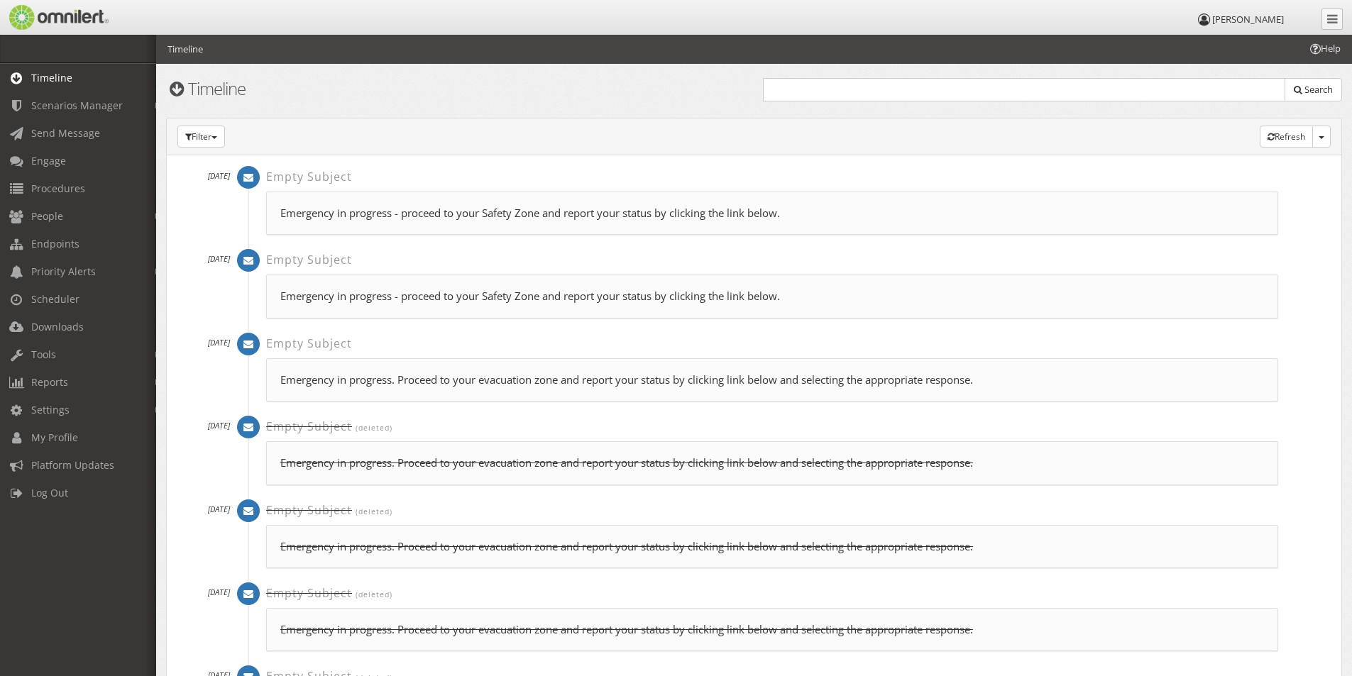
click at [446, 213] on p "Emergency in progress - proceed to your Safety Zone and report your status by c…" at bounding box center [772, 213] width 984 height 15
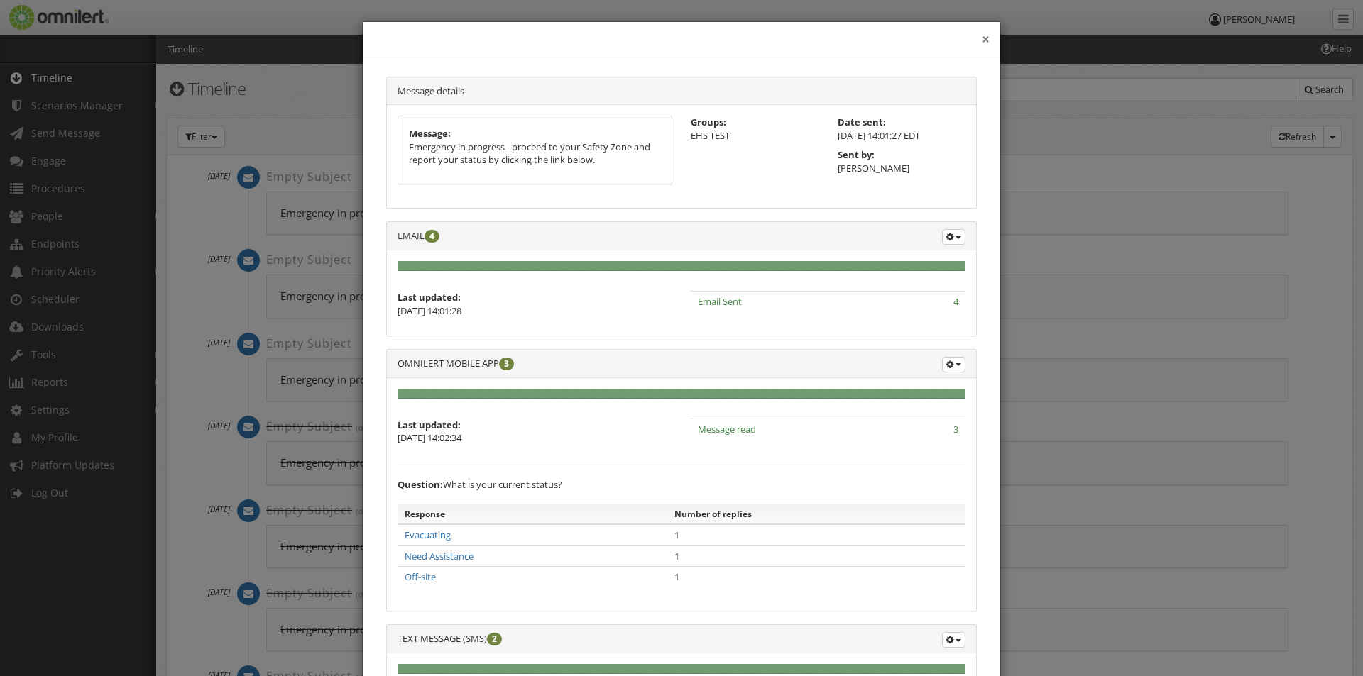
click at [982, 39] on button "×" at bounding box center [986, 40] width 8 height 14
